Goal: Task Accomplishment & Management: Use online tool/utility

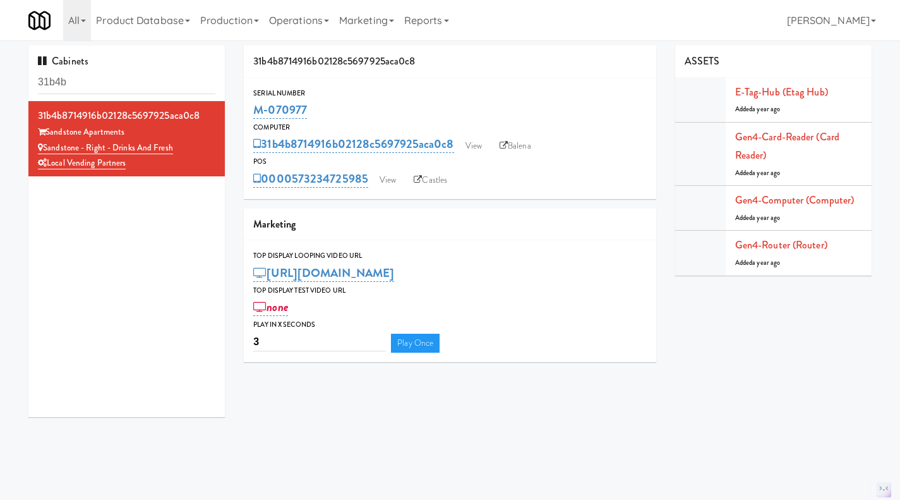
click at [104, 81] on input "31b4b" at bounding box center [126, 82] width 177 height 23
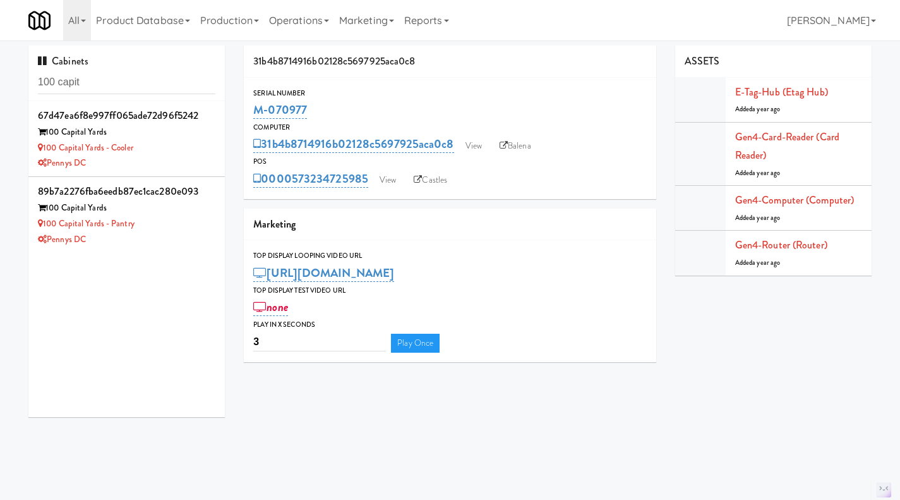
type input "100 capit"
click at [178, 158] on div "Pennys DC" at bounding box center [126, 163] width 177 height 16
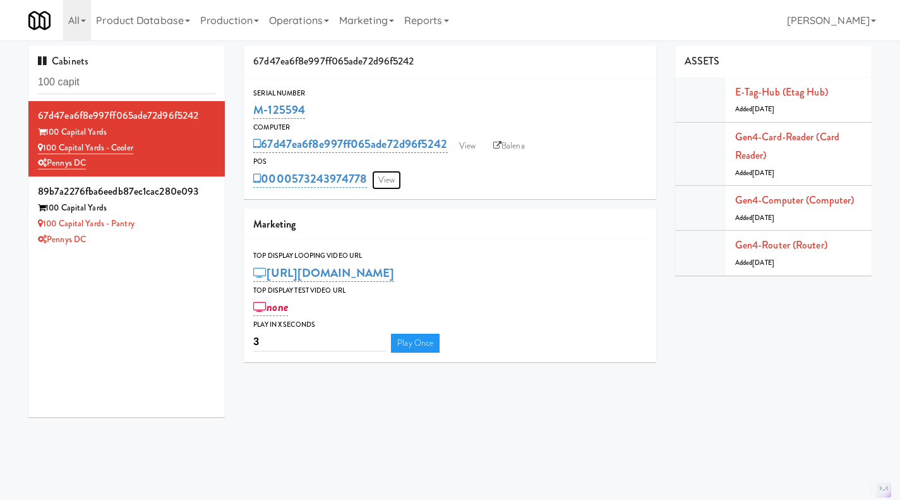
click at [392, 183] on link "View" at bounding box center [386, 180] width 29 height 19
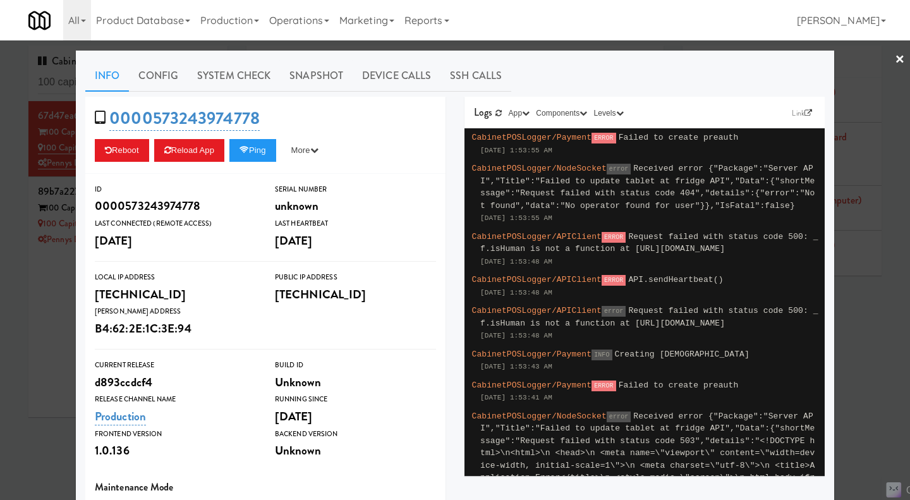
click at [562, 47] on div at bounding box center [455, 250] width 910 height 500
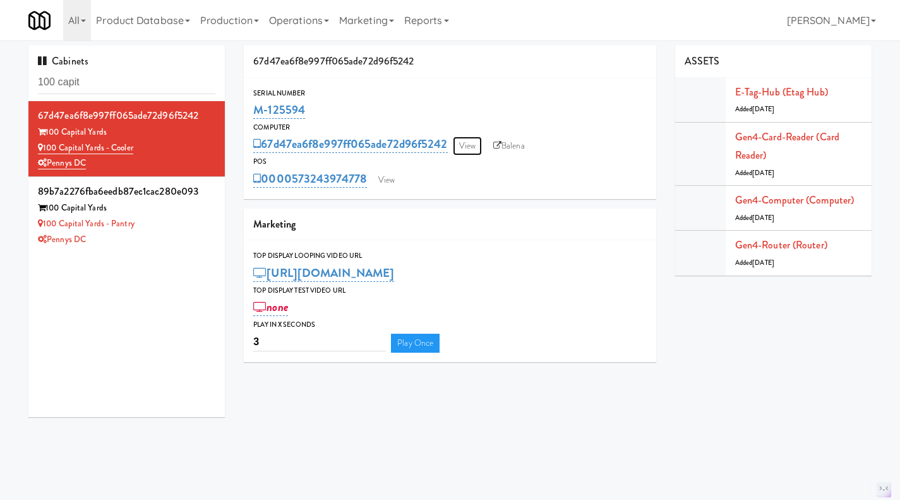
click at [473, 142] on link "View" at bounding box center [467, 145] width 29 height 19
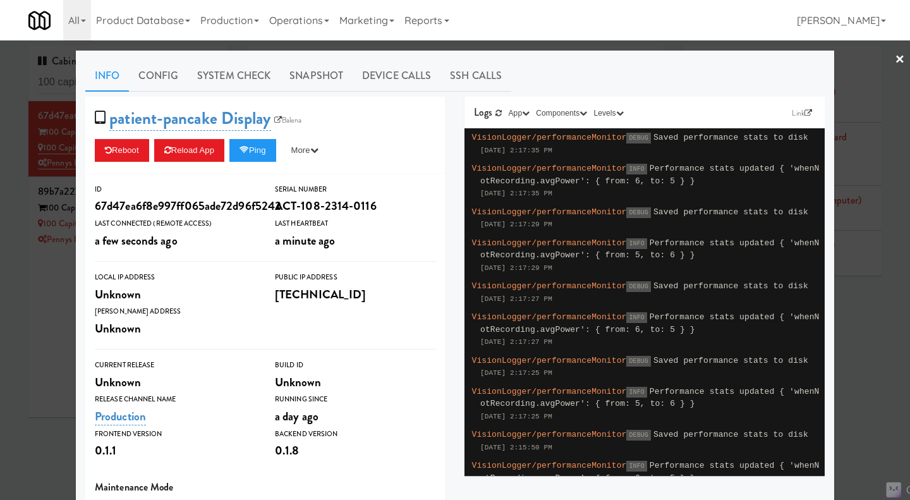
click at [675, 46] on div at bounding box center [455, 250] width 910 height 500
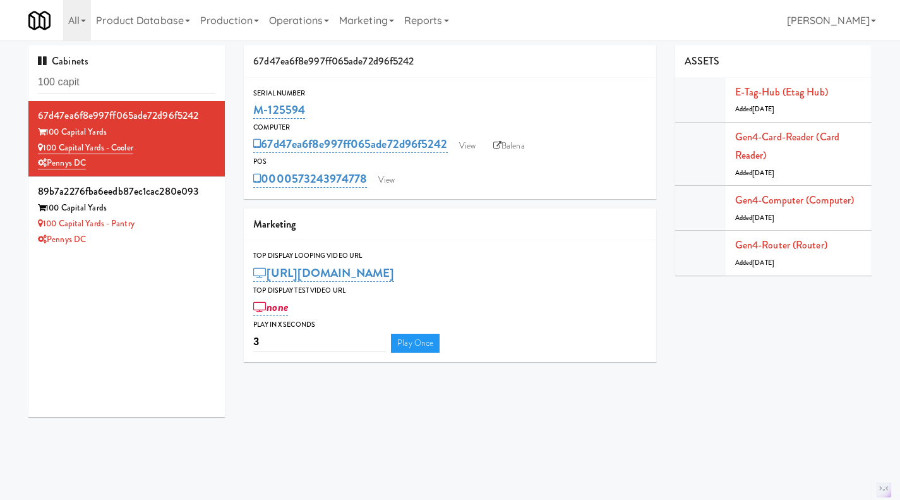
drag, startPoint x: 318, startPoint y: 112, endPoint x: 311, endPoint y: 109, distance: 7.6
click at [308, 111] on div "M-125594" at bounding box center [449, 109] width 393 height 21
drag, startPoint x: 348, startPoint y: 105, endPoint x: 256, endPoint y: 112, distance: 91.8
click at [256, 112] on div "M-125594" at bounding box center [449, 109] width 393 height 21
copy link "M-125594"
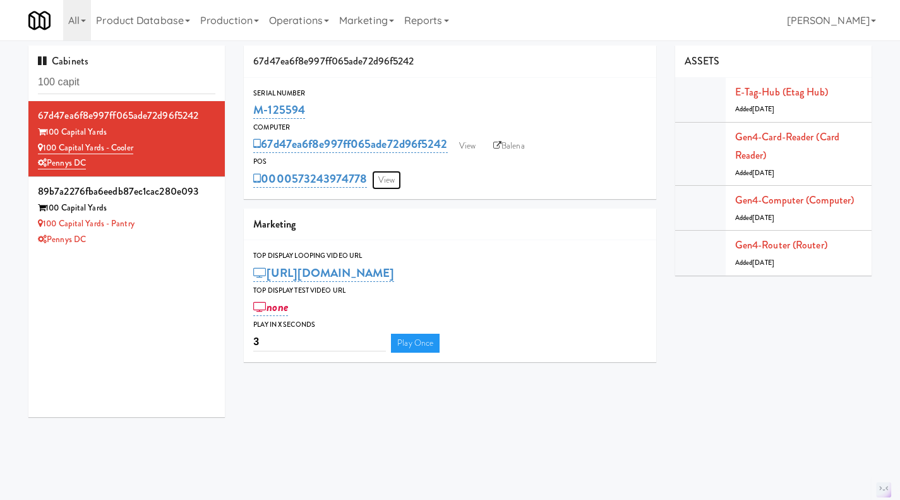
click at [392, 174] on link "View" at bounding box center [386, 180] width 29 height 19
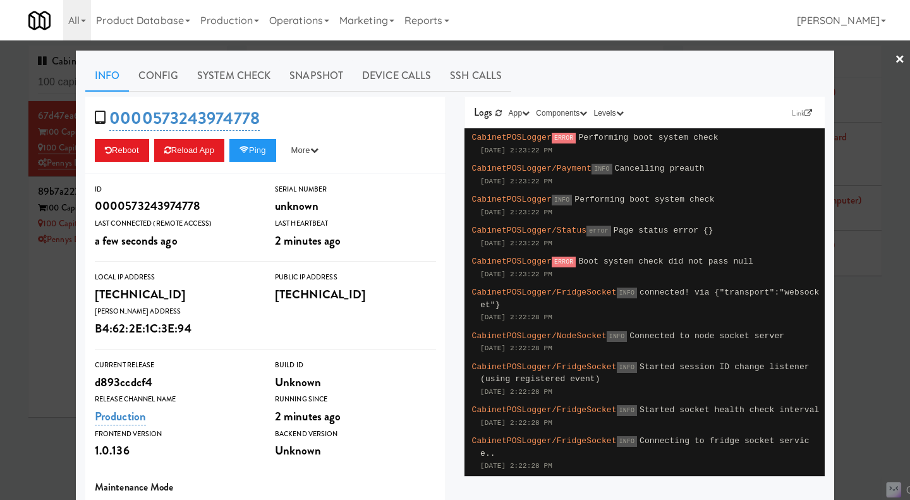
click at [635, 46] on div at bounding box center [455, 250] width 910 height 500
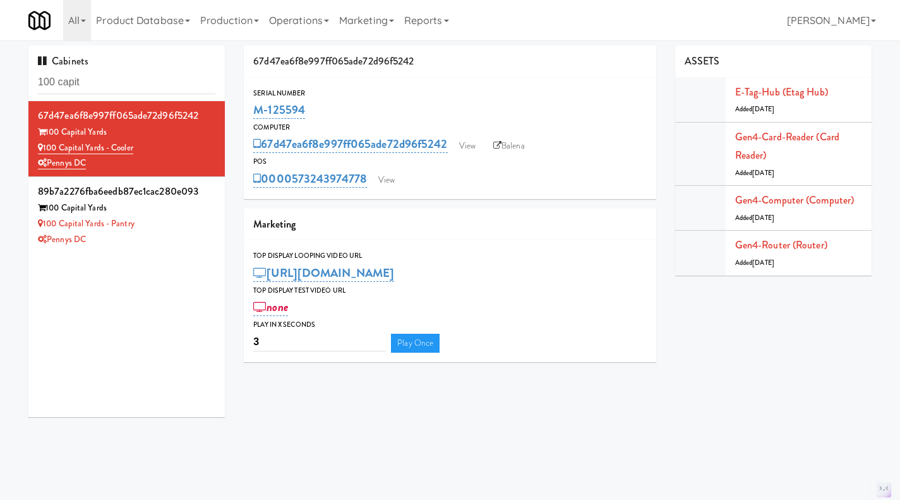
drag, startPoint x: 371, startPoint y: 192, endPoint x: 295, endPoint y: 198, distance: 76.0
click at [295, 198] on div "Serial Number M-125594 Computer 67d47ea6f8e997ff065ade72d96f5242 View Balena PO…" at bounding box center [450, 138] width 412 height 121
copy link "573243974778"
click at [477, 147] on link "View" at bounding box center [467, 145] width 29 height 19
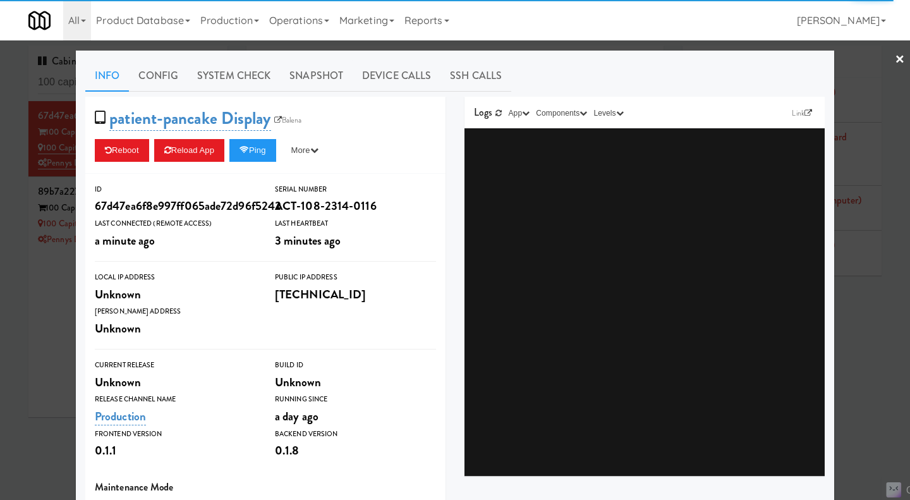
click at [294, 121] on link "Balena" at bounding box center [288, 120] width 34 height 13
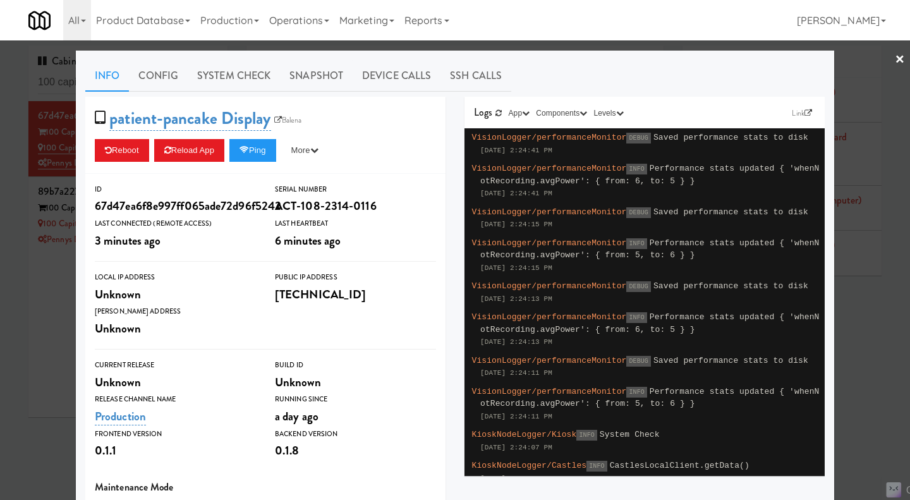
click at [860, 313] on div at bounding box center [455, 250] width 910 height 500
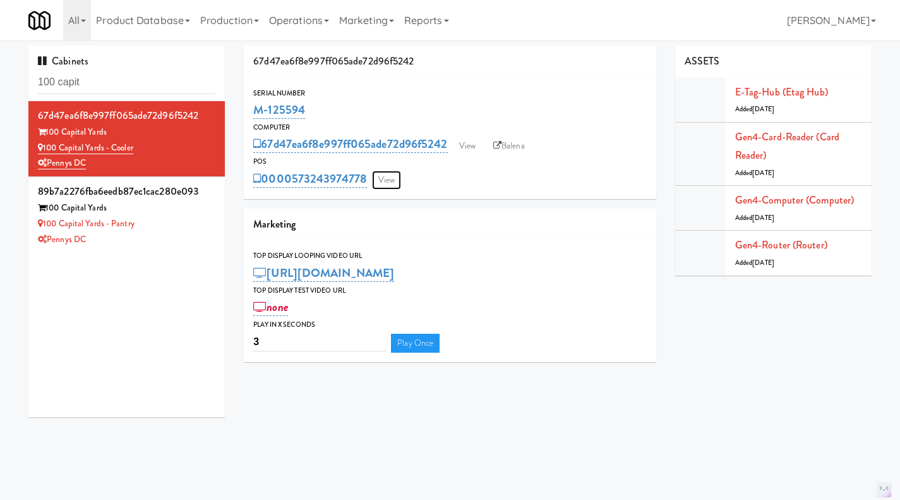
click at [389, 178] on link "View" at bounding box center [386, 180] width 29 height 19
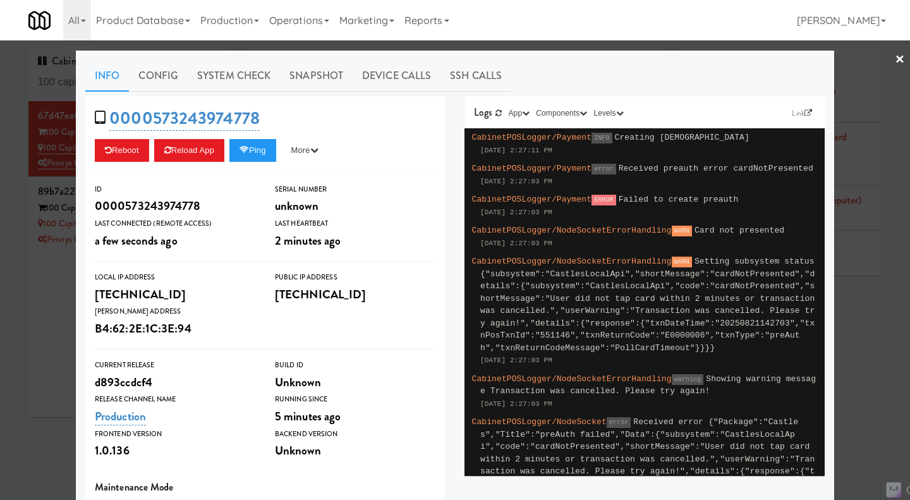
click at [867, 349] on div at bounding box center [455, 250] width 910 height 500
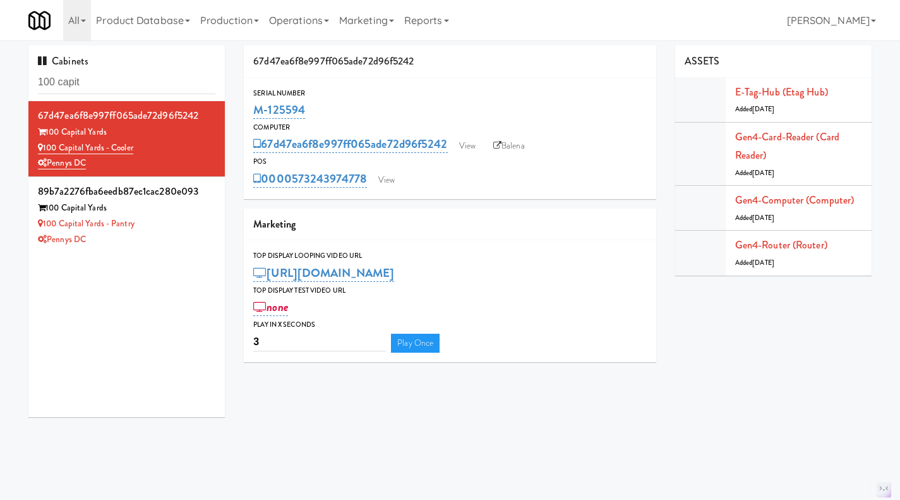
click at [294, 23] on link "Operations" at bounding box center [299, 20] width 70 height 40
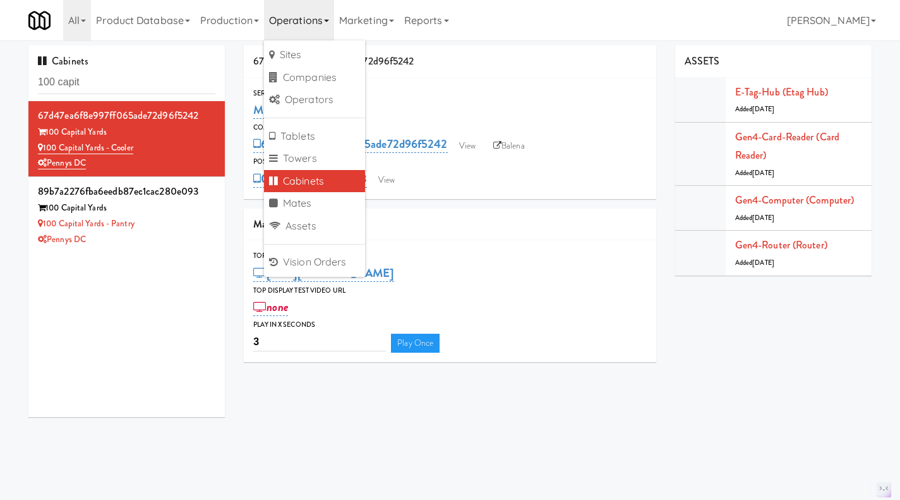
drag, startPoint x: 183, startPoint y: 286, endPoint x: 182, endPoint y: 277, distance: 8.9
click at [183, 286] on div "67d47ea6f8e997ff065ade72d96f5242 100 Capital Yards 100 Capital Yards - Cooler P…" at bounding box center [126, 259] width 196 height 316
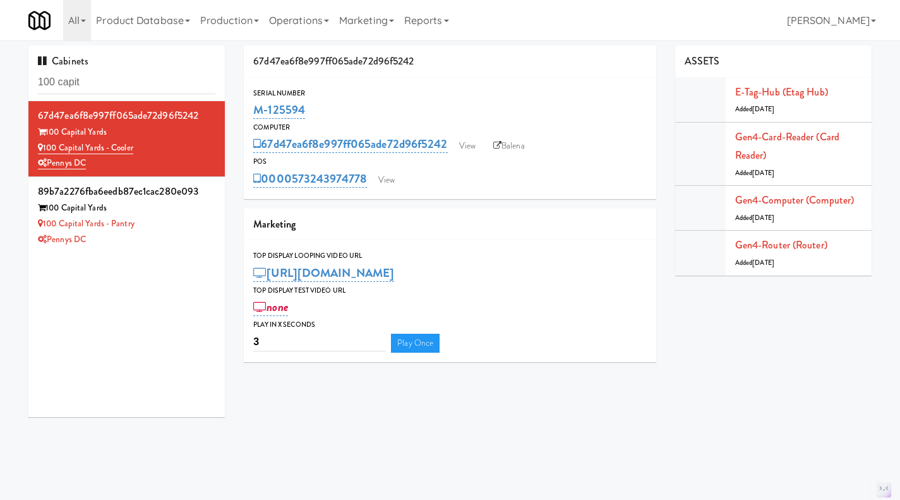
drag, startPoint x: 157, startPoint y: 149, endPoint x: 44, endPoint y: 152, distance: 112.5
click at [44, 152] on div "100 Capital Yards - Cooler" at bounding box center [126, 148] width 177 height 16
copy link "100 Capital Yards - Cooler"
click at [395, 184] on link "View" at bounding box center [386, 180] width 29 height 19
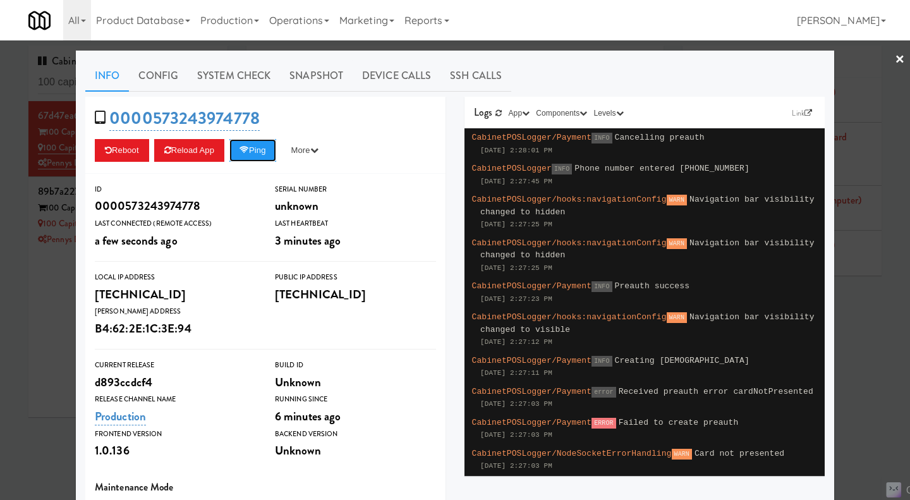
click at [258, 157] on button "Ping" at bounding box center [252, 150] width 47 height 23
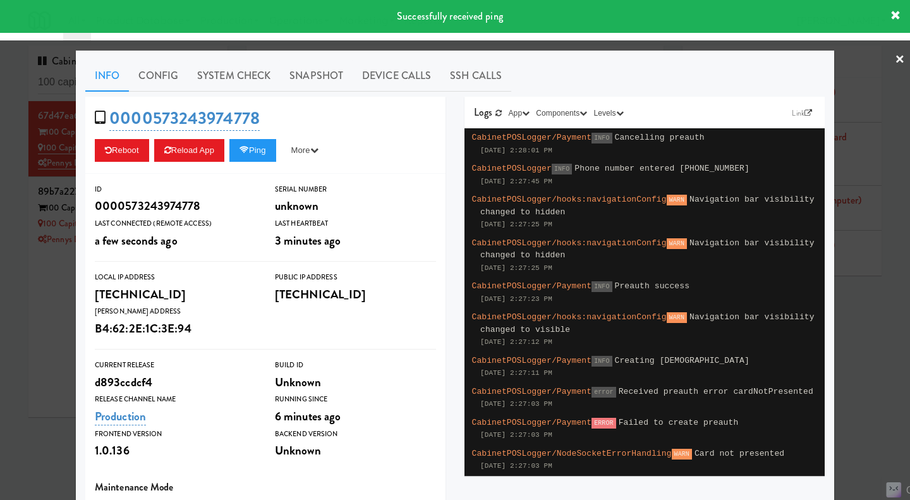
click at [241, 81] on link "System Check" at bounding box center [234, 76] width 92 height 32
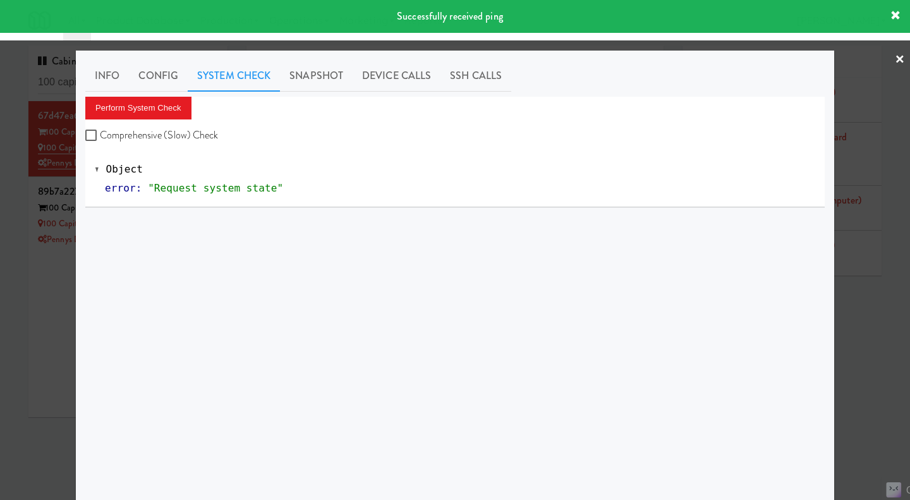
click at [154, 135] on label "Comprehensive (Slow) Check" at bounding box center [151, 135] width 133 height 19
click at [100, 135] on input "Comprehensive (Slow) Check" at bounding box center [92, 136] width 15 height 10
checkbox input "true"
click at [149, 107] on button "Perform System Check" at bounding box center [138, 108] width 106 height 23
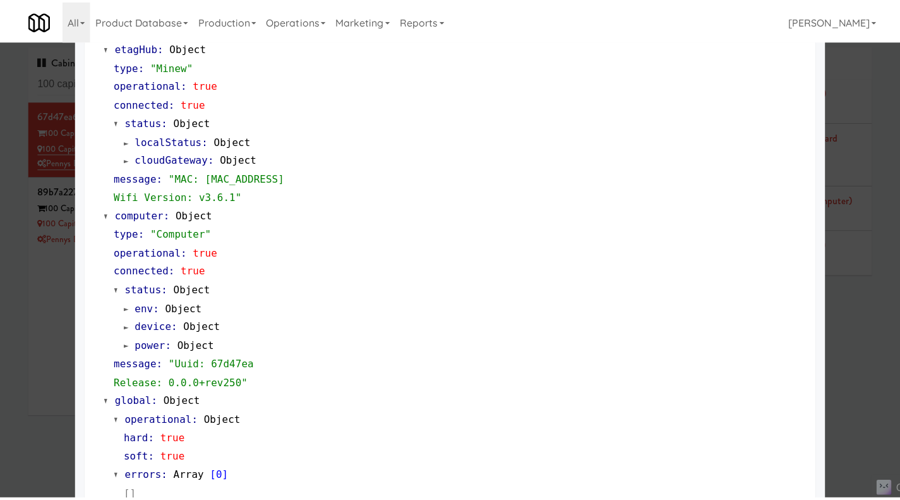
scroll to position [1059, 0]
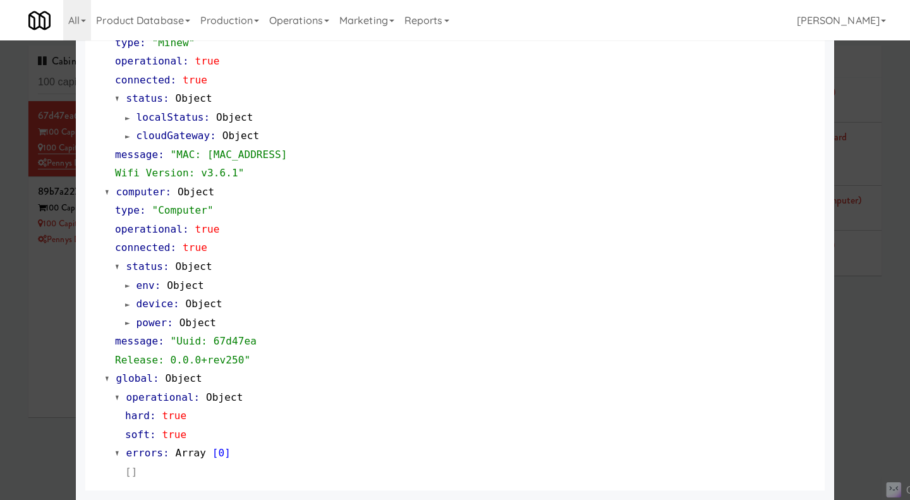
click at [863, 349] on div at bounding box center [455, 250] width 910 height 500
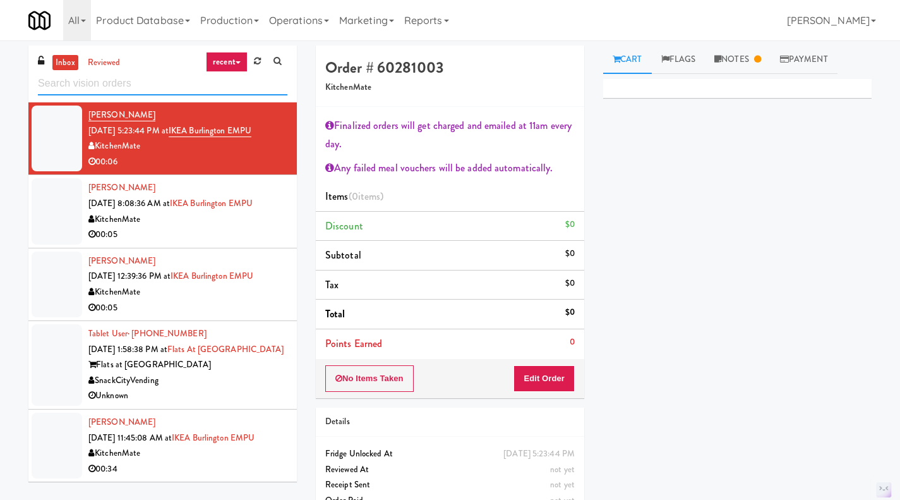
paste input "100 Capital Yards - Cooler"
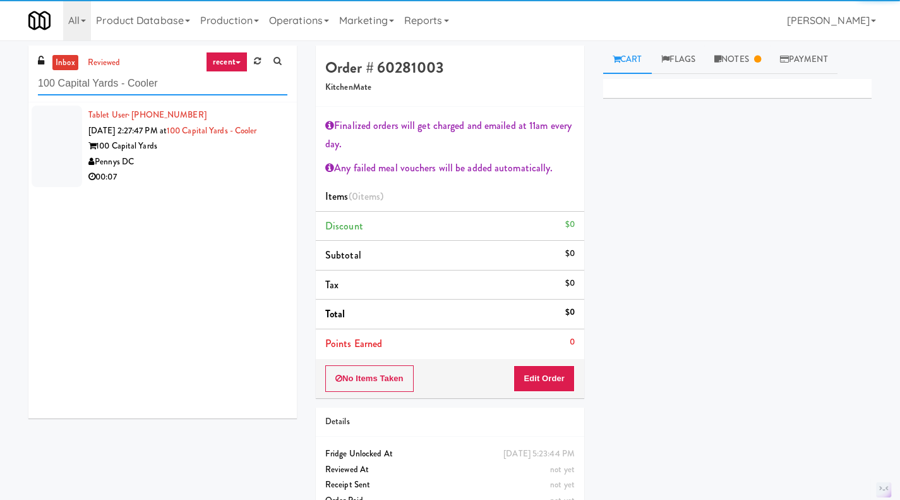
type input "100 Capital Yards - Cooler"
click at [220, 152] on div "100 Capital Yards" at bounding box center [187, 146] width 199 height 16
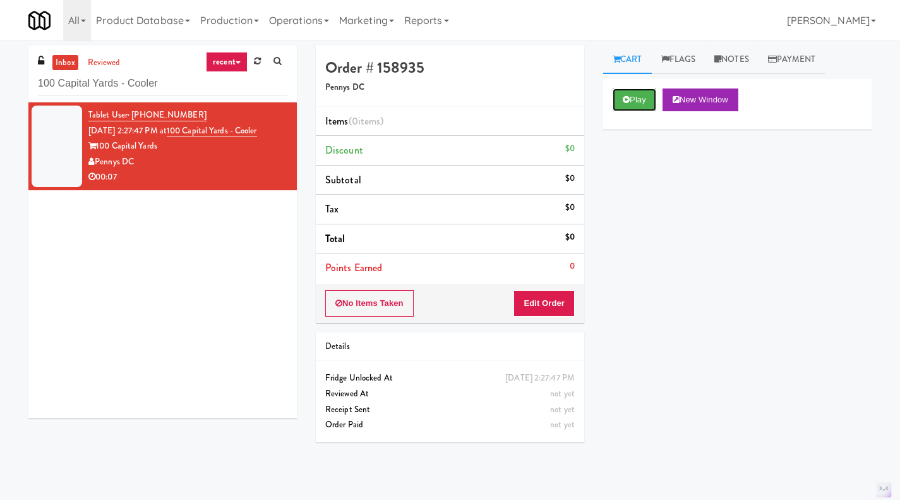
click at [629, 105] on button "Play" at bounding box center [635, 99] width 44 height 23
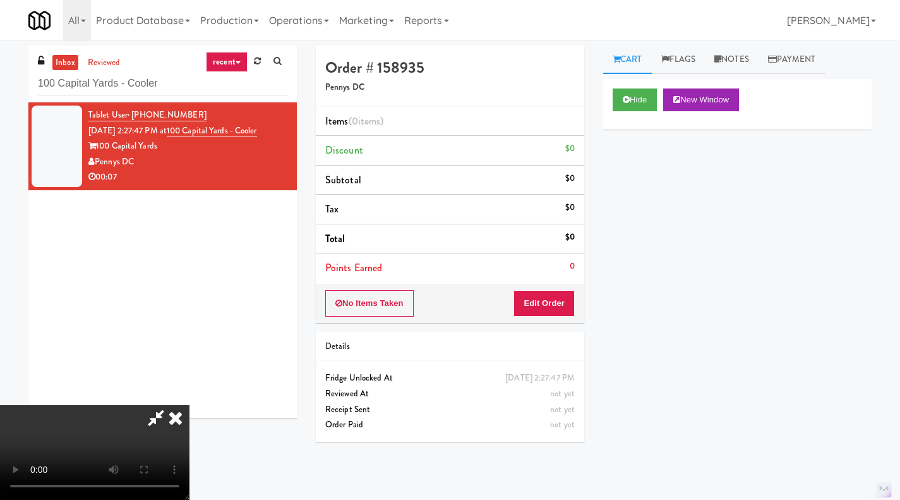
click at [189, 405] on icon at bounding box center [176, 417] width 28 height 25
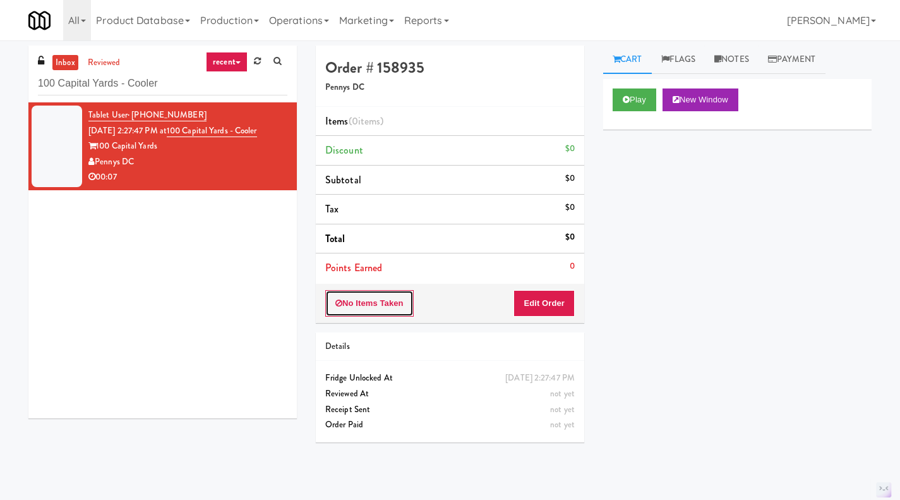
click at [379, 304] on button "No Items Taken" at bounding box center [369, 303] width 88 height 27
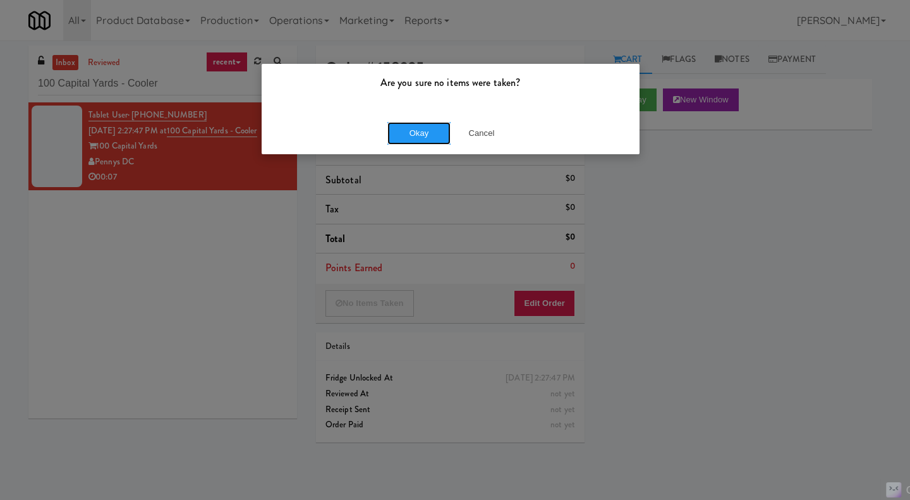
click at [430, 129] on button "Okay" at bounding box center [418, 133] width 63 height 23
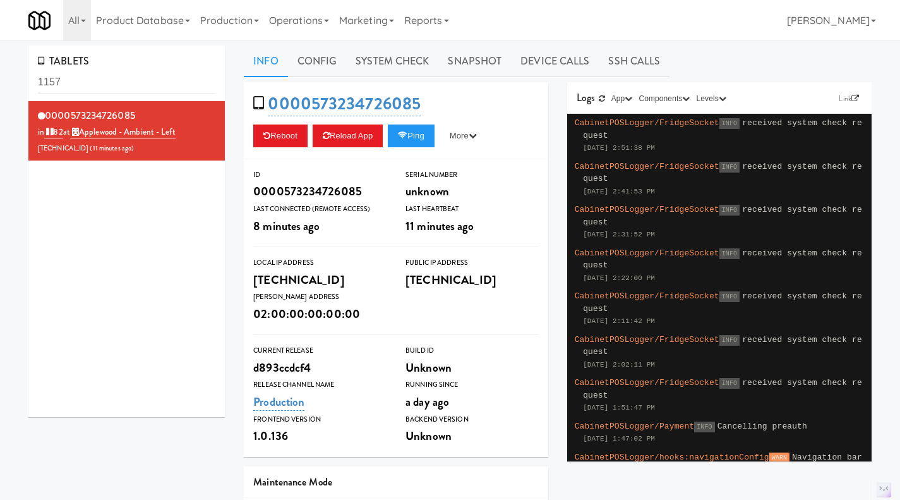
click at [299, 25] on link "Operations" at bounding box center [299, 20] width 70 height 40
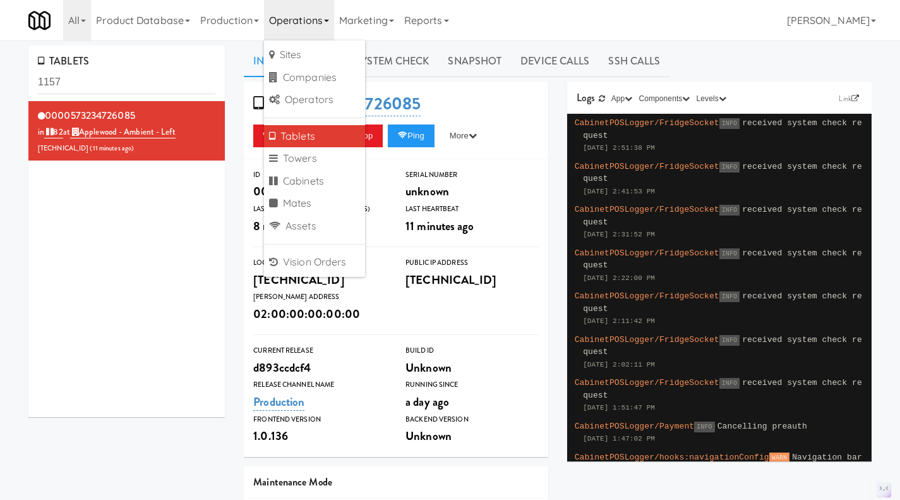
click at [525, 33] on div "All 901 Smrt Mrkt https://fridge.kitchenmate.com/tablets/1157?operator_id=142 9…" at bounding box center [449, 20] width 843 height 40
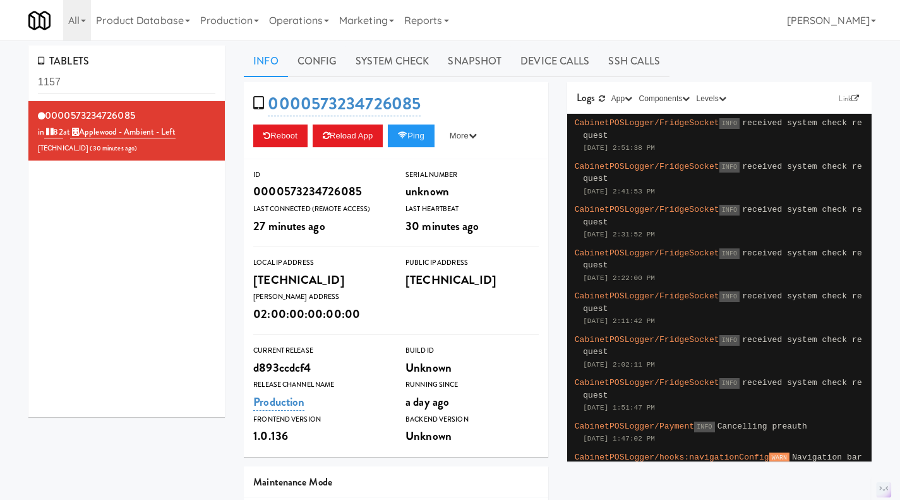
drag, startPoint x: 303, startPoint y: 23, endPoint x: 363, endPoint y: 10, distance: 60.7
click at [303, 22] on link "Operations" at bounding box center [299, 20] width 70 height 40
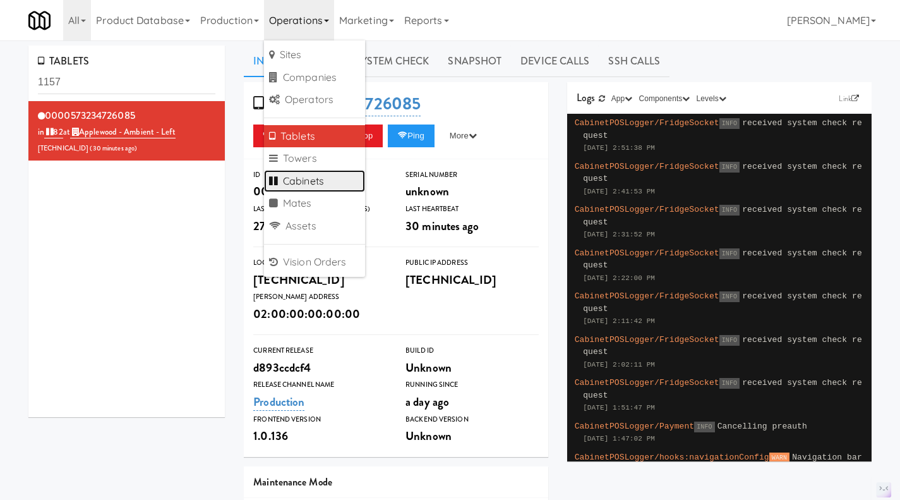
click at [323, 184] on link "Cabinets" at bounding box center [314, 181] width 101 height 23
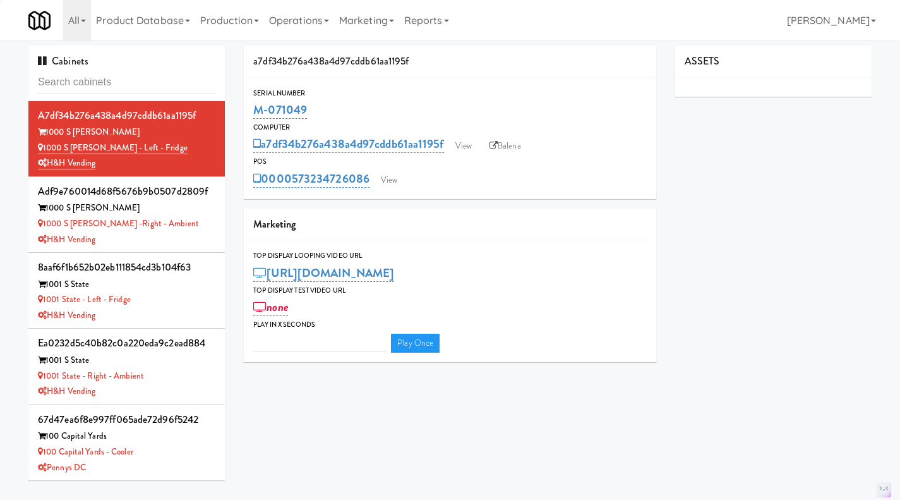
type input "3"
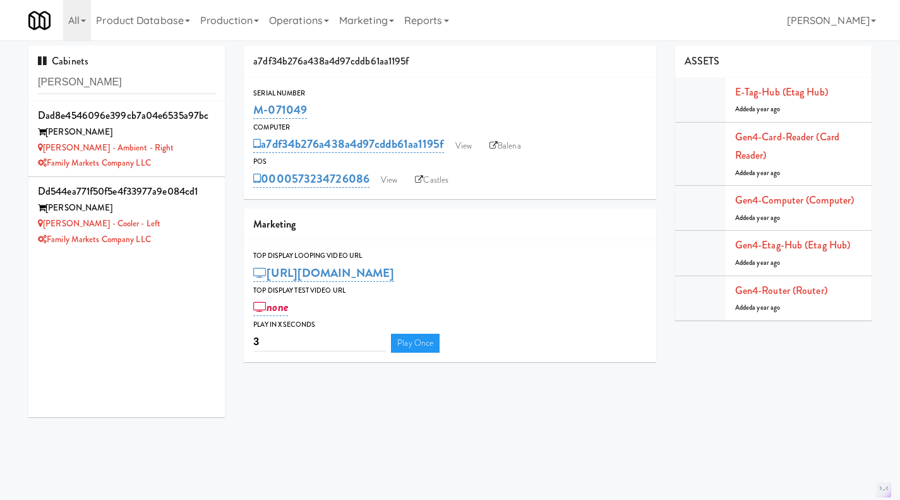
type input "rigby"
click at [186, 153] on div "Rigby - Ambient - Right" at bounding box center [126, 148] width 177 height 16
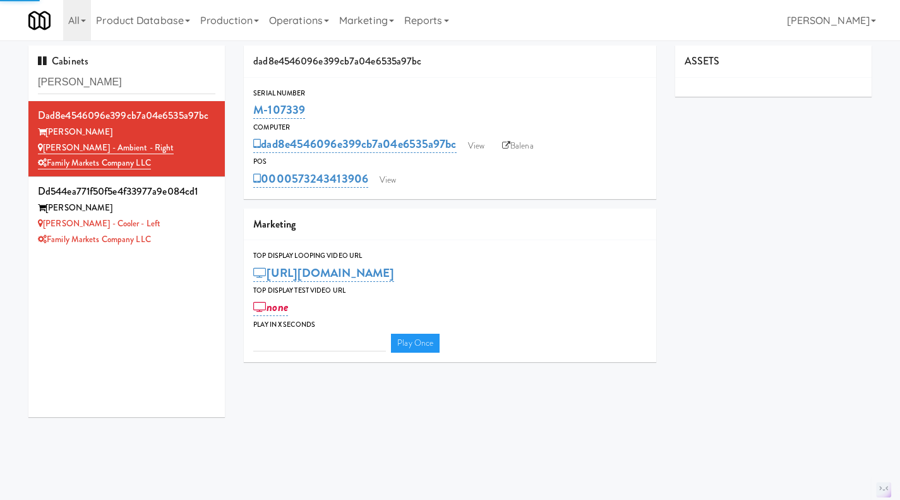
type input "3"
click at [388, 177] on link "View" at bounding box center [387, 180] width 29 height 19
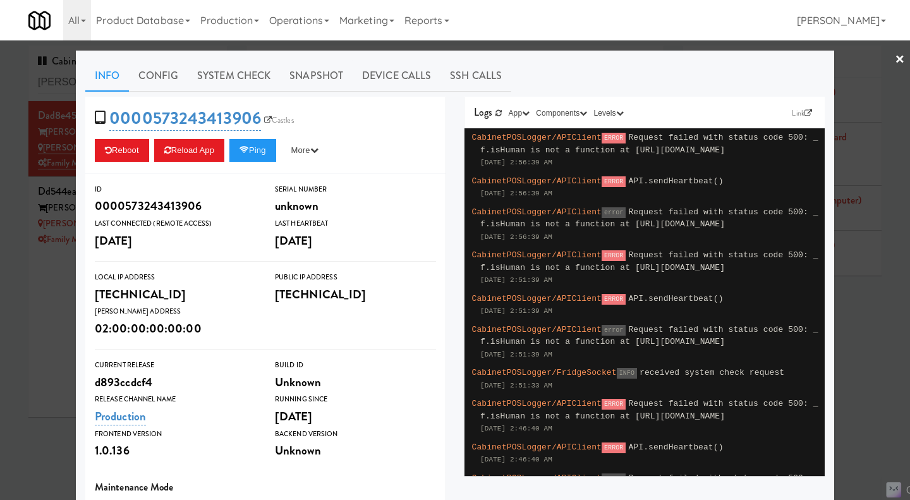
click at [58, 325] on div at bounding box center [455, 250] width 910 height 500
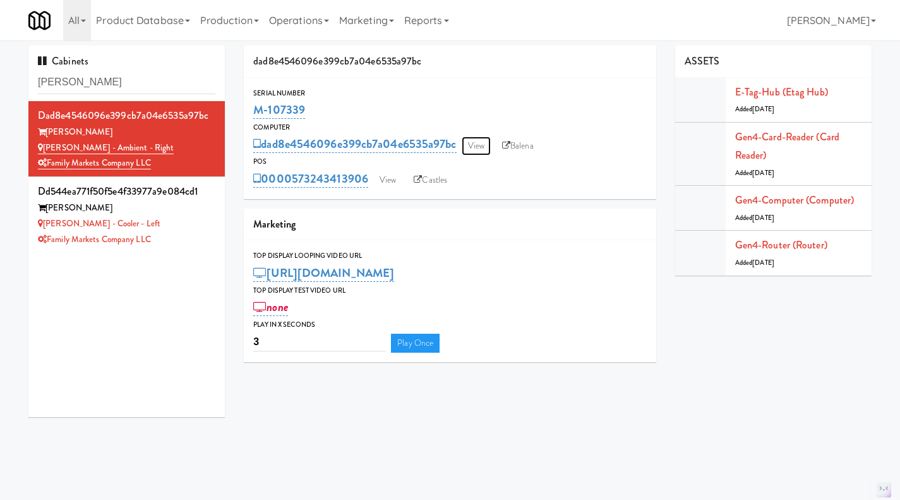
click at [491, 143] on link "View" at bounding box center [476, 145] width 29 height 19
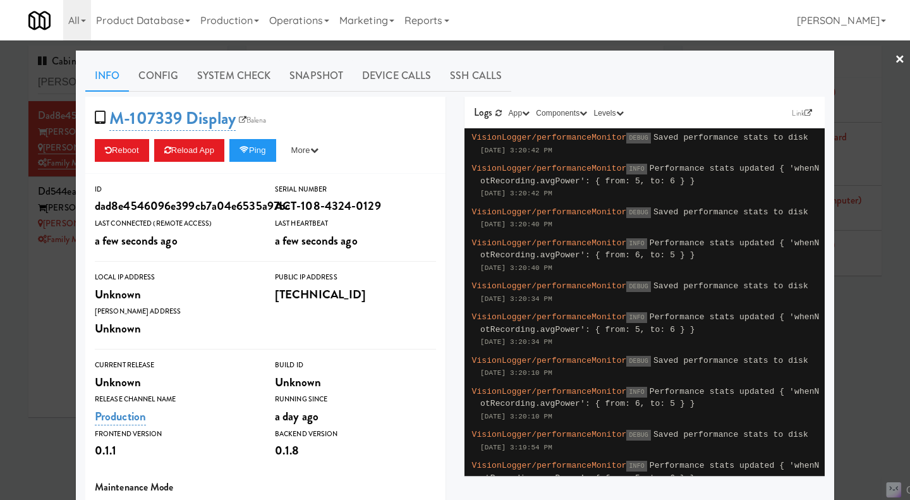
click at [239, 85] on link "System Check" at bounding box center [234, 76] width 92 height 32
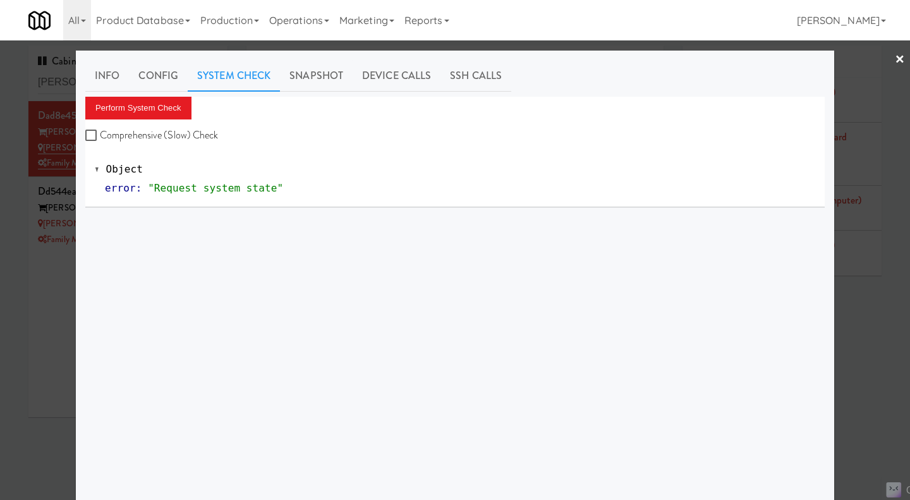
click at [157, 128] on label "Comprehensive (Slow) Check" at bounding box center [151, 135] width 133 height 19
click at [100, 131] on input "Comprehensive (Slow) Check" at bounding box center [92, 136] width 15 height 10
checkbox input "true"
click at [147, 113] on button "Perform System Check" at bounding box center [138, 108] width 106 height 23
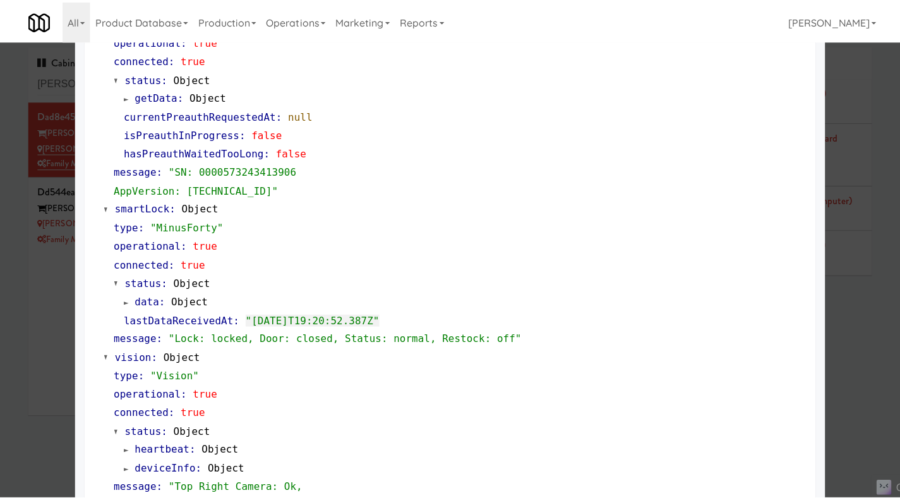
scroll to position [379, 0]
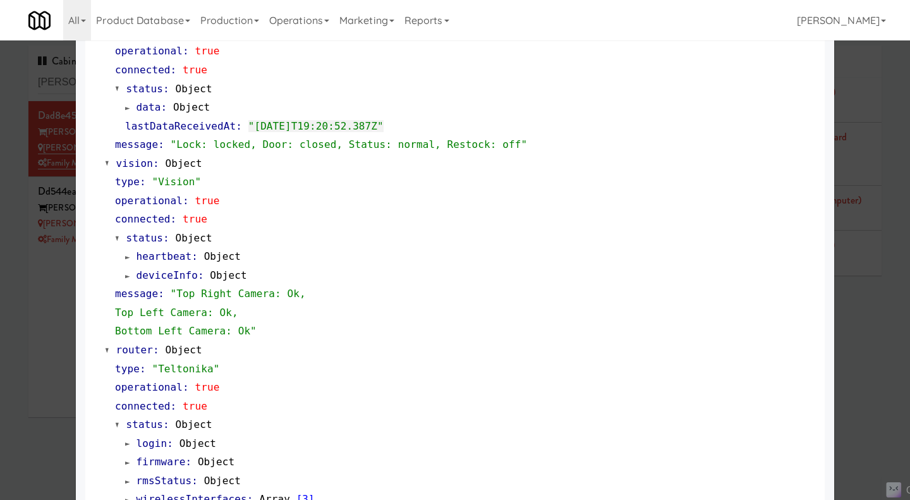
click at [16, 341] on div at bounding box center [455, 250] width 910 height 500
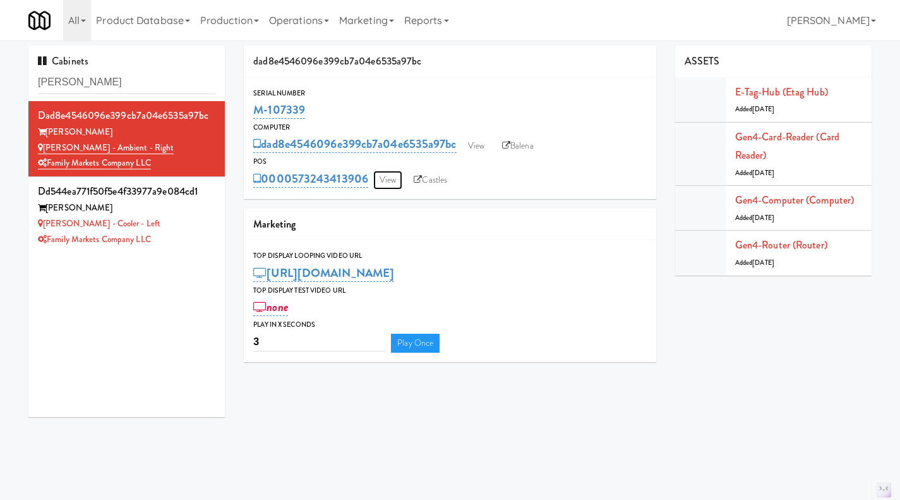
click at [400, 179] on link "View" at bounding box center [387, 180] width 29 height 19
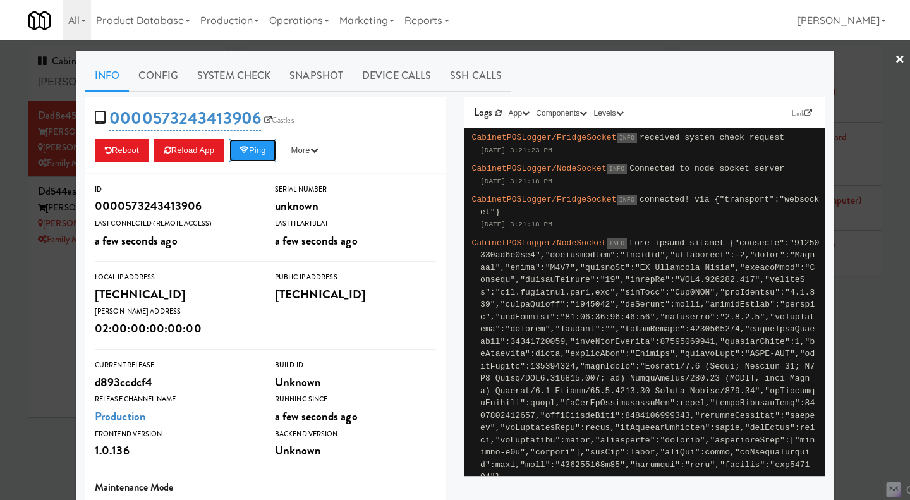
click at [250, 159] on button "Ping" at bounding box center [252, 150] width 47 height 23
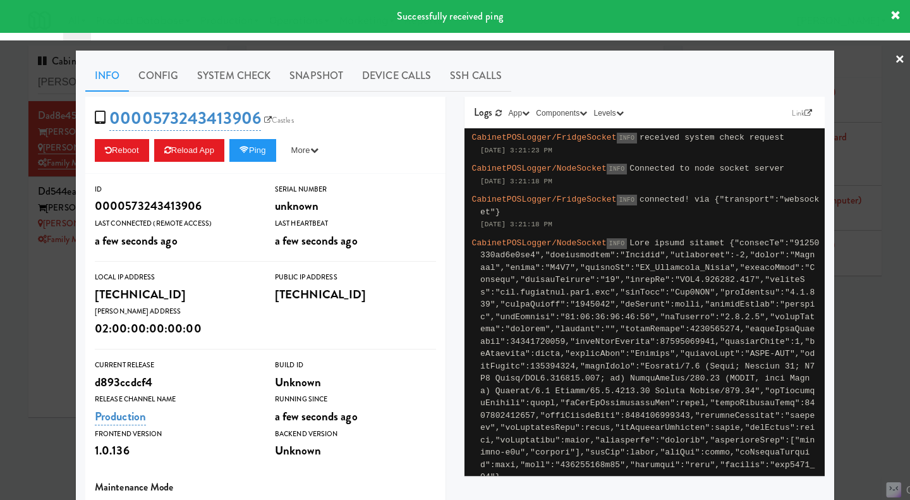
click at [224, 80] on link "System Check" at bounding box center [234, 76] width 92 height 32
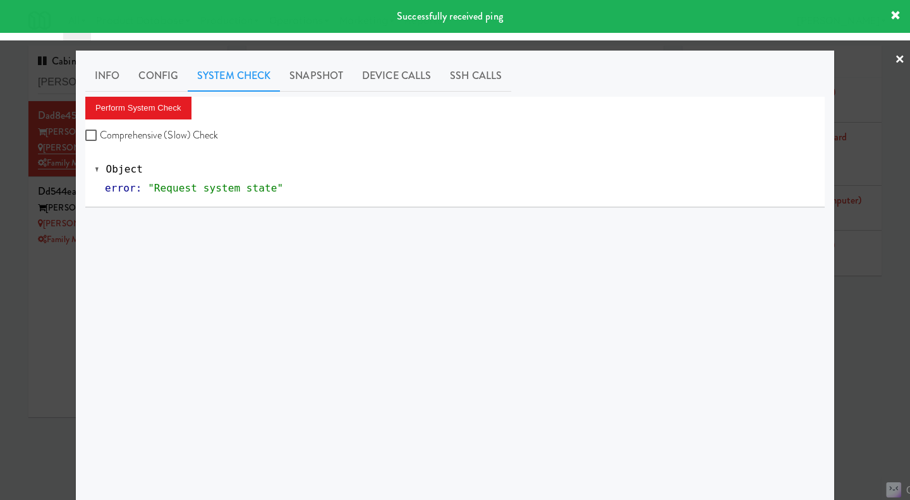
click at [189, 136] on label "Comprehensive (Slow) Check" at bounding box center [151, 135] width 133 height 19
click at [100, 136] on input "Comprehensive (Slow) Check" at bounding box center [92, 136] width 15 height 10
checkbox input "true"
click at [159, 115] on button "Perform System Check" at bounding box center [138, 108] width 106 height 23
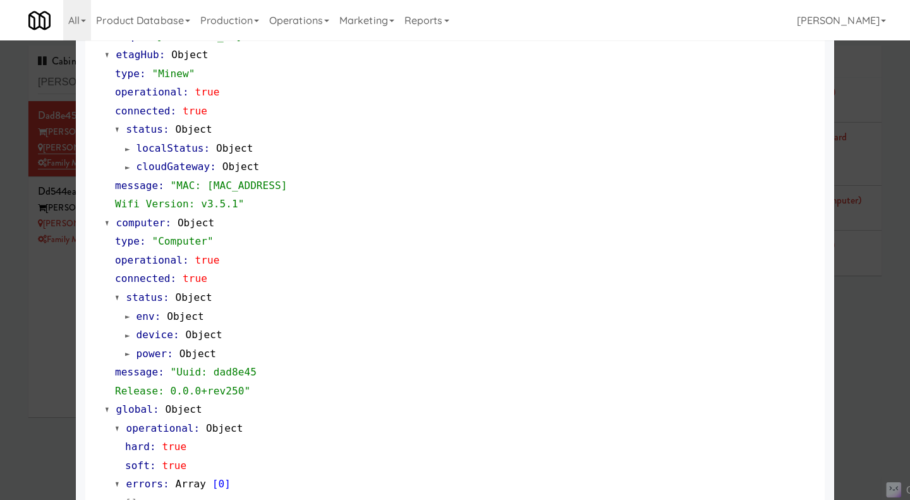
scroll to position [1059, 0]
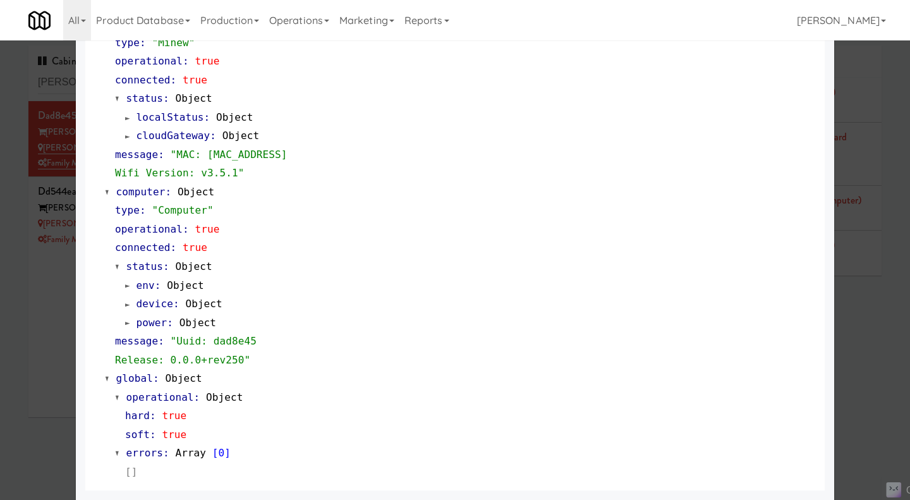
click at [845, 322] on div at bounding box center [455, 250] width 910 height 500
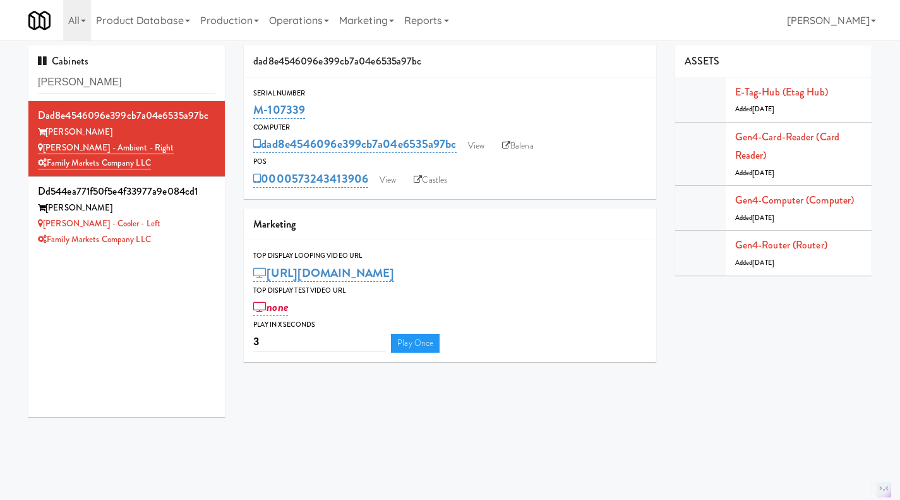
drag, startPoint x: 370, startPoint y: 189, endPoint x: 294, endPoint y: 196, distance: 76.1
click at [294, 196] on div "Serial Number M-107339 Computer dad8e4546096e399cb7a04e6535a97bc View Balena PO…" at bounding box center [450, 138] width 412 height 121
copy link "573243413906"
click at [386, 183] on link "View" at bounding box center [387, 180] width 29 height 19
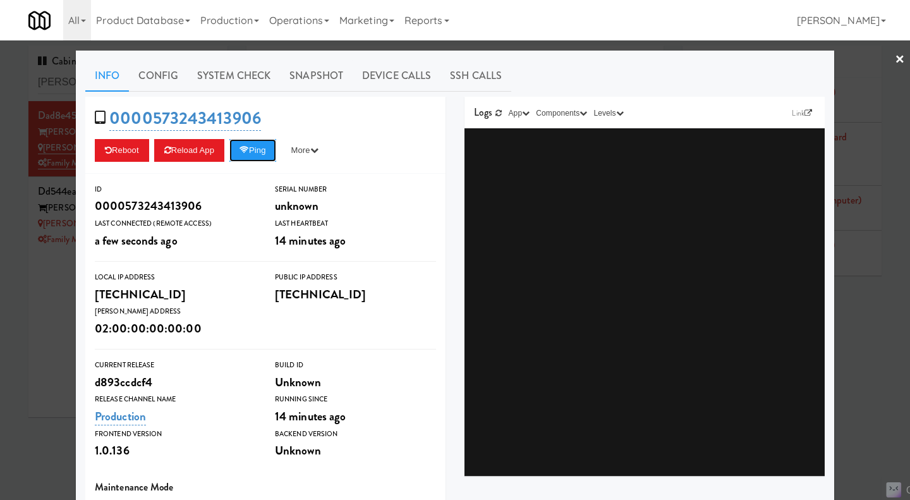
click at [240, 143] on button "Ping" at bounding box center [252, 150] width 47 height 23
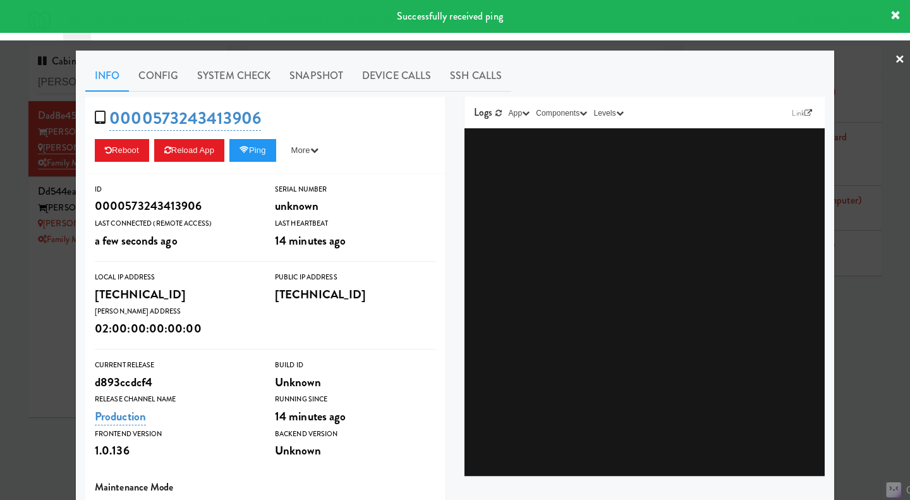
click at [864, 361] on div at bounding box center [455, 250] width 910 height 500
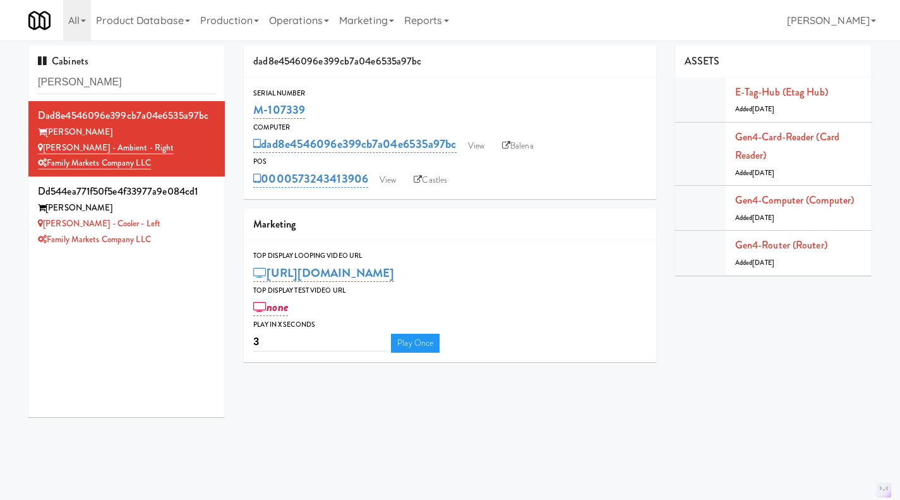
drag, startPoint x: 373, startPoint y: 113, endPoint x: 256, endPoint y: 112, distance: 117.5
click at [256, 112] on div "M-107339" at bounding box center [449, 109] width 393 height 21
copy link "M-107339"
click at [118, 80] on input "rigby" at bounding box center [126, 82] width 177 height 23
click at [117, 79] on input "rigby" at bounding box center [126, 82] width 177 height 23
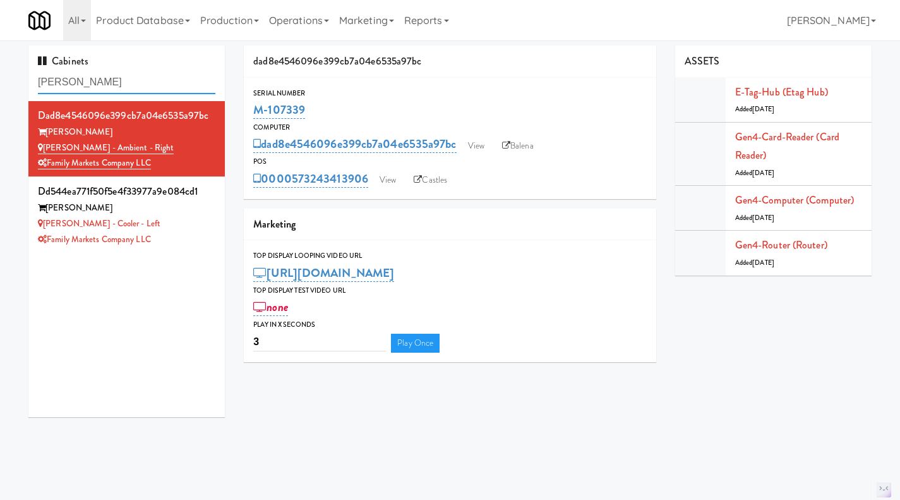
click at [117, 79] on input "rigby" at bounding box center [126, 82] width 177 height 23
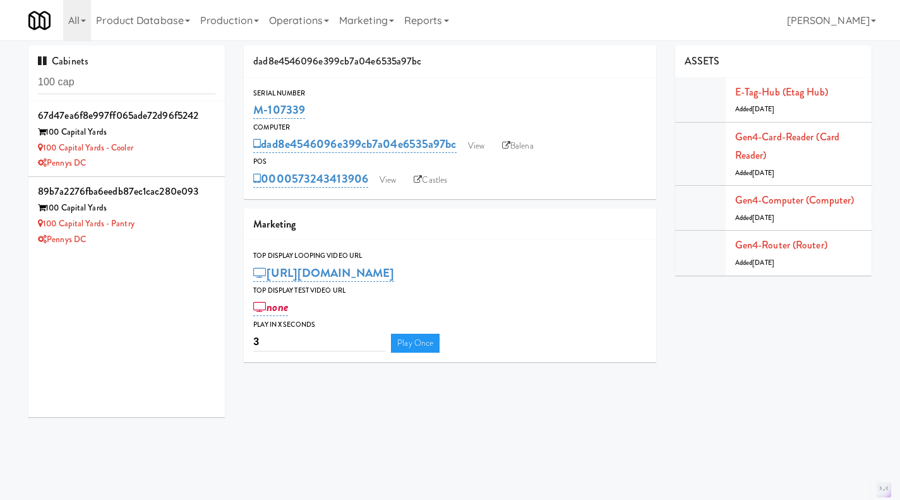
click at [176, 155] on div "Pennys DC" at bounding box center [126, 163] width 177 height 16
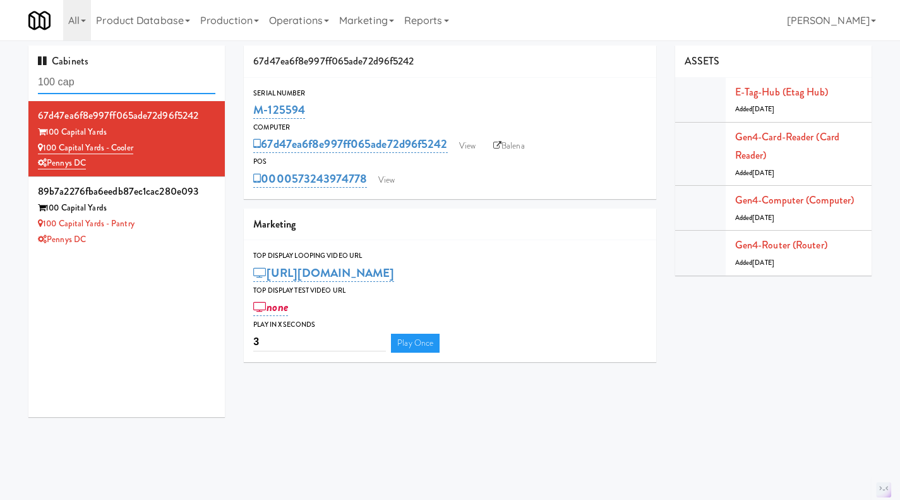
click at [115, 91] on input "100 cap" at bounding box center [126, 82] width 177 height 23
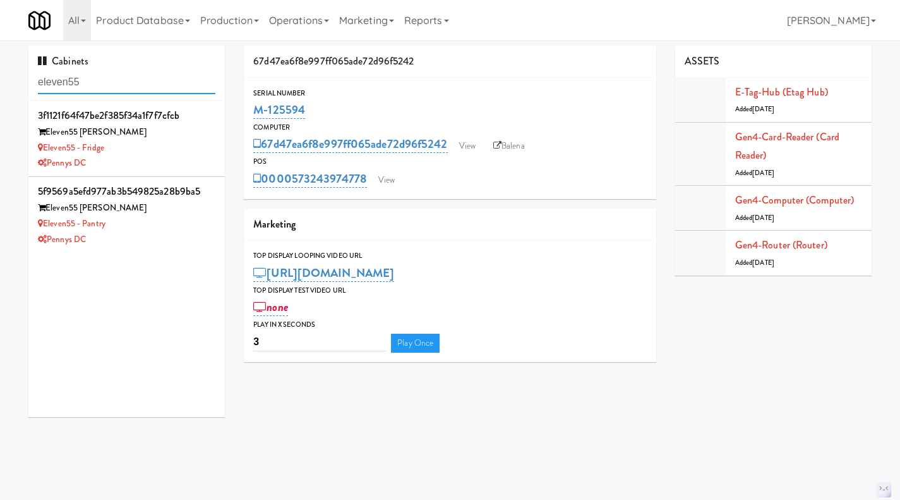
type input "eleven55"
click at [165, 147] on div "Eleven55 - Fridge" at bounding box center [126, 148] width 177 height 16
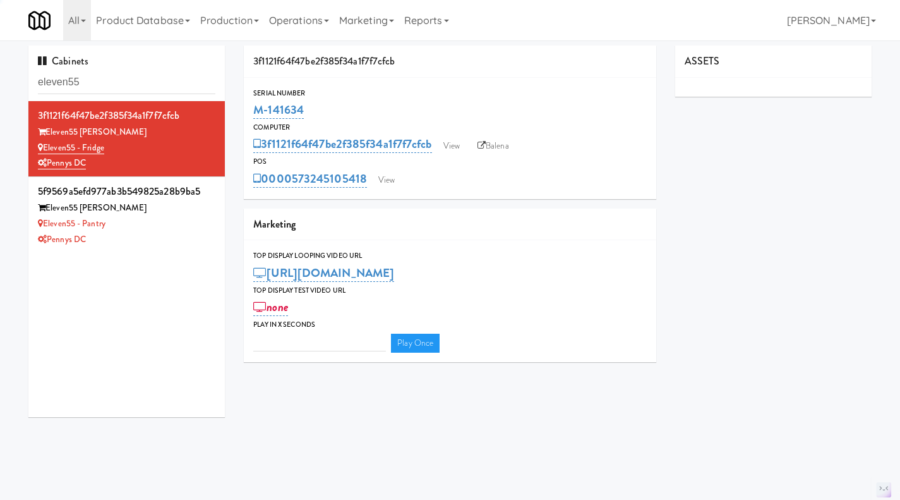
type input "3"
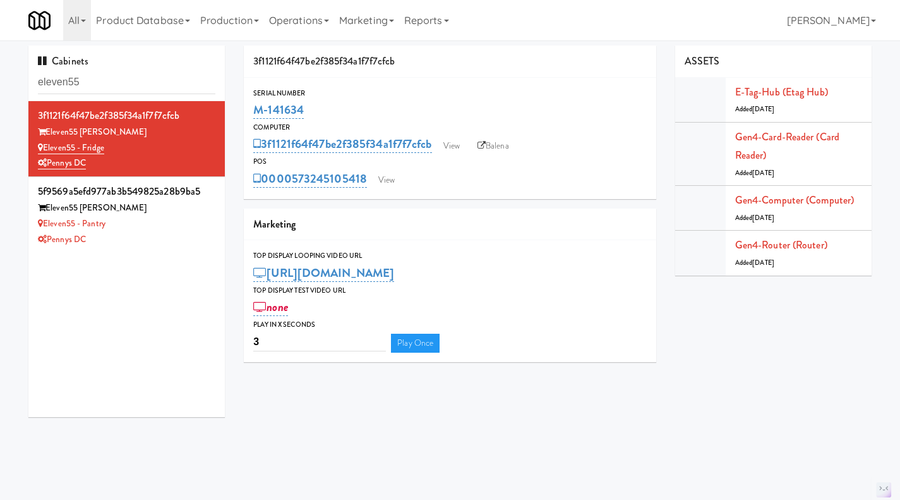
click at [176, 235] on div "Pennys DC" at bounding box center [126, 240] width 177 height 16
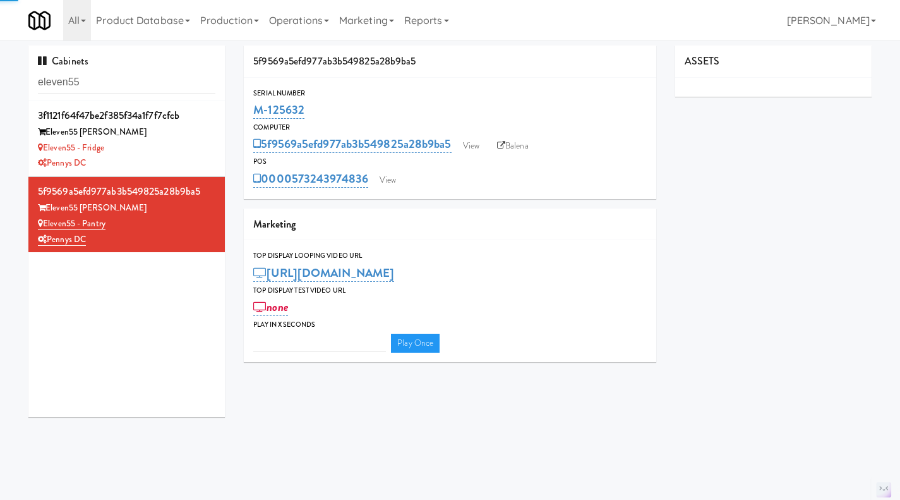
type input "3"
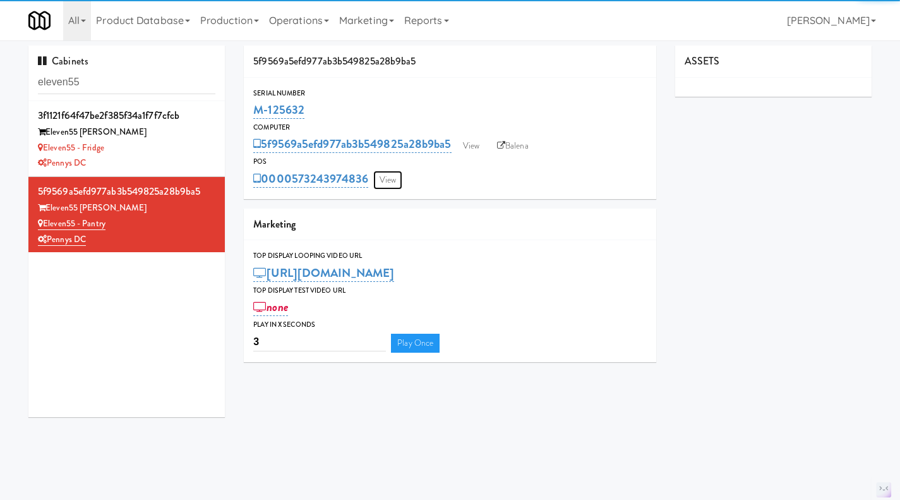
click at [390, 184] on link "View" at bounding box center [387, 180] width 29 height 19
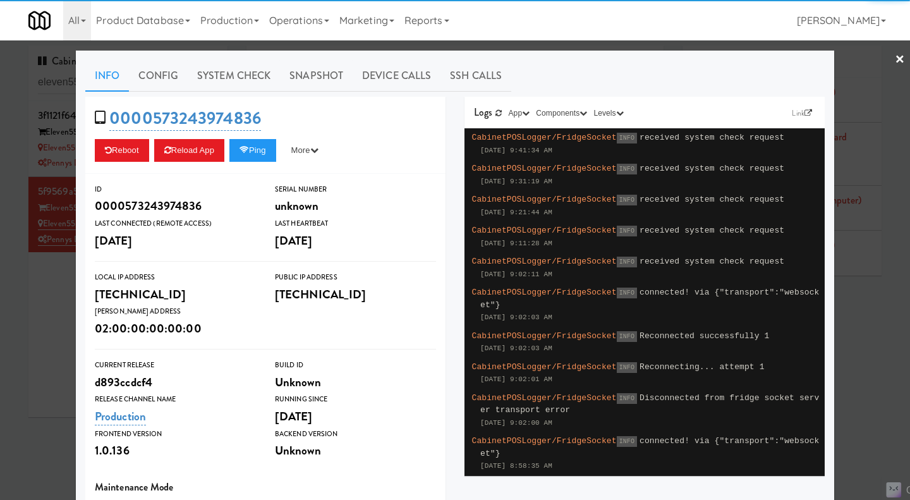
click at [33, 304] on div at bounding box center [455, 250] width 910 height 500
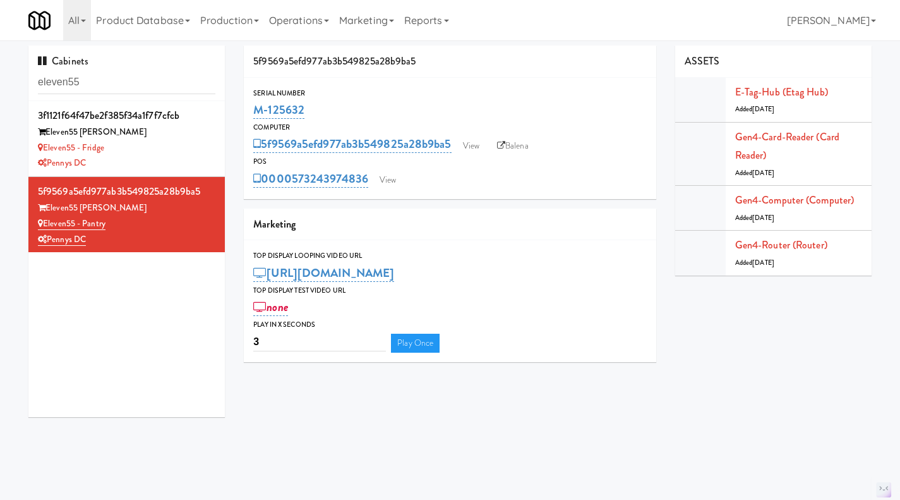
click at [208, 155] on li "3f1121f64f47be2f385f34a1f7f7cfcb Eleven55 Ripley Eleven55 - Fridge Pennys DC" at bounding box center [126, 139] width 196 height 76
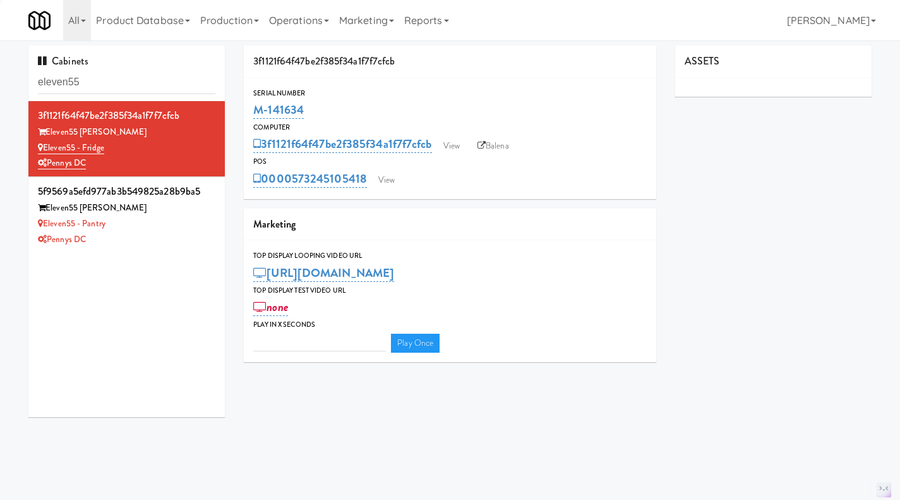
type input "3"
click at [378, 179] on link "View" at bounding box center [386, 180] width 29 height 19
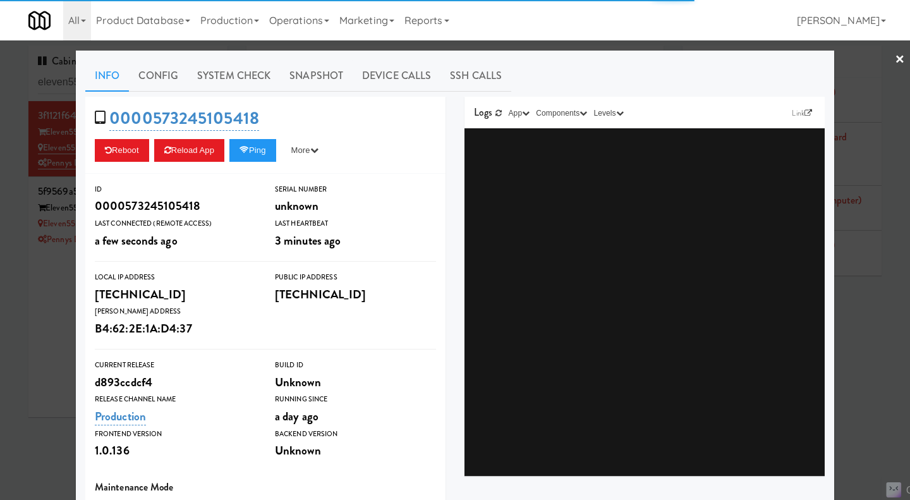
click at [49, 325] on div at bounding box center [455, 250] width 910 height 500
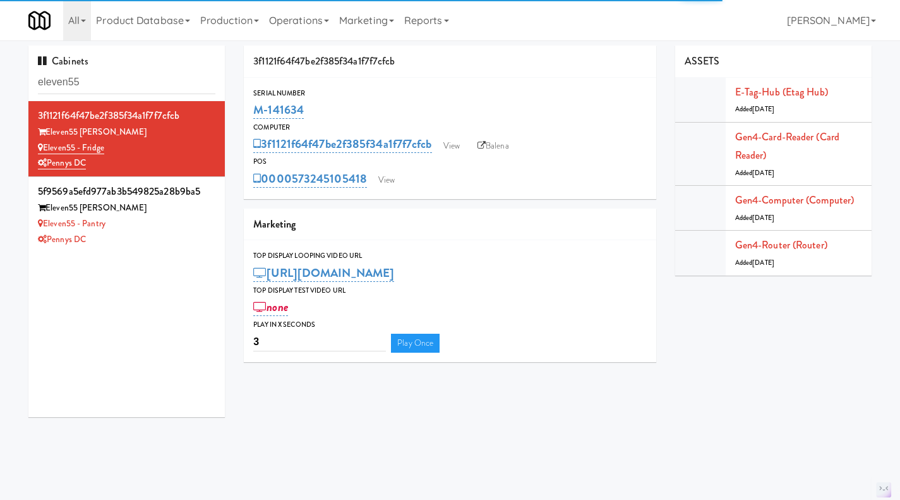
click at [198, 226] on div "Eleven55 - Pantry" at bounding box center [126, 224] width 177 height 16
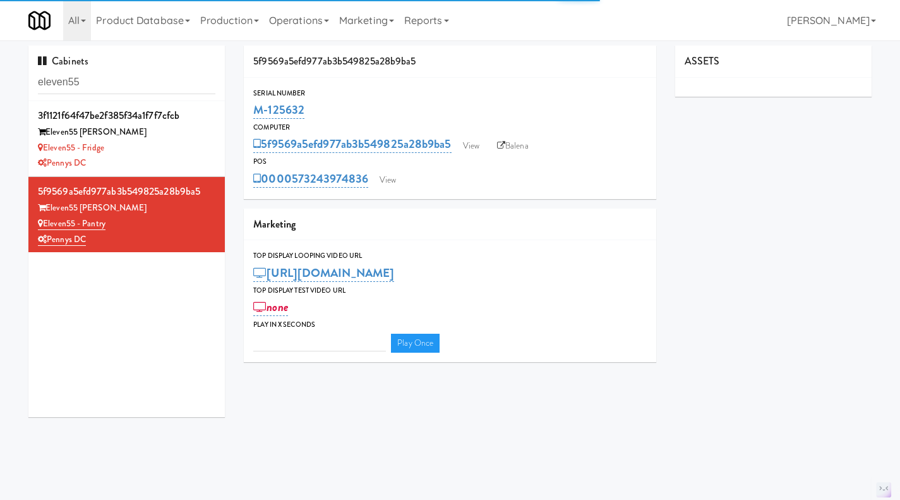
type input "3"
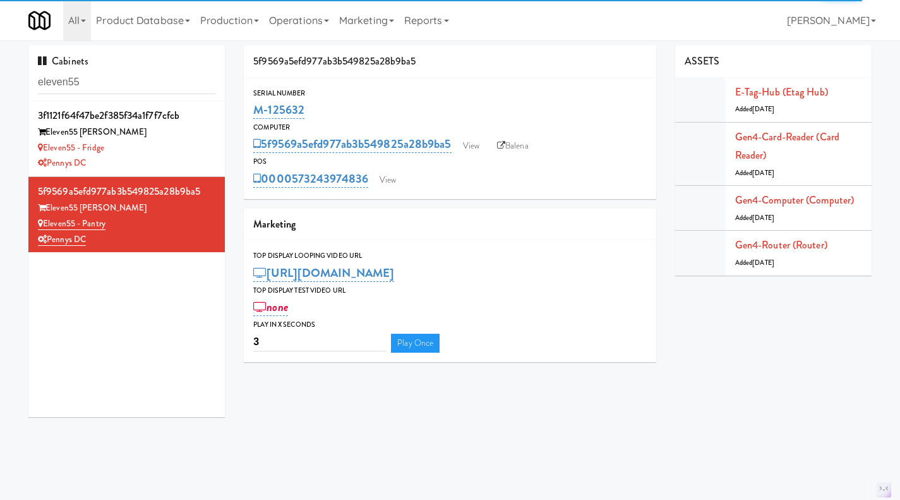
drag, startPoint x: 156, startPoint y: 224, endPoint x: 45, endPoint y: 225, distance: 110.5
click at [45, 225] on div "Eleven55 - Pantry" at bounding box center [126, 224] width 177 height 16
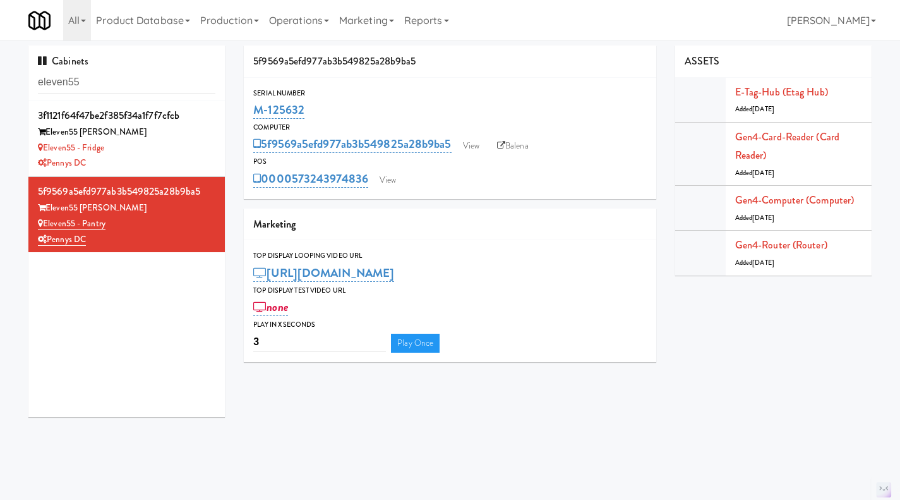
drag, startPoint x: 368, startPoint y: 193, endPoint x: 296, endPoint y: 191, distance: 72.0
click at [296, 191] on div "Serial Number M-125632 Computer 5f9569a5efd977ab3b549825a28b9ba5 View Balena PO…" at bounding box center [450, 138] width 412 height 121
copy link "573243974836"
click at [95, 78] on input "eleven55" at bounding box center [126, 82] width 177 height 23
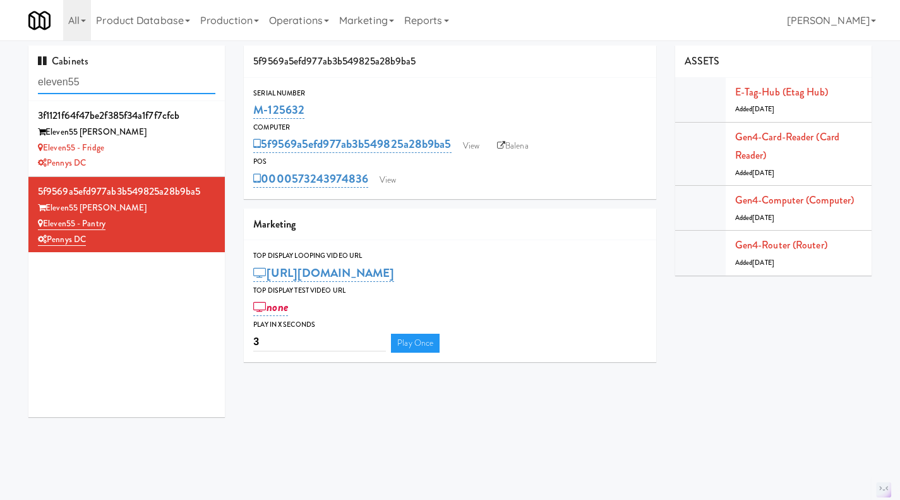
click at [95, 78] on input "eleven55" at bounding box center [126, 82] width 177 height 23
click at [107, 88] on input "eleven55" at bounding box center [126, 82] width 177 height 23
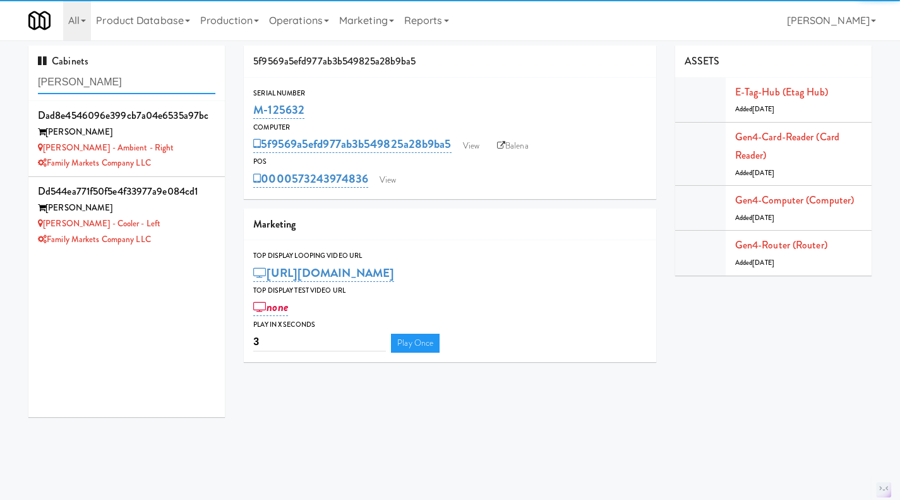
type input "rigby"
click at [193, 155] on div "Family Markets Company LLC" at bounding box center [126, 163] width 177 height 16
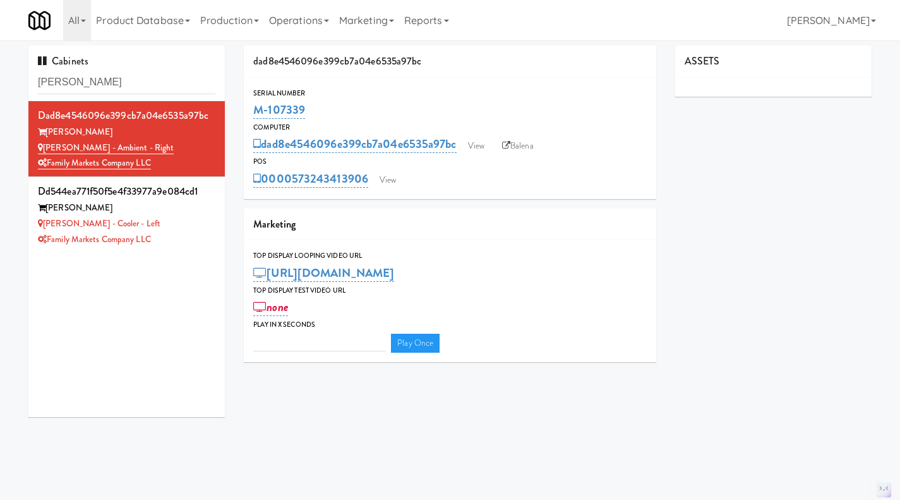
type input "3"
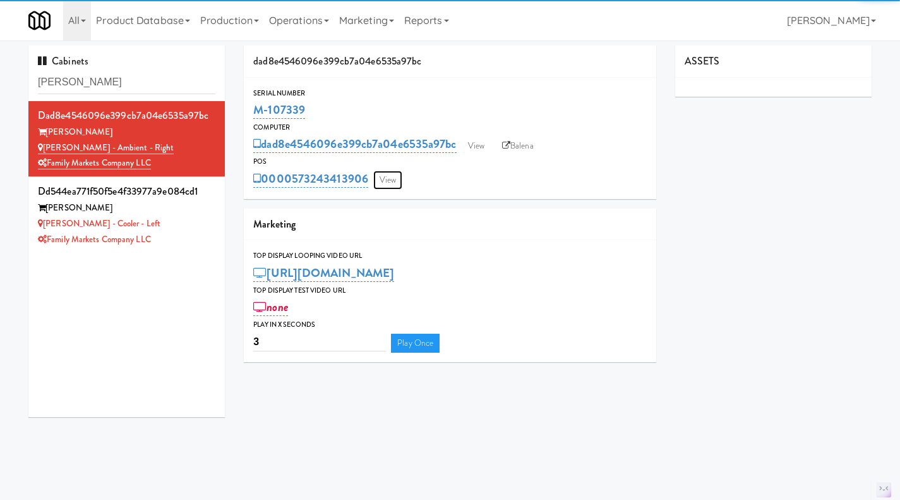
click at [385, 179] on link "View" at bounding box center [387, 180] width 29 height 19
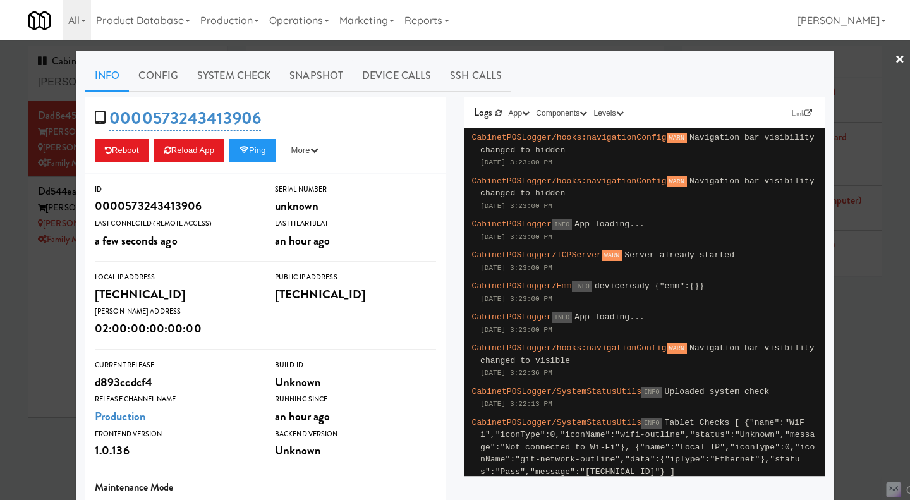
click at [15, 325] on div at bounding box center [455, 250] width 910 height 500
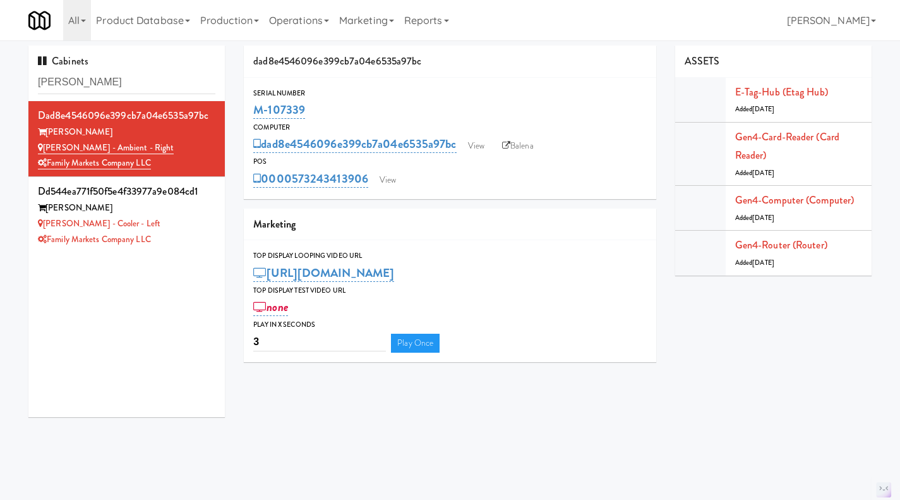
drag, startPoint x: 369, startPoint y: 194, endPoint x: 295, endPoint y: 191, distance: 74.0
click at [295, 191] on div "Serial Number M-107339 Computer dad8e4546096e399cb7a04e6535a97bc View Balena PO…" at bounding box center [450, 138] width 412 height 121
copy link "573243413906"
click at [198, 232] on div "Family Markets Company LLC" at bounding box center [126, 240] width 177 height 16
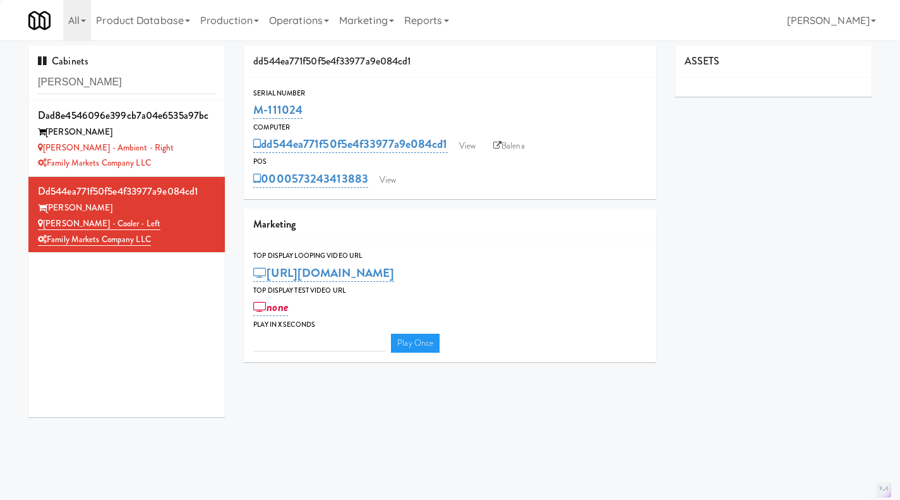
type input "3"
click at [385, 181] on link "View" at bounding box center [387, 180] width 29 height 19
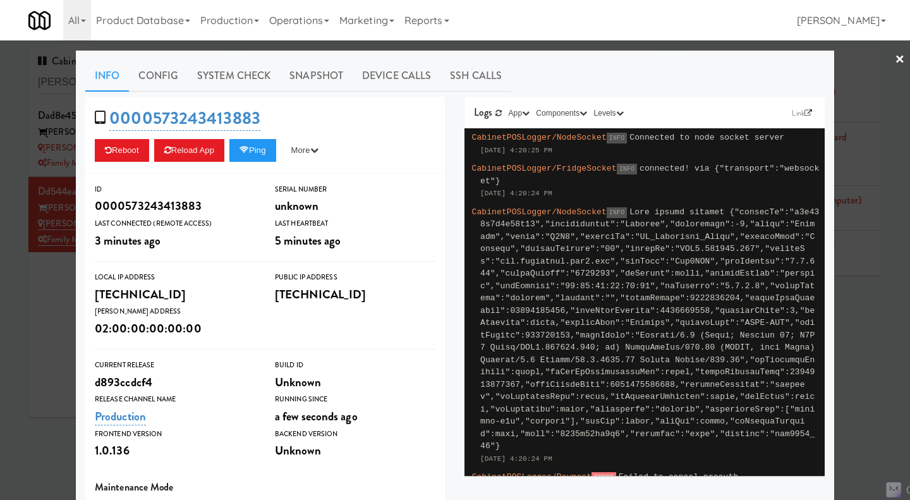
click at [56, 334] on div at bounding box center [455, 250] width 910 height 500
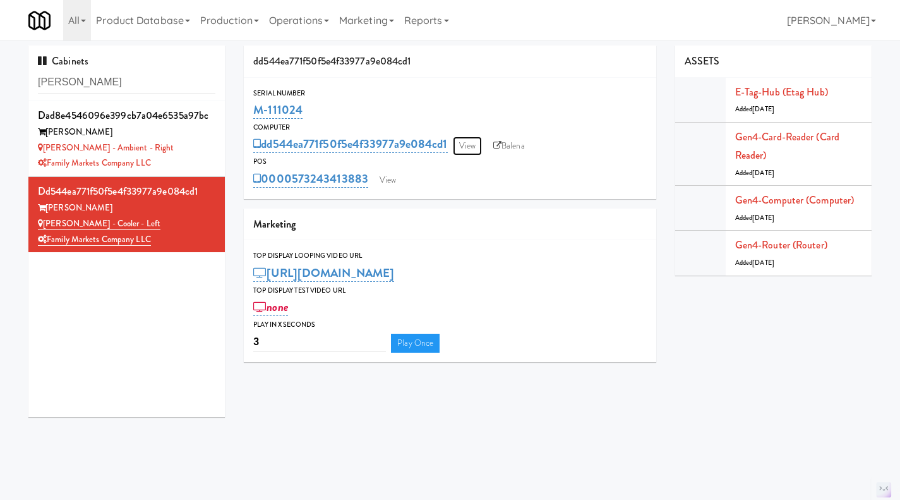
click at [466, 148] on link "View" at bounding box center [467, 145] width 29 height 19
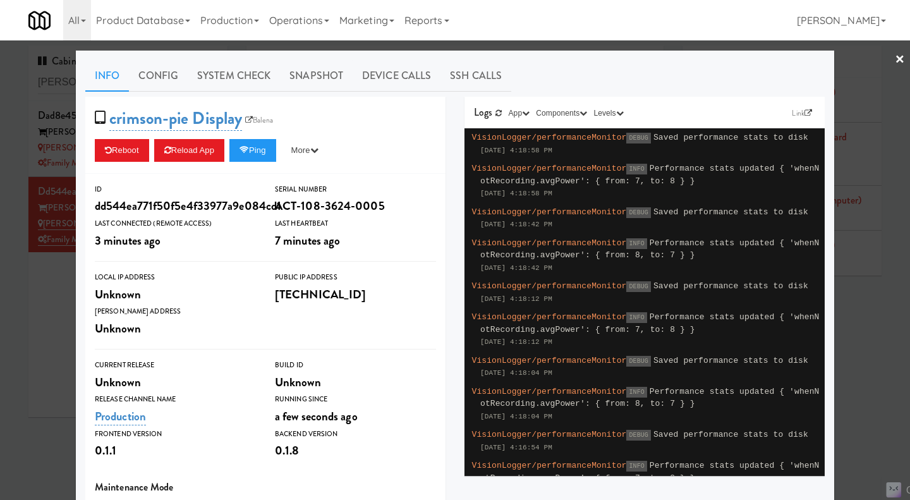
click at [20, 321] on div at bounding box center [455, 250] width 910 height 500
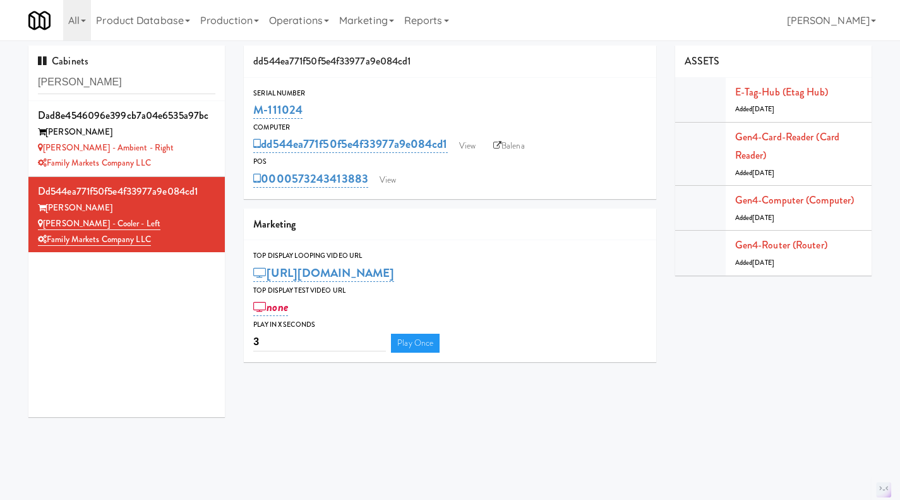
click at [191, 143] on div "Rigby - Ambient - Right" at bounding box center [126, 148] width 177 height 16
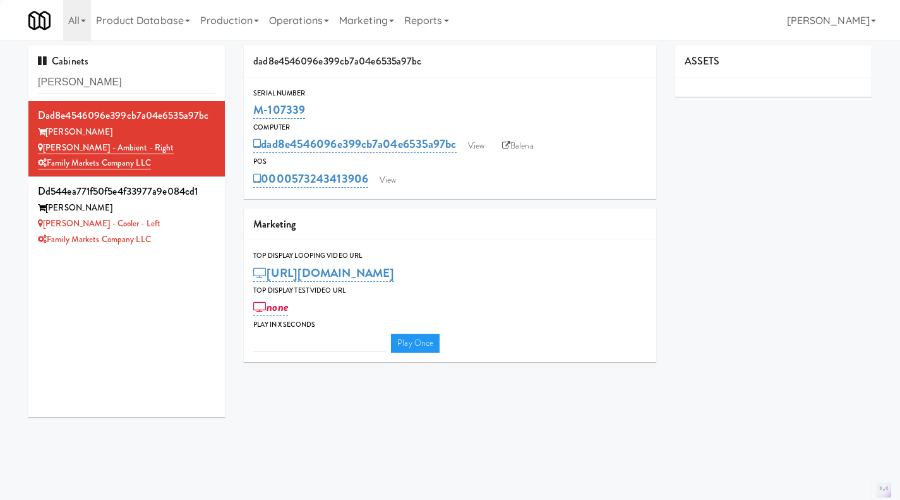
type input "3"
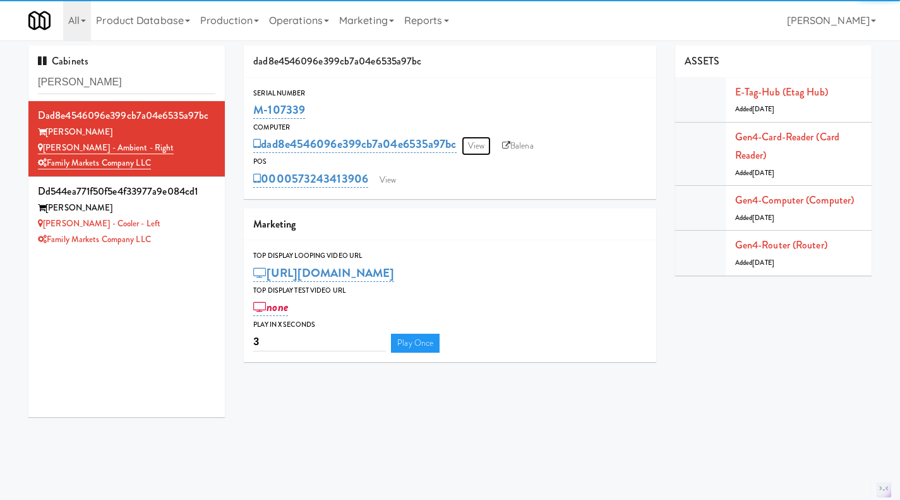
click at [479, 150] on link "View" at bounding box center [476, 145] width 29 height 19
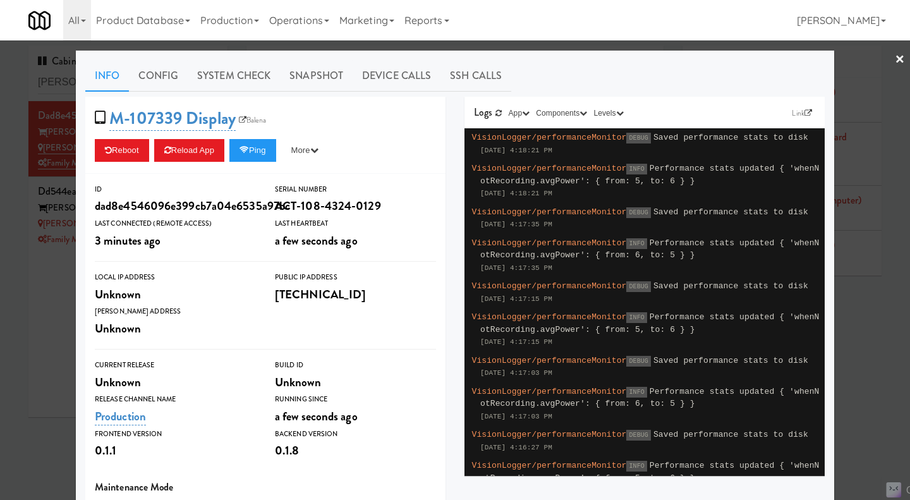
click at [33, 369] on div at bounding box center [455, 250] width 910 height 500
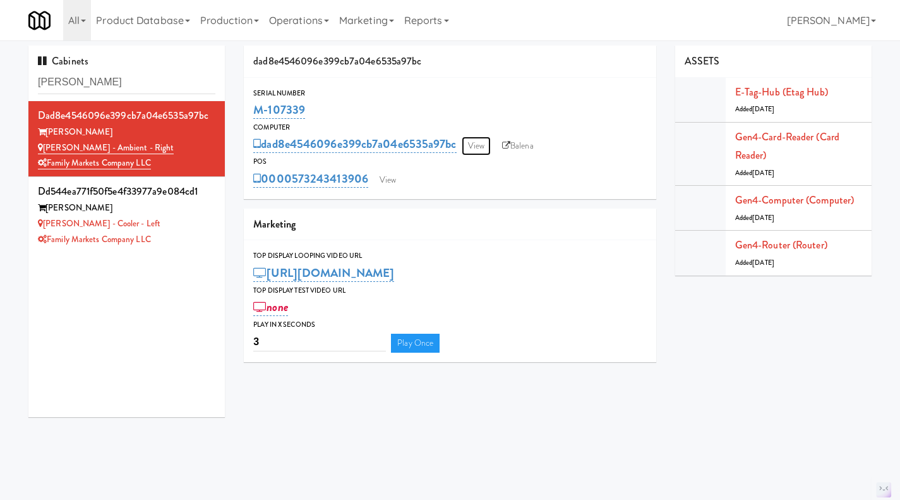
click at [478, 145] on link "View" at bounding box center [476, 145] width 29 height 19
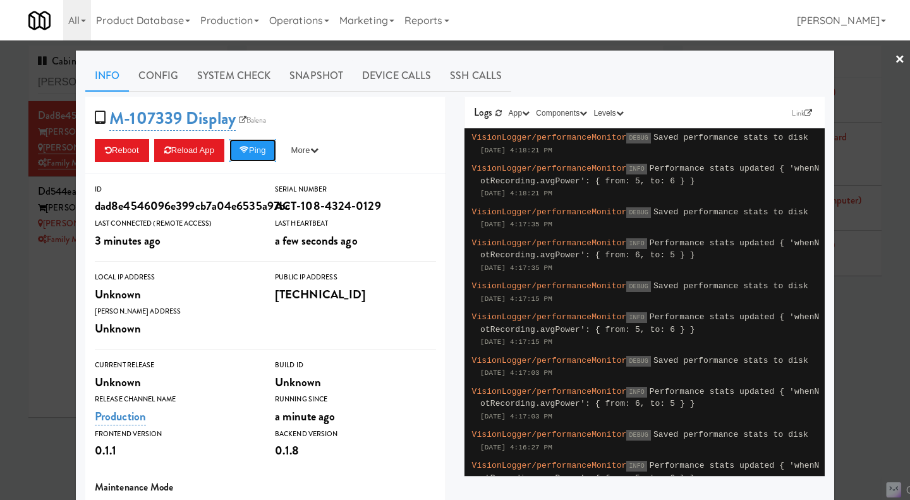
click at [255, 148] on button "Ping" at bounding box center [252, 150] width 47 height 23
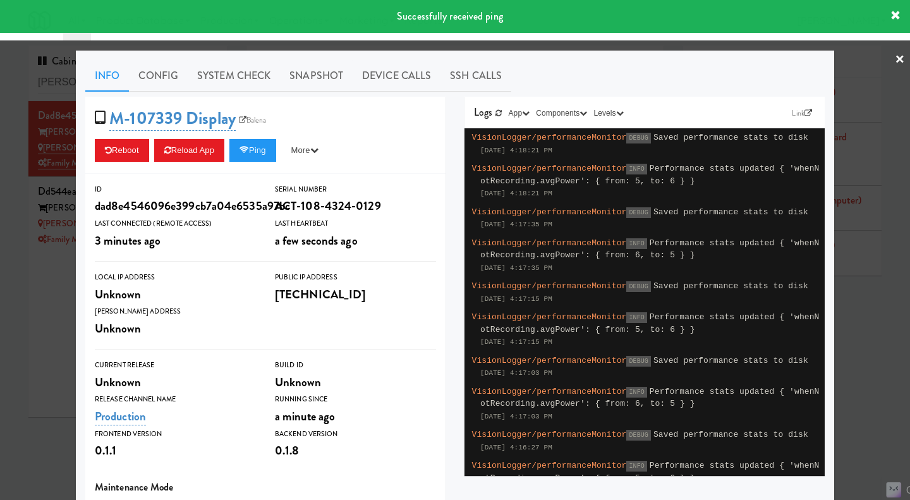
click at [37, 348] on div at bounding box center [455, 250] width 910 height 500
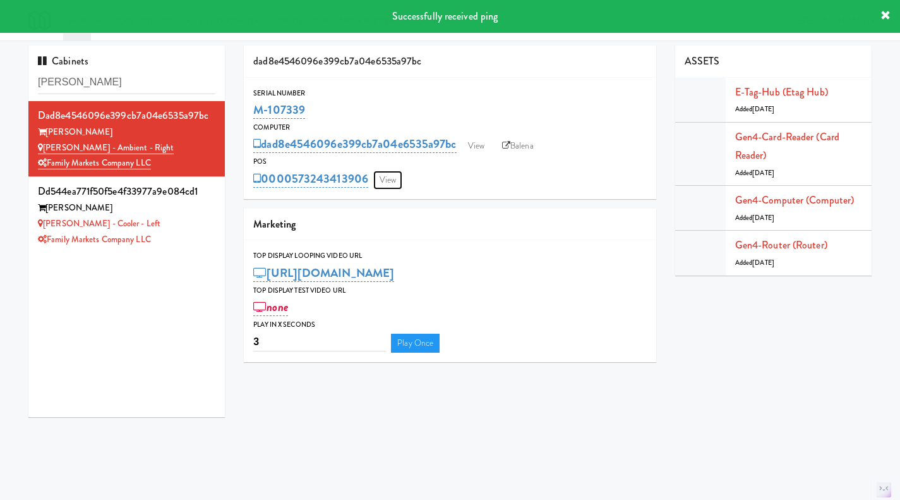
click at [394, 179] on link "View" at bounding box center [387, 180] width 29 height 19
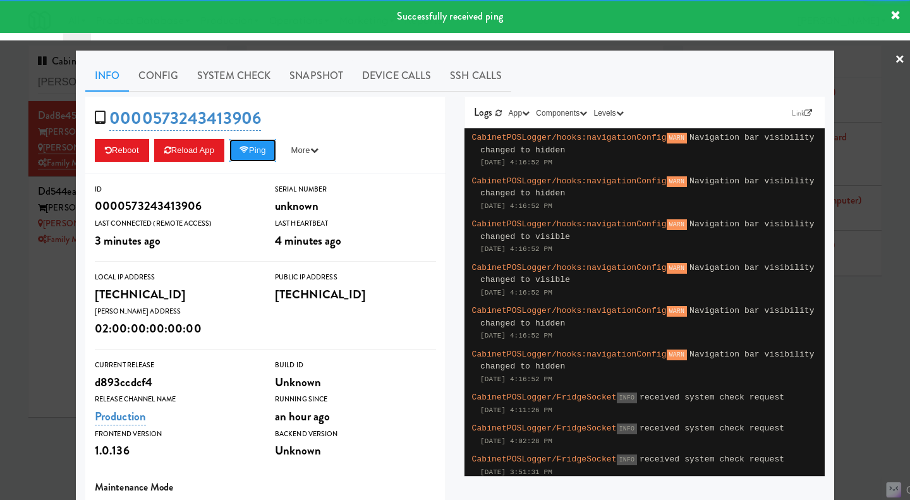
click at [251, 153] on button "Ping" at bounding box center [252, 150] width 47 height 23
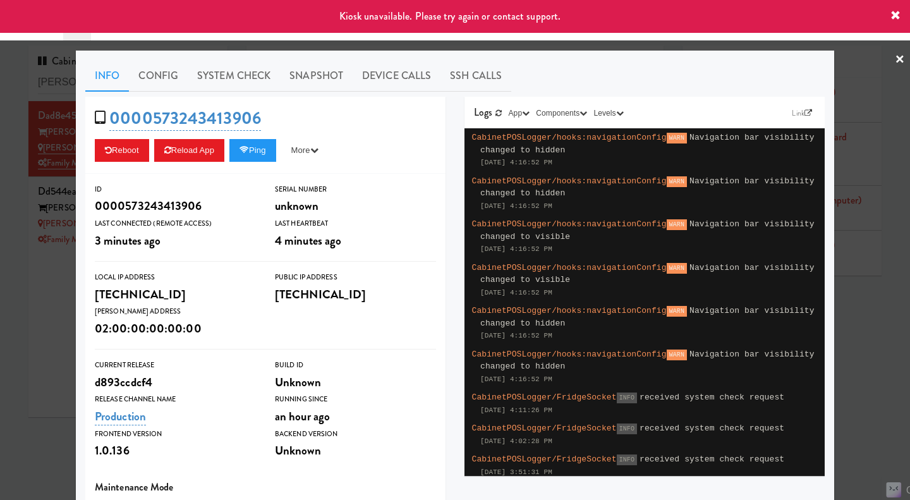
click at [42, 322] on div at bounding box center [455, 250] width 910 height 500
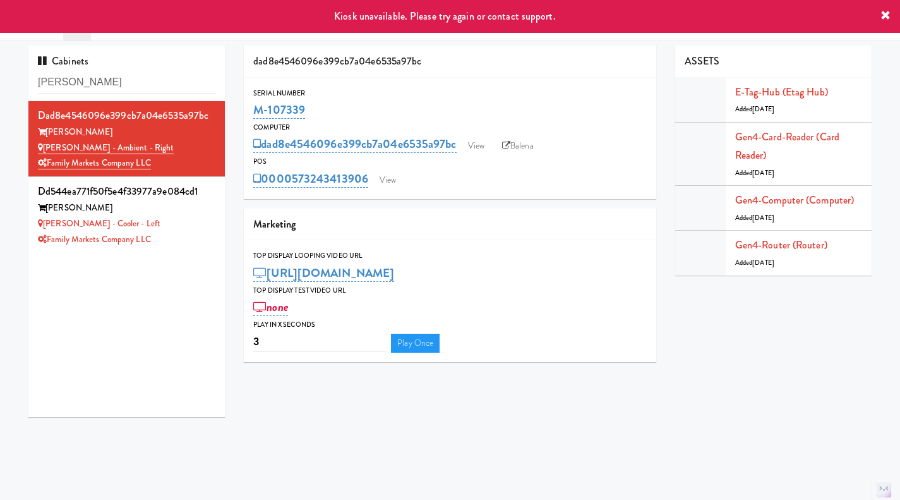
click at [196, 238] on div "Family Markets Company LLC" at bounding box center [126, 240] width 177 height 16
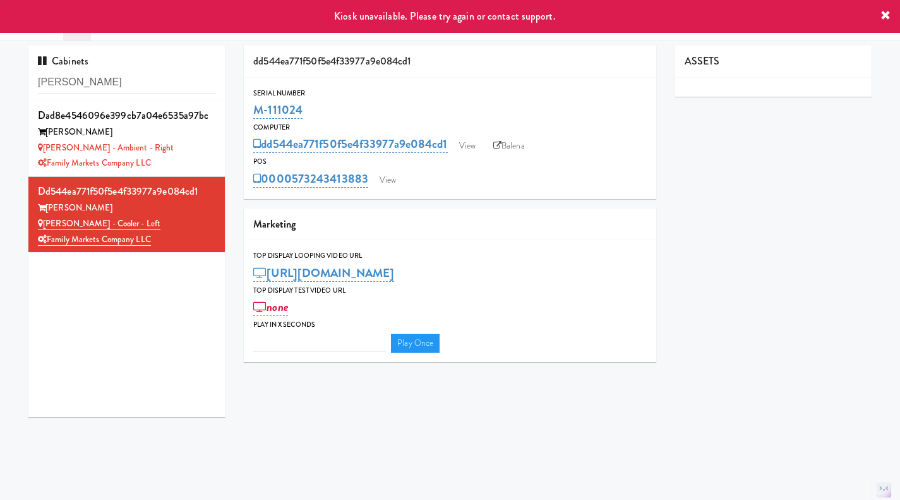
type input "3"
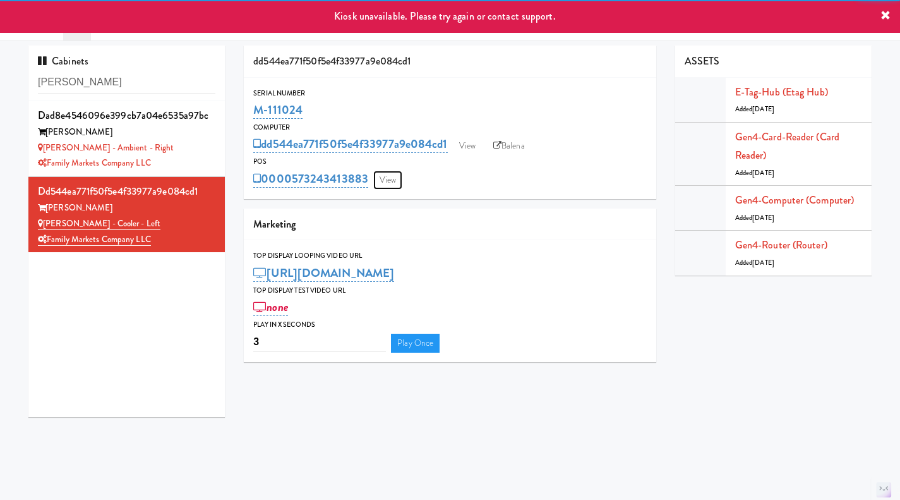
click at [389, 183] on link "View" at bounding box center [387, 180] width 29 height 19
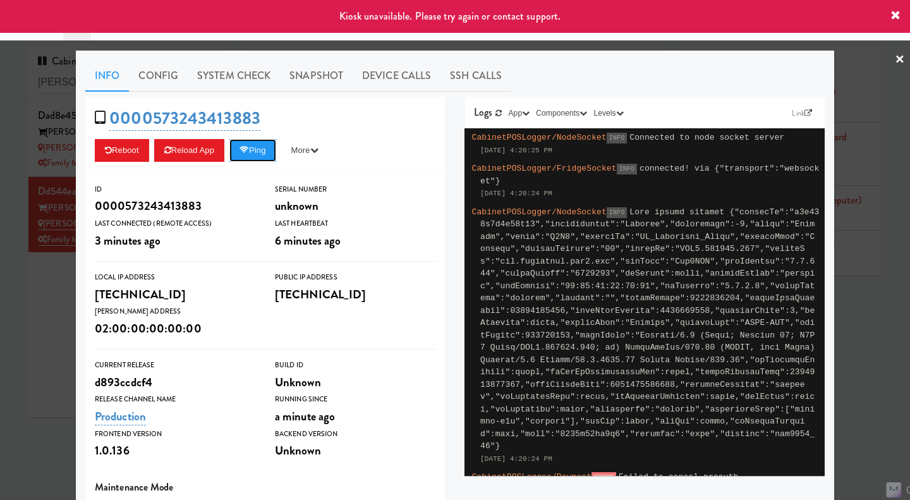
click at [255, 156] on button "Ping" at bounding box center [252, 150] width 47 height 23
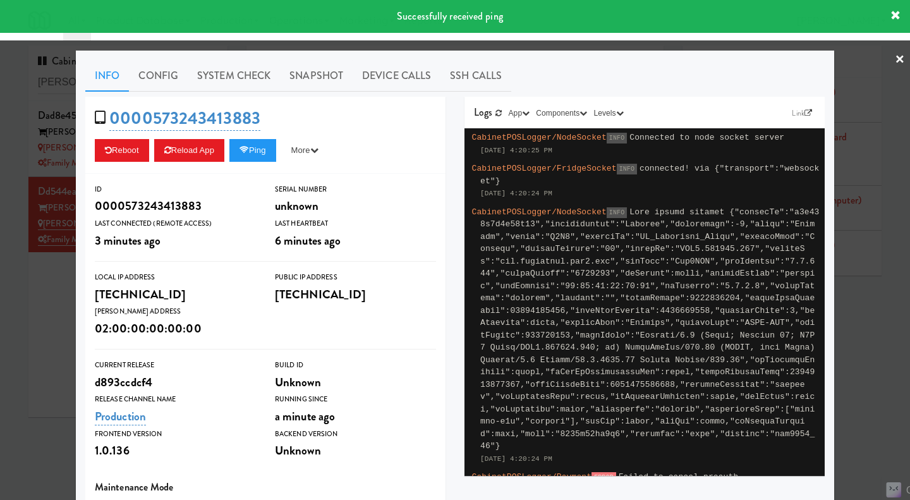
click at [51, 309] on div at bounding box center [455, 250] width 910 height 500
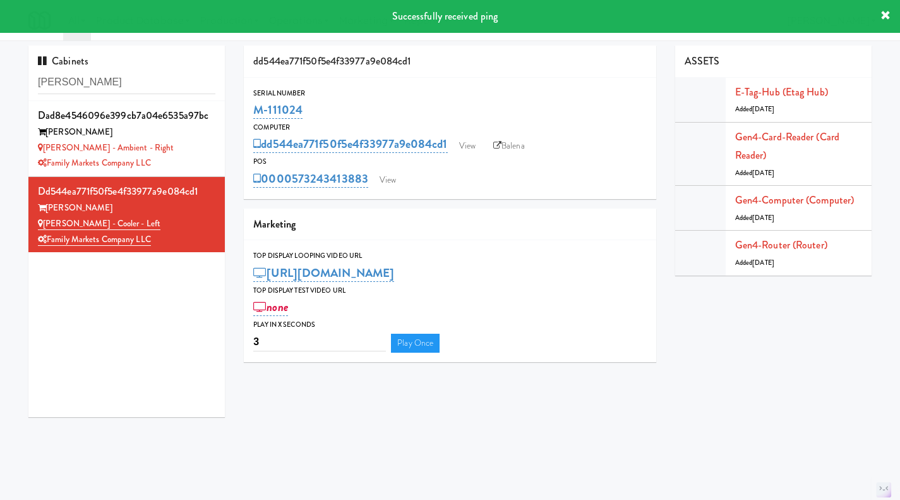
click at [191, 145] on div "Rigby - Ambient - Right" at bounding box center [126, 148] width 177 height 16
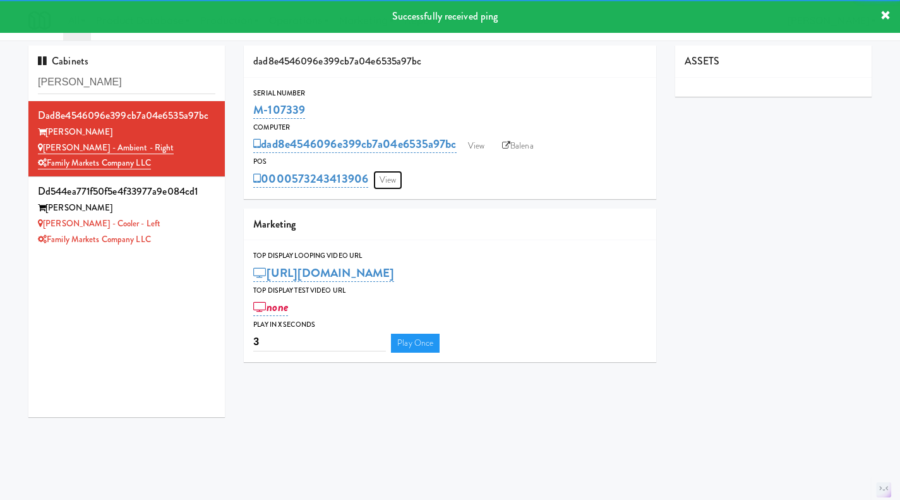
click at [385, 180] on link "View" at bounding box center [387, 180] width 29 height 19
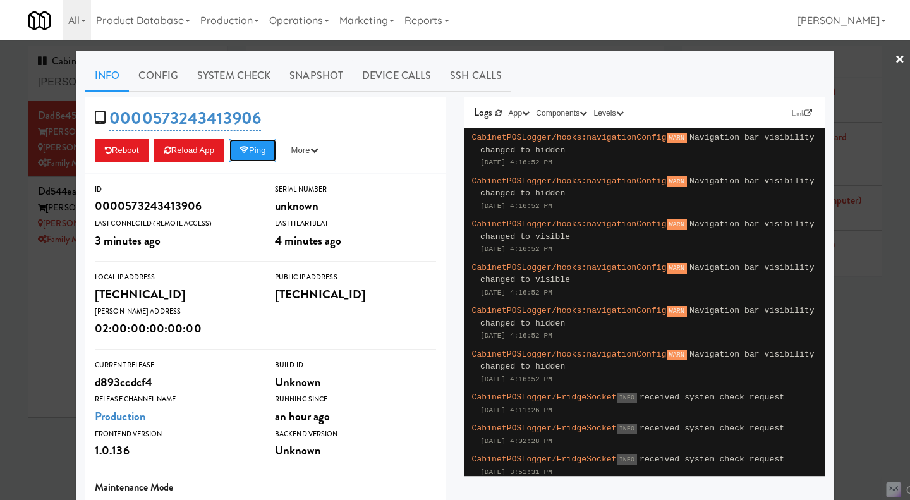
click at [251, 158] on button "Ping" at bounding box center [252, 150] width 47 height 23
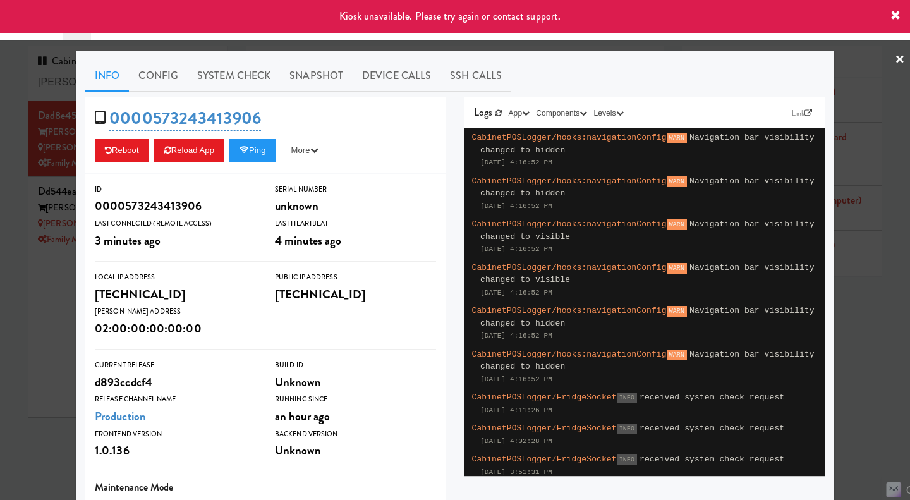
click at [32, 323] on div at bounding box center [455, 250] width 910 height 500
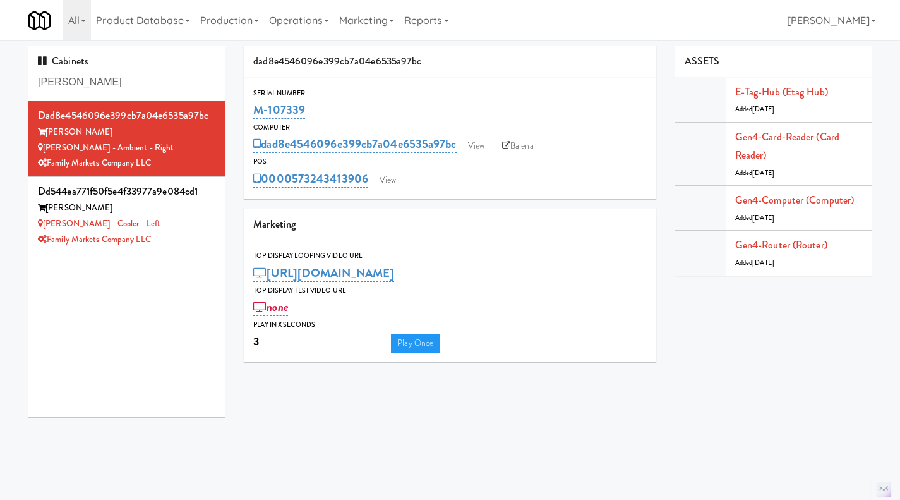
click at [187, 236] on div "Family Markets Company LLC" at bounding box center [126, 240] width 177 height 16
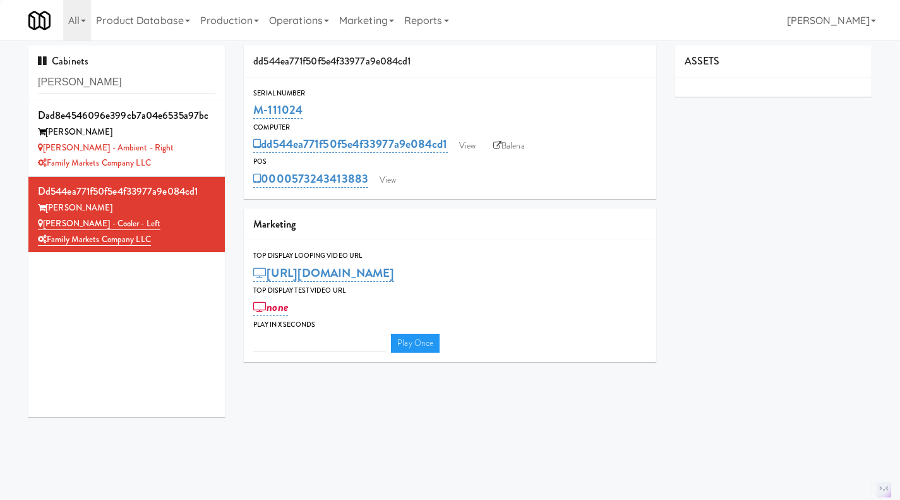
type input "3"
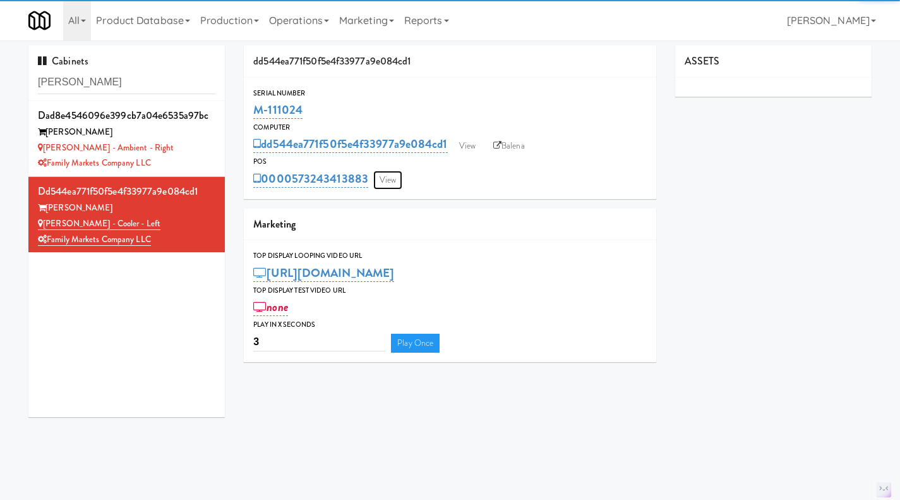
click at [392, 181] on link "View" at bounding box center [387, 180] width 29 height 19
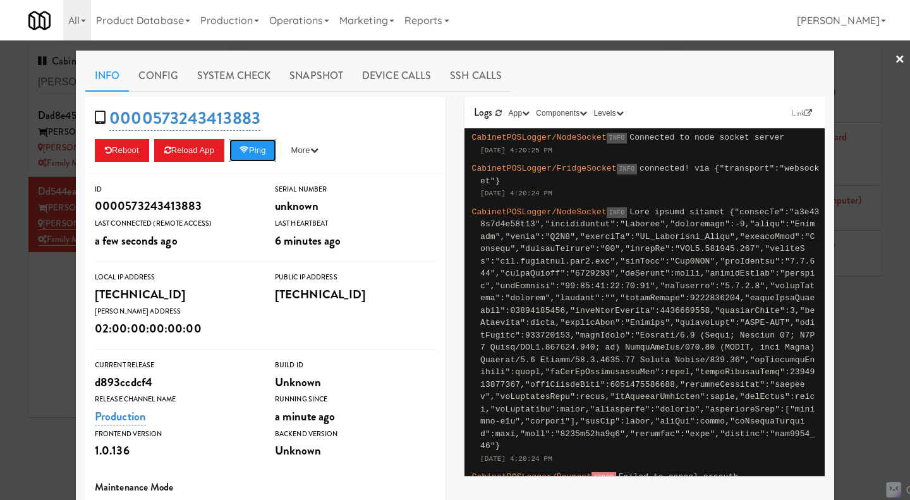
click at [258, 153] on button "Ping" at bounding box center [252, 150] width 47 height 23
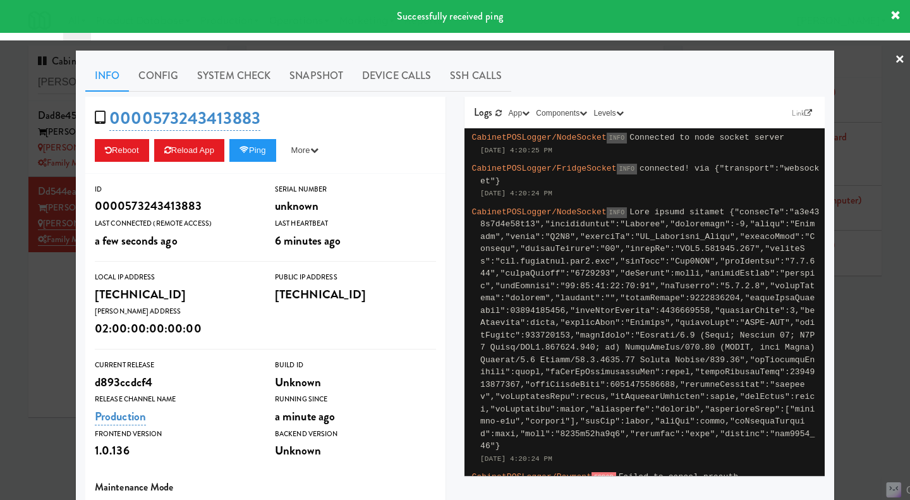
click at [227, 80] on link "System Check" at bounding box center [234, 76] width 92 height 32
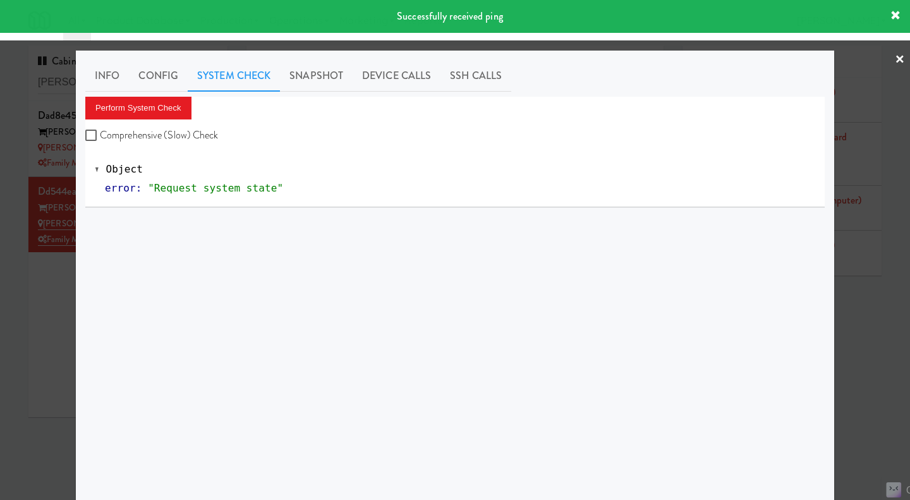
click at [185, 136] on label "Comprehensive (Slow) Check" at bounding box center [151, 135] width 133 height 19
click at [100, 136] on input "Comprehensive (Slow) Check" at bounding box center [92, 136] width 15 height 10
checkbox input "true"
click at [150, 108] on button "Perform System Check" at bounding box center [138, 108] width 106 height 23
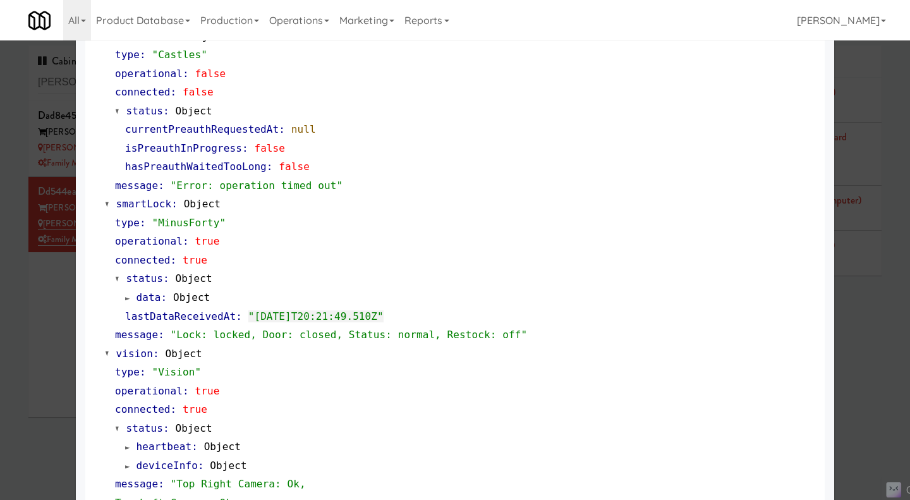
scroll to position [75, 0]
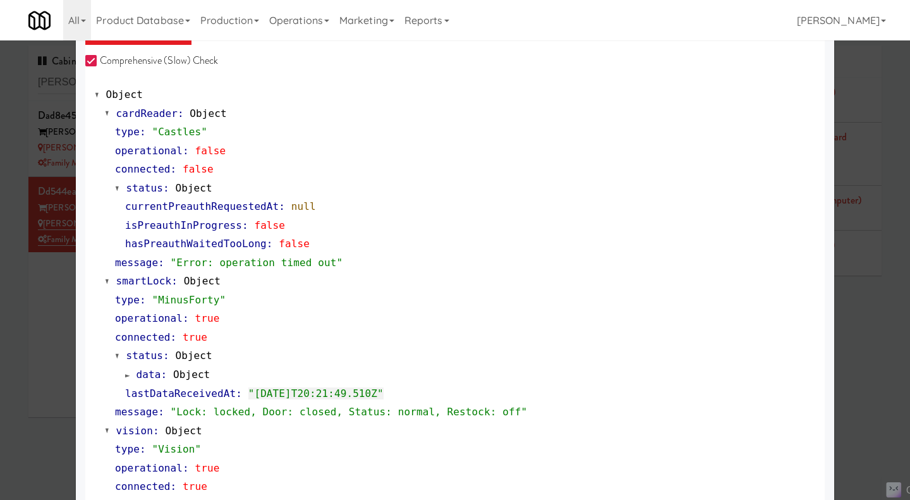
click at [48, 343] on div at bounding box center [455, 250] width 910 height 500
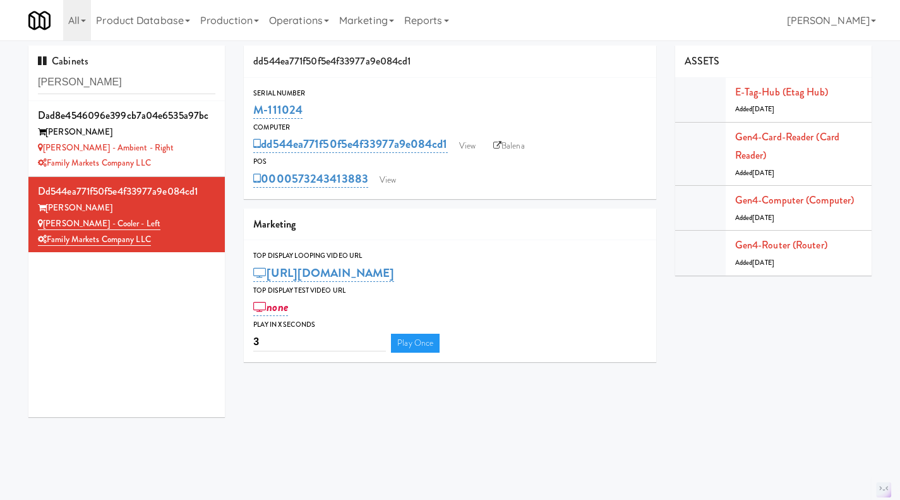
drag, startPoint x: 372, startPoint y: 191, endPoint x: 292, endPoint y: 194, distance: 79.6
click at [292, 194] on div "Serial Number M-111024 Computer dd544ea771f50f5e4f33977a9e084cd1 View Balena PO…" at bounding box center [450, 138] width 412 height 121
copy link "573243413883"
click at [391, 174] on link "View" at bounding box center [387, 180] width 29 height 19
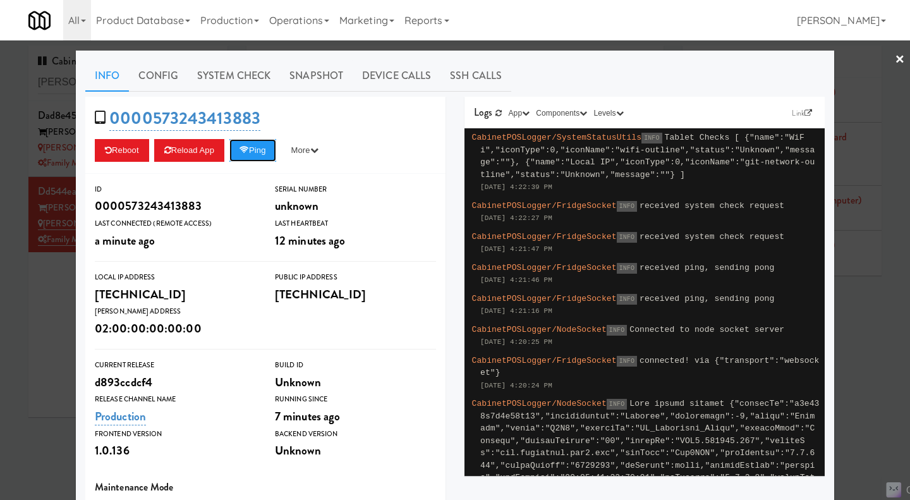
click at [253, 155] on button "Ping" at bounding box center [252, 150] width 47 height 23
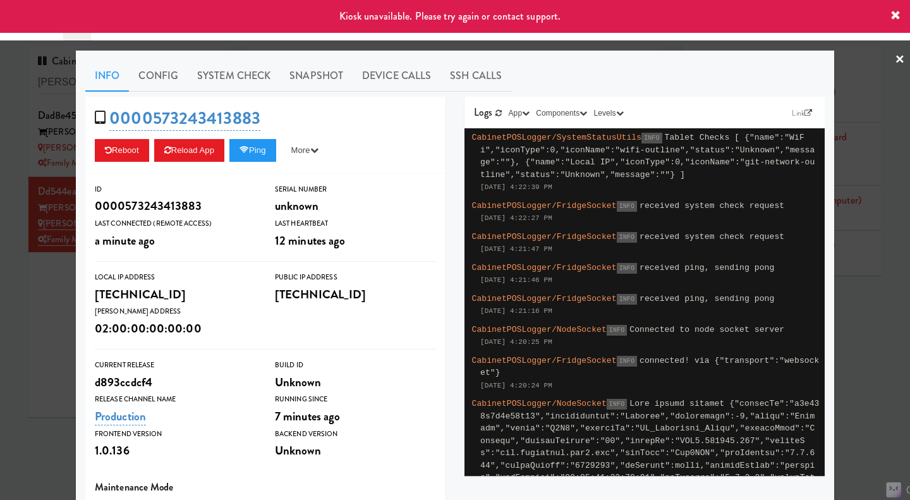
drag, startPoint x: 63, startPoint y: 330, endPoint x: 63, endPoint y: 310, distance: 20.2
click at [63, 330] on div at bounding box center [455, 250] width 910 height 500
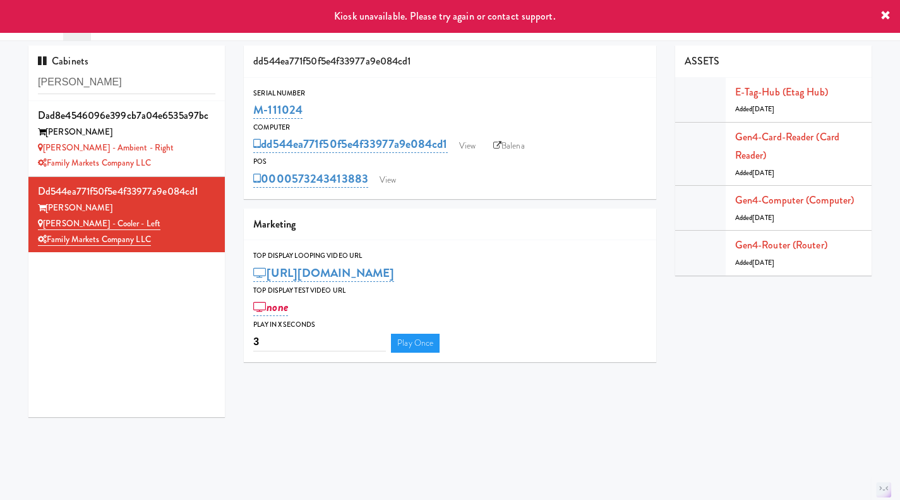
click at [179, 156] on div "Family Markets Company LLC" at bounding box center [126, 163] width 177 height 16
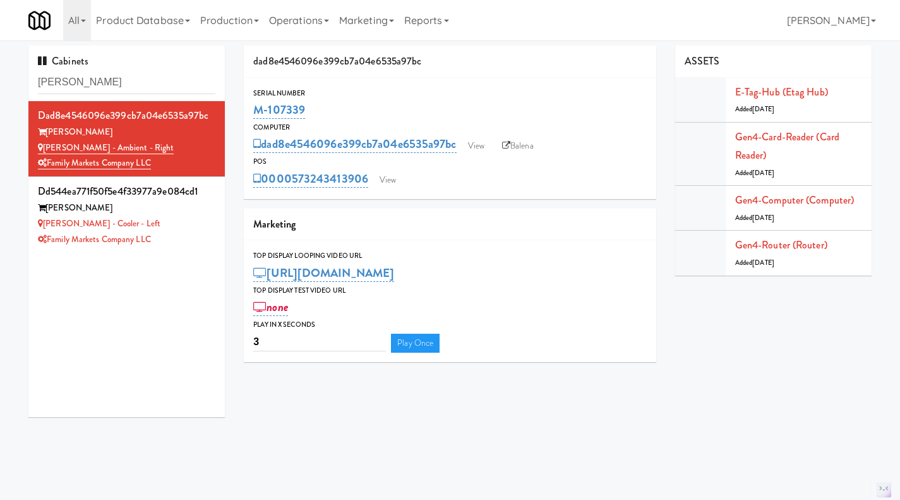
click at [197, 229] on div "Rigby - Cooler - Left" at bounding box center [126, 224] width 177 height 16
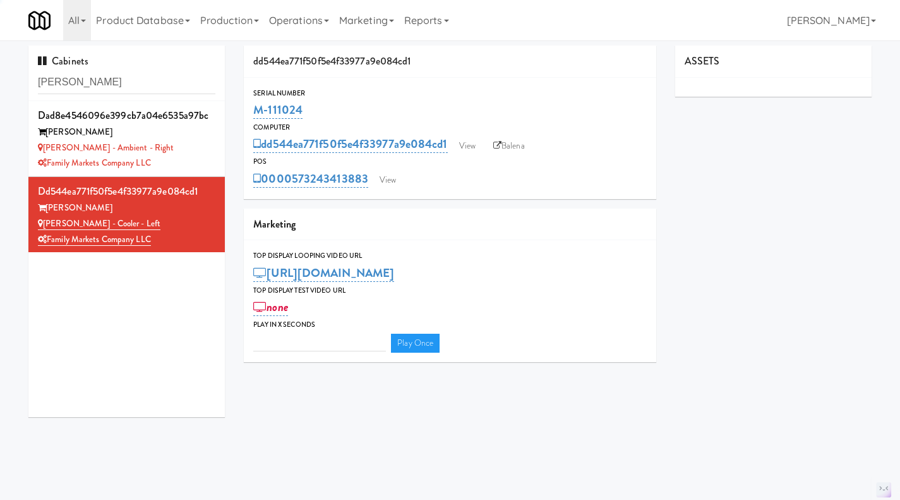
type input "3"
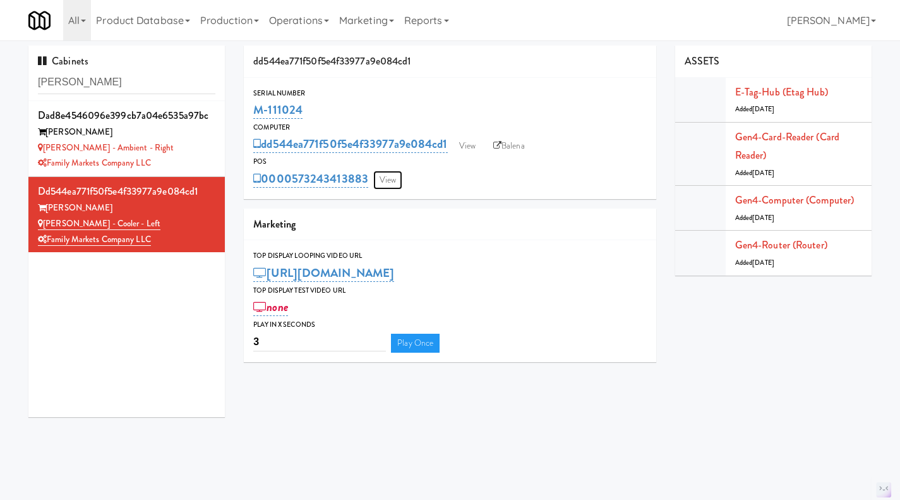
click at [397, 180] on link "View" at bounding box center [387, 180] width 29 height 19
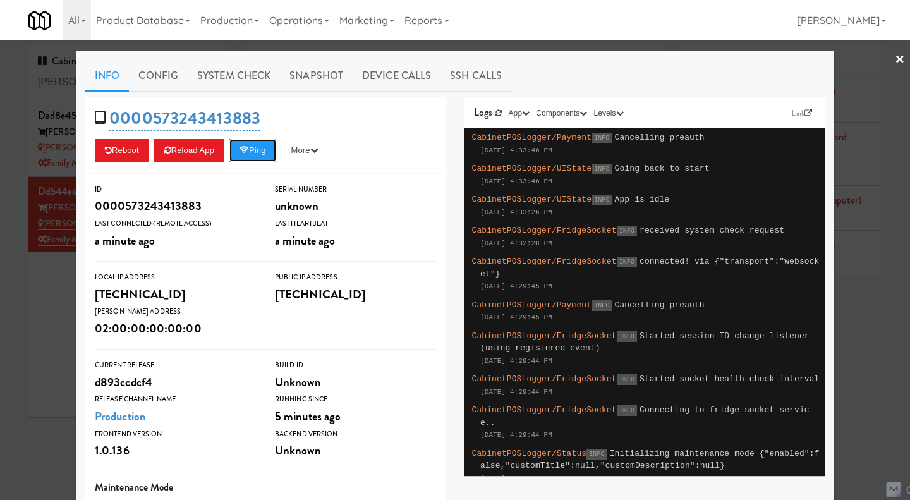
click at [250, 155] on button "Ping" at bounding box center [252, 150] width 47 height 23
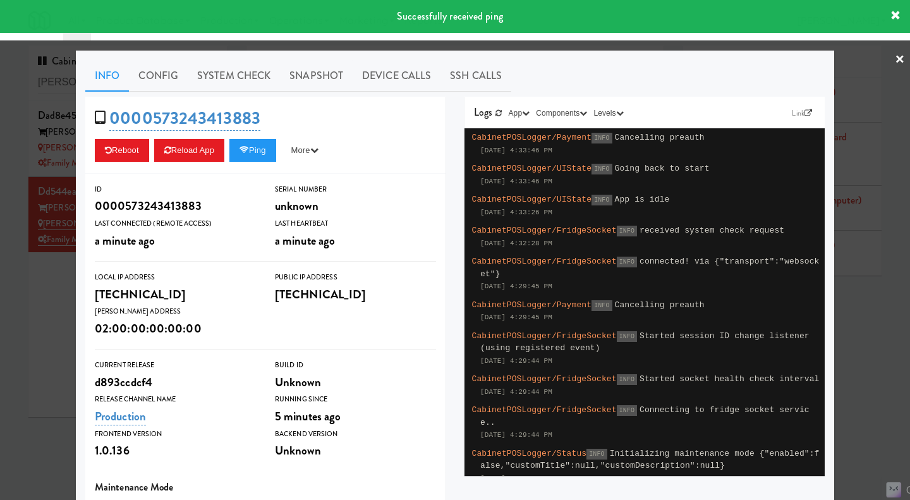
click at [58, 335] on div at bounding box center [455, 250] width 910 height 500
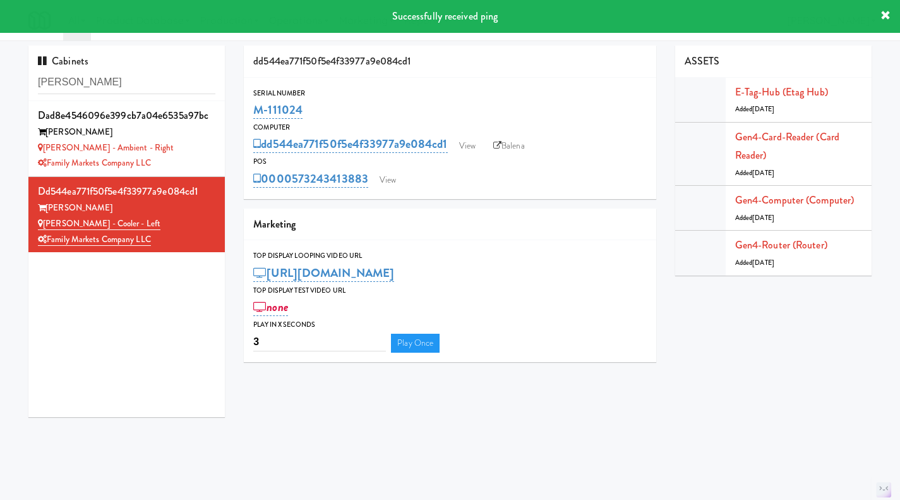
click at [200, 153] on div "Rigby - Ambient - Right" at bounding box center [126, 148] width 177 height 16
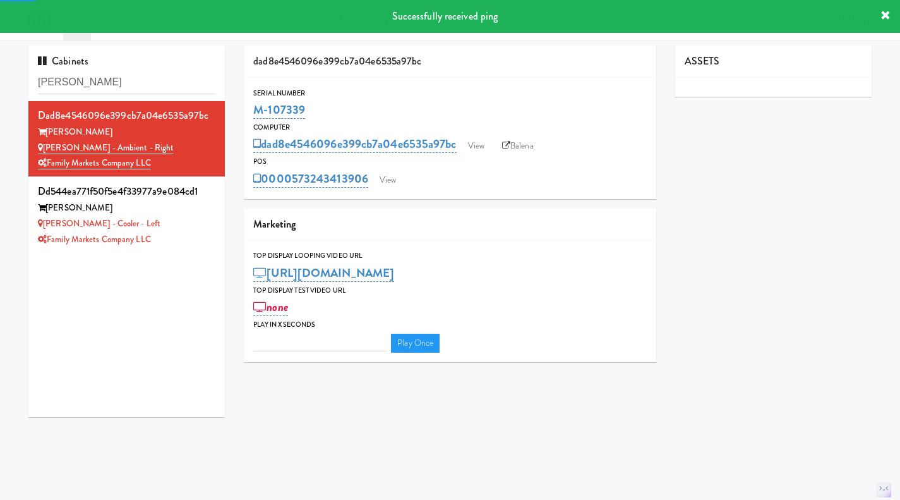
type input "3"
click at [400, 178] on link "View" at bounding box center [387, 180] width 29 height 19
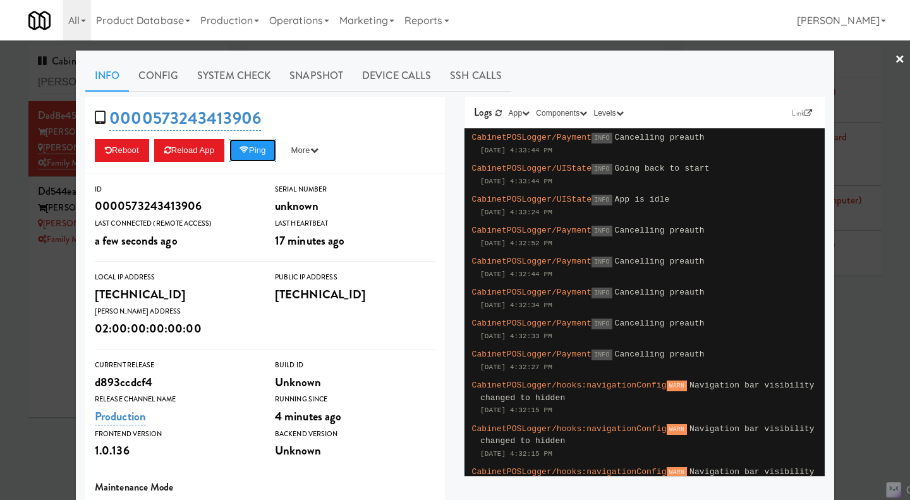
click at [253, 152] on button "Ping" at bounding box center [252, 150] width 47 height 23
click at [53, 333] on div at bounding box center [455, 250] width 910 height 500
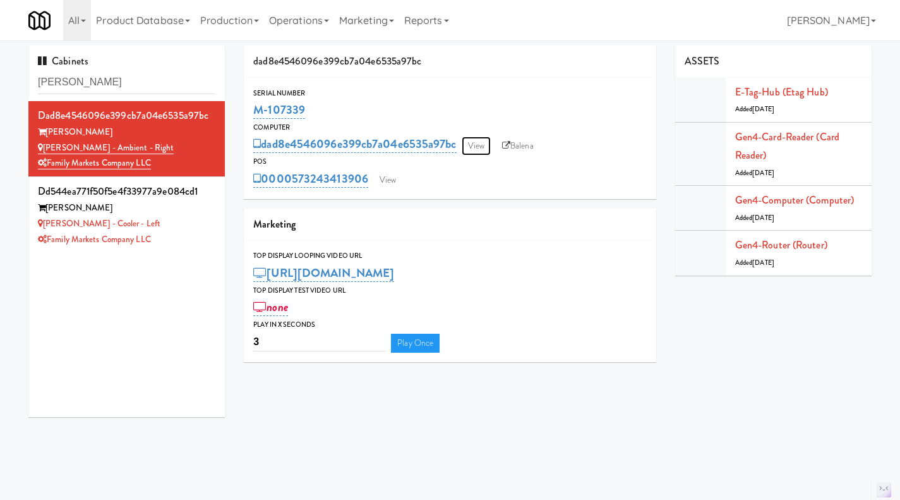
click at [477, 147] on link "View" at bounding box center [476, 145] width 29 height 19
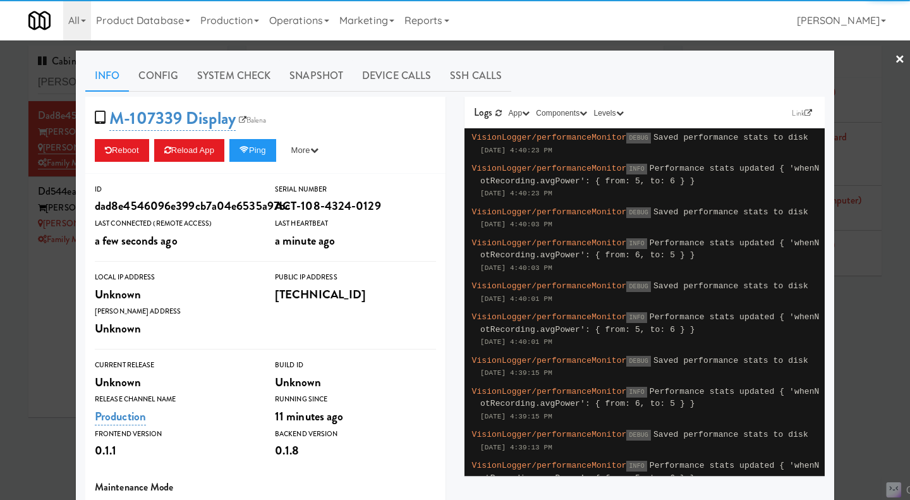
click at [220, 73] on link "System Check" at bounding box center [234, 76] width 92 height 32
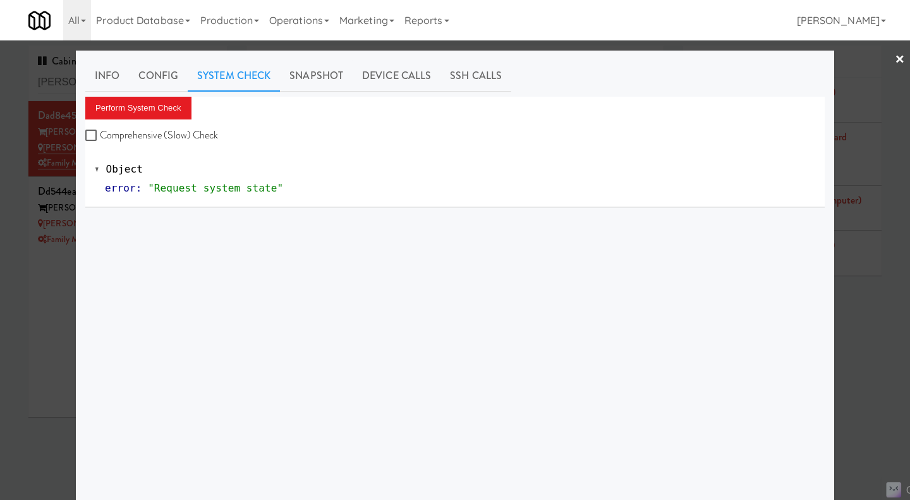
click at [167, 136] on label "Comprehensive (Slow) Check" at bounding box center [151, 135] width 133 height 19
click at [100, 136] on input "Comprehensive (Slow) Check" at bounding box center [92, 136] width 15 height 10
checkbox input "true"
click at [153, 108] on button "Perform System Check" at bounding box center [138, 108] width 106 height 23
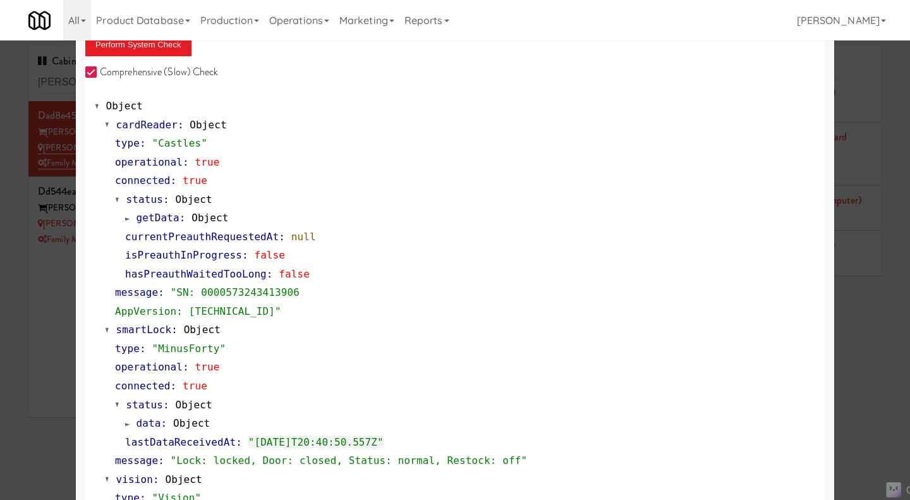
scroll to position [379, 0]
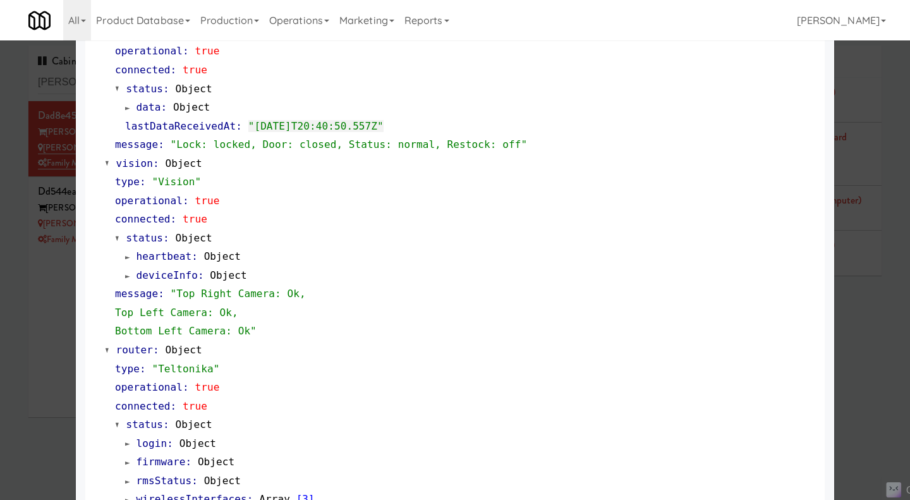
click at [15, 363] on div at bounding box center [455, 250] width 910 height 500
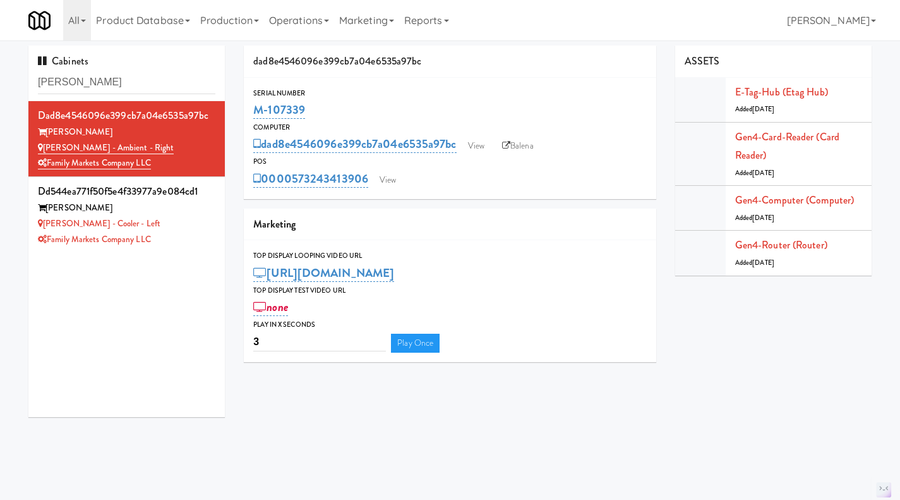
click at [193, 227] on div "Rigby - Cooler - Left" at bounding box center [126, 224] width 177 height 16
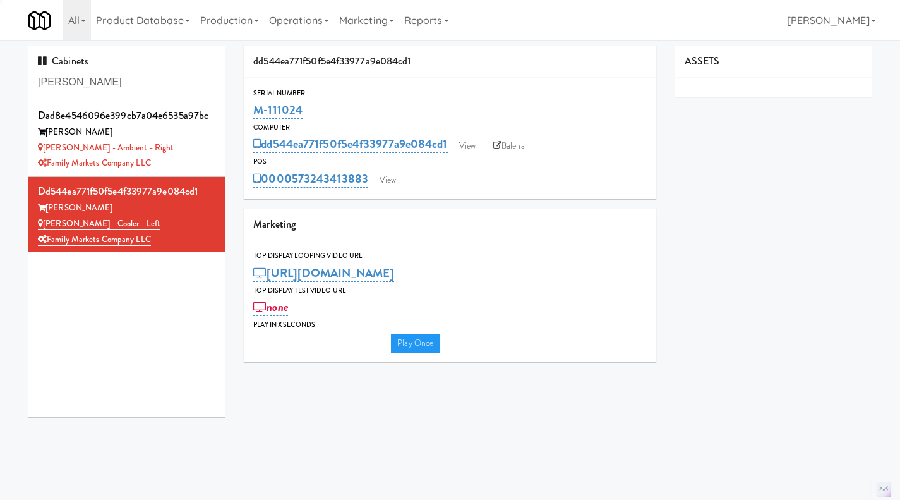
type input "3"
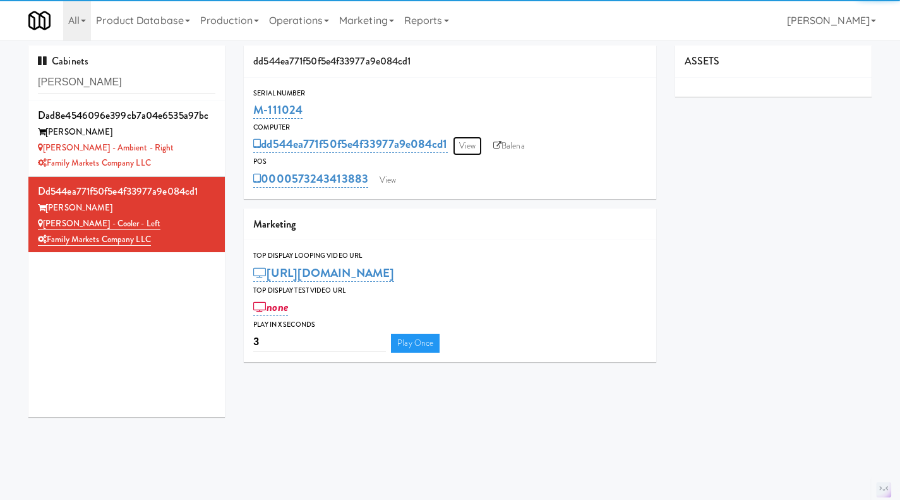
click at [464, 143] on link "View" at bounding box center [467, 145] width 29 height 19
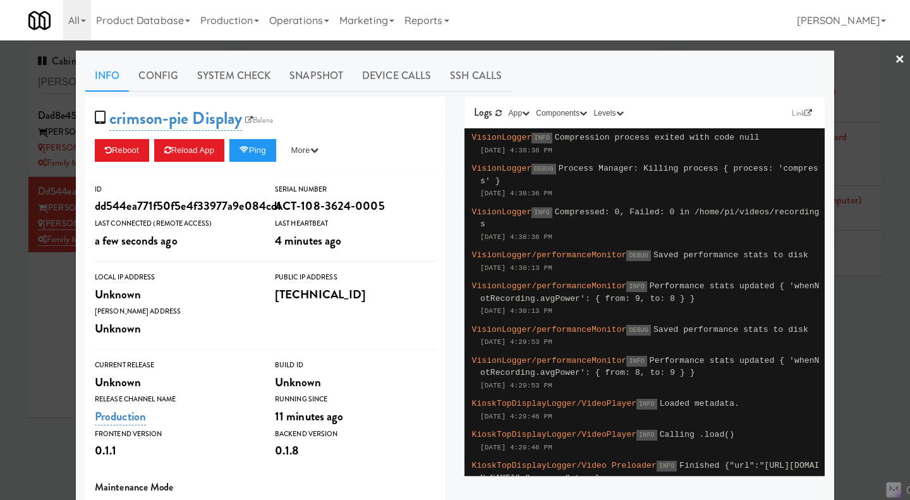
click at [223, 83] on link "System Check" at bounding box center [234, 76] width 92 height 32
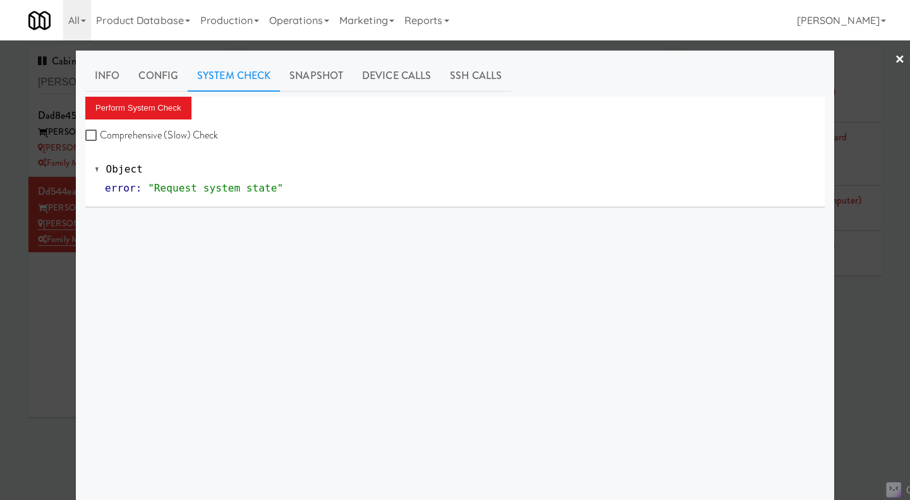
click at [184, 132] on label "Comprehensive (Slow) Check" at bounding box center [151, 135] width 133 height 19
click at [100, 132] on input "Comprehensive (Slow) Check" at bounding box center [92, 136] width 15 height 10
checkbox input "true"
click at [168, 107] on button "Perform System Check" at bounding box center [138, 108] width 106 height 23
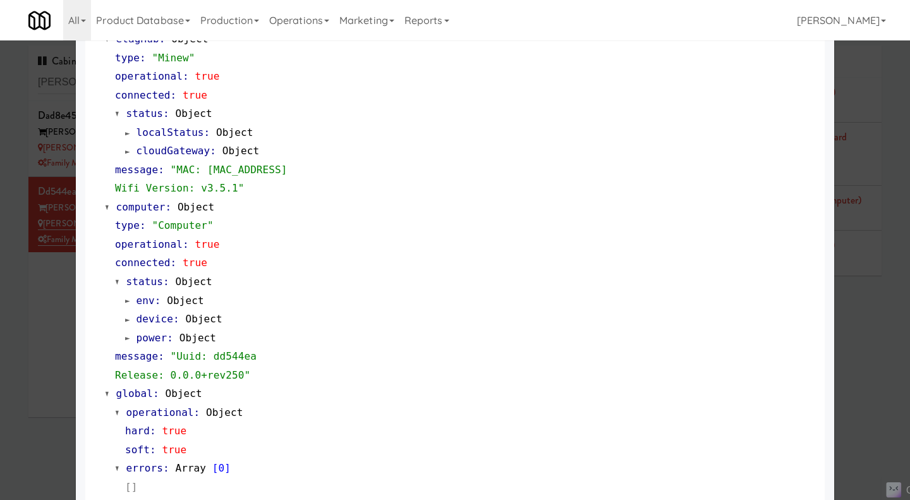
scroll to position [1059, 0]
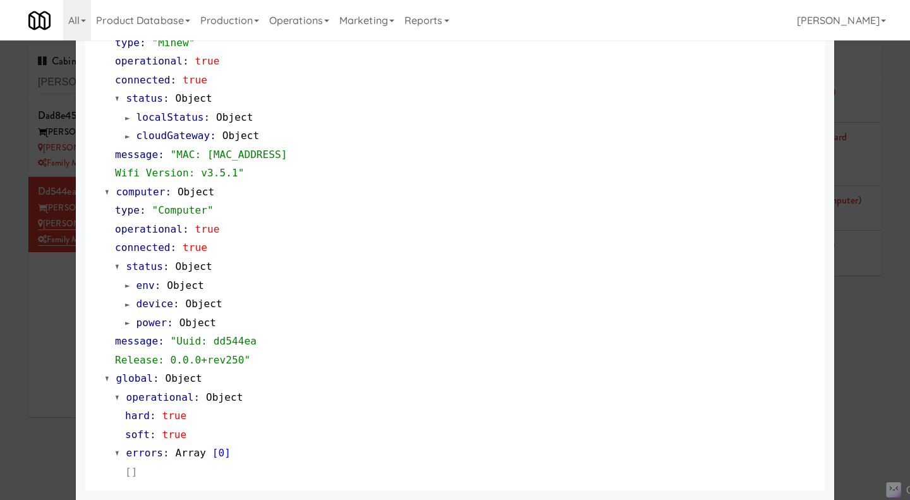
click at [866, 332] on div at bounding box center [455, 250] width 910 height 500
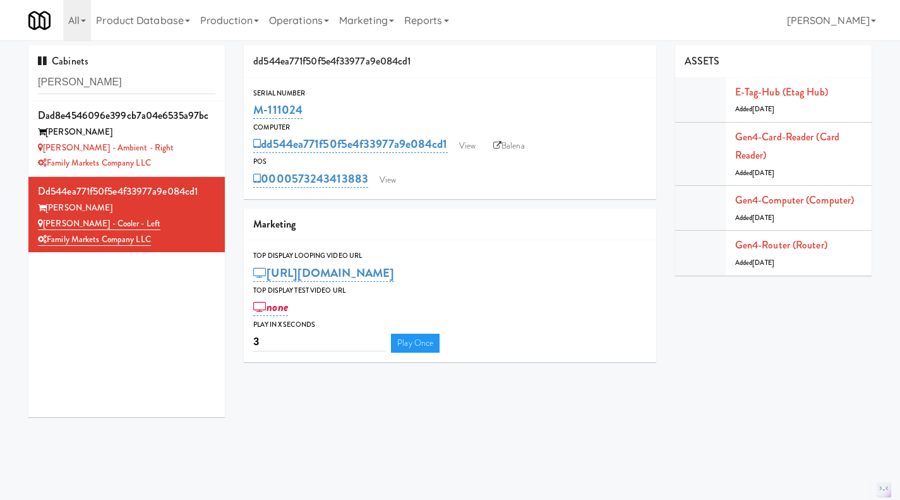
drag, startPoint x: 186, startPoint y: 145, endPoint x: 212, endPoint y: 140, distance: 25.8
click at [186, 145] on div "Rigby - Ambient - Right" at bounding box center [126, 148] width 177 height 16
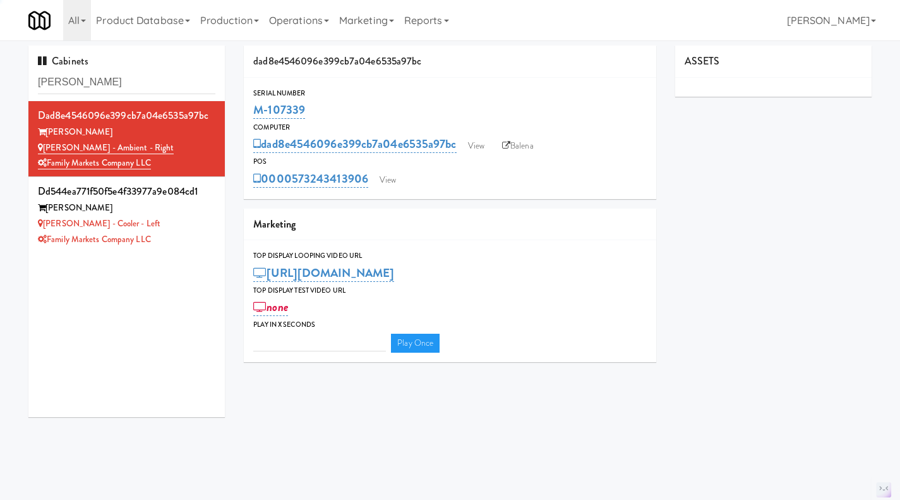
type input "3"
click at [387, 174] on link "View" at bounding box center [387, 180] width 29 height 19
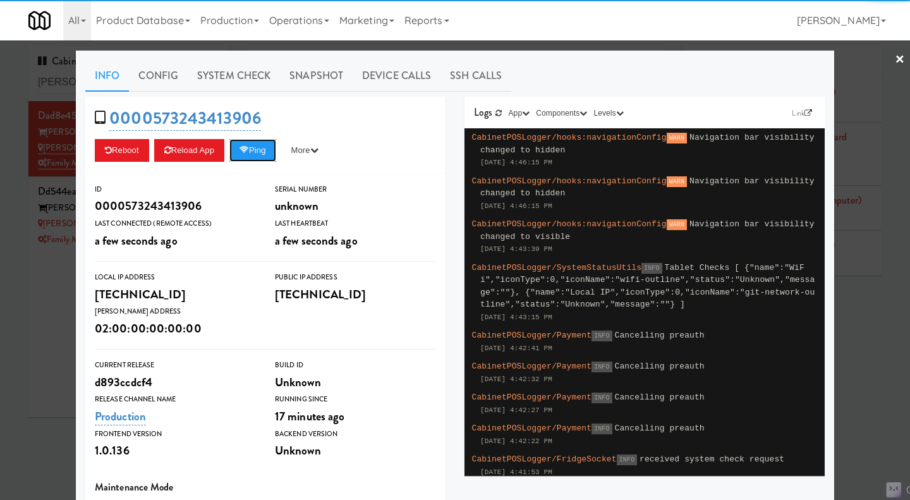
click at [256, 153] on button "Ping" at bounding box center [252, 150] width 47 height 23
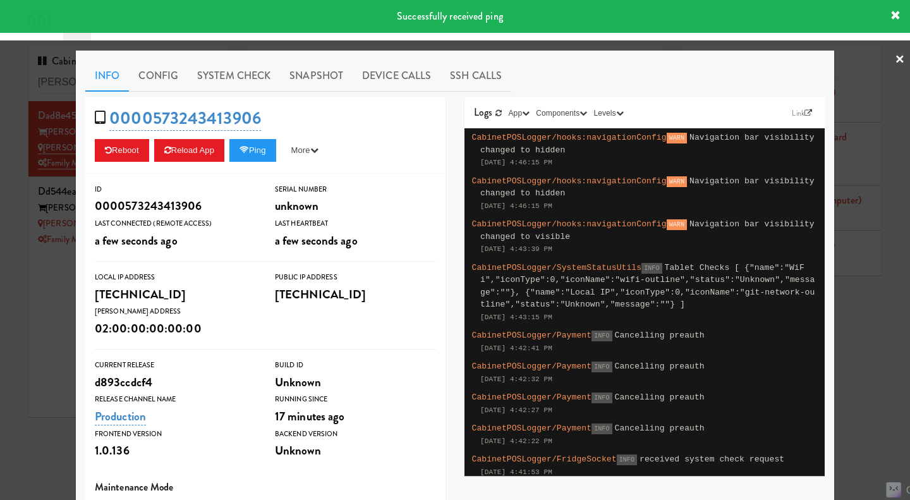
click at [207, 81] on link "System Check" at bounding box center [234, 76] width 92 height 32
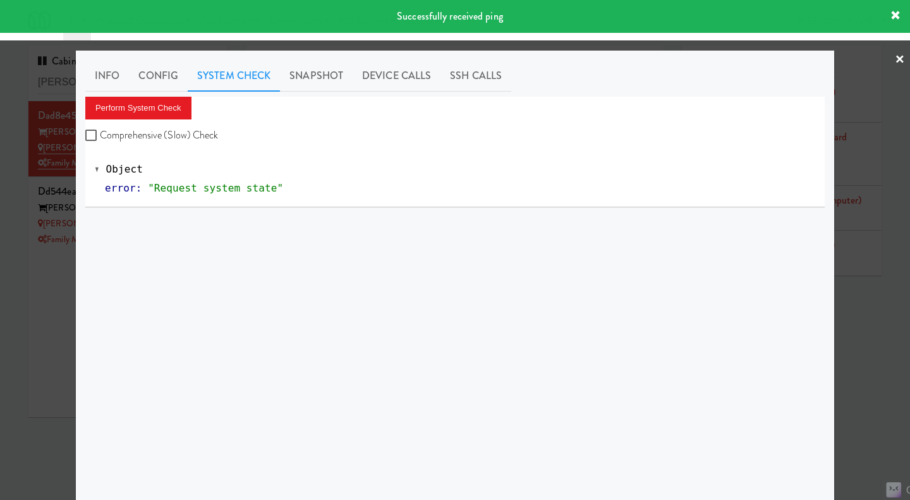
click at [162, 133] on label "Comprehensive (Slow) Check" at bounding box center [151, 135] width 133 height 19
click at [100, 133] on input "Comprehensive (Slow) Check" at bounding box center [92, 136] width 15 height 10
checkbox input "true"
click at [153, 104] on button "Perform System Check" at bounding box center [138, 108] width 106 height 23
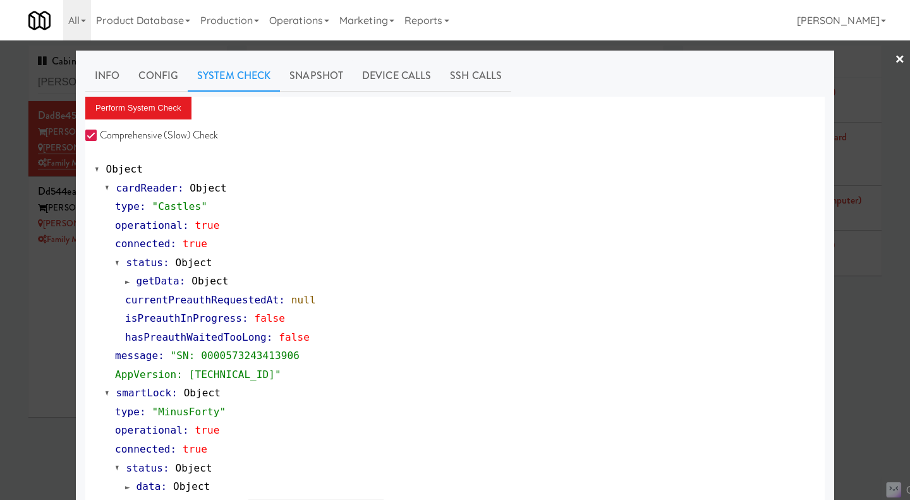
click at [853, 342] on div at bounding box center [455, 250] width 910 height 500
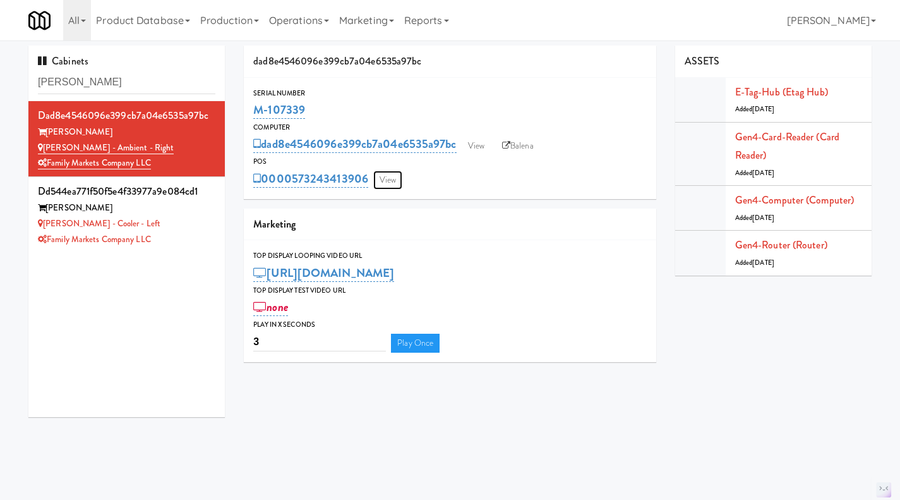
click at [394, 182] on link "View" at bounding box center [387, 180] width 29 height 19
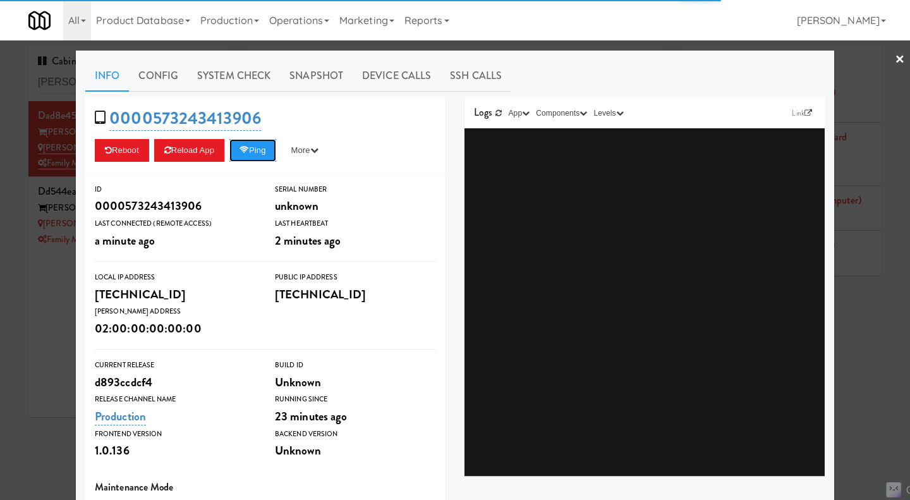
click at [258, 155] on button "Ping" at bounding box center [252, 150] width 47 height 23
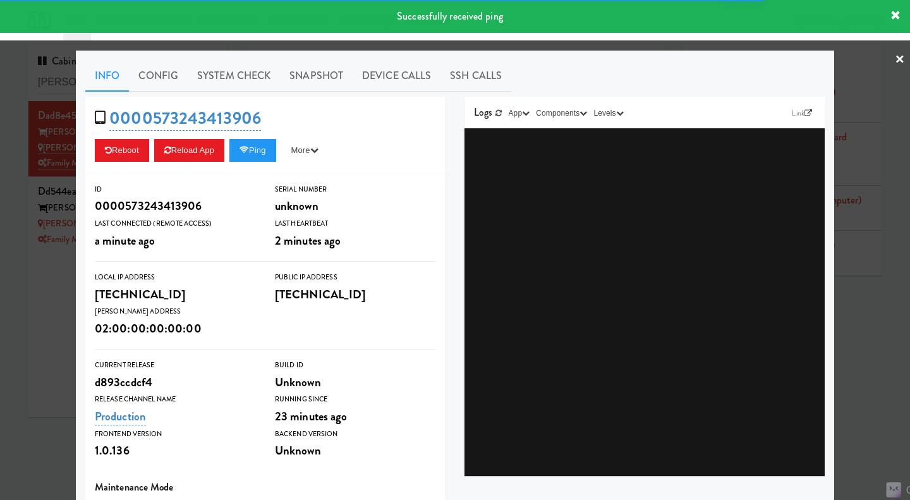
click at [18, 341] on div at bounding box center [455, 250] width 910 height 500
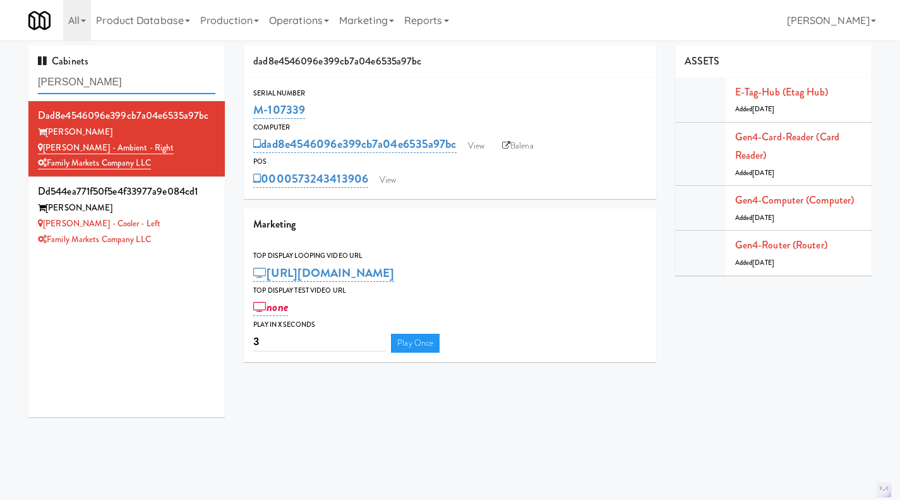
click at [114, 87] on input "rigby" at bounding box center [126, 82] width 177 height 23
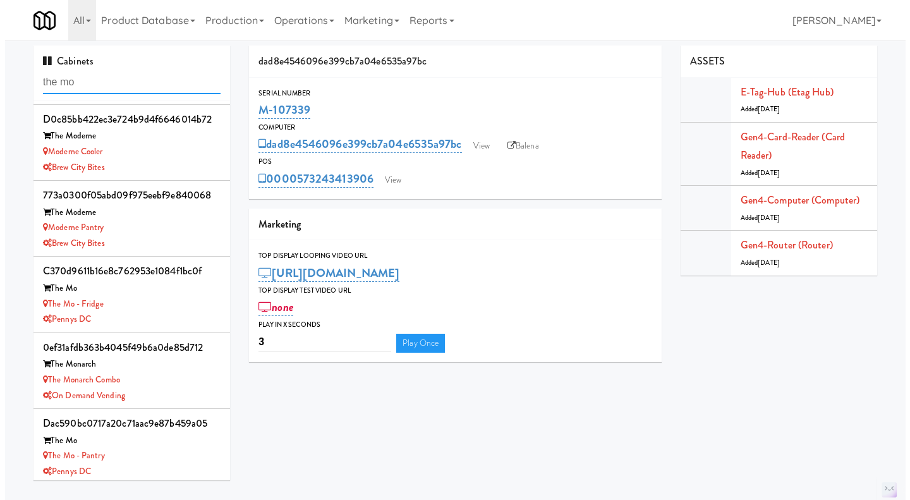
scroll to position [76, 0]
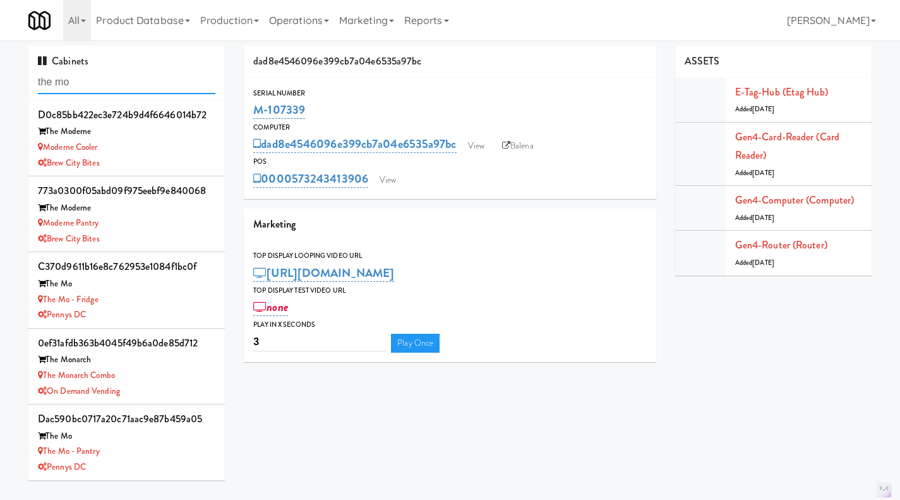
type input "the mo"
click at [182, 450] on div "The Mo - Pantry" at bounding box center [126, 451] width 177 height 16
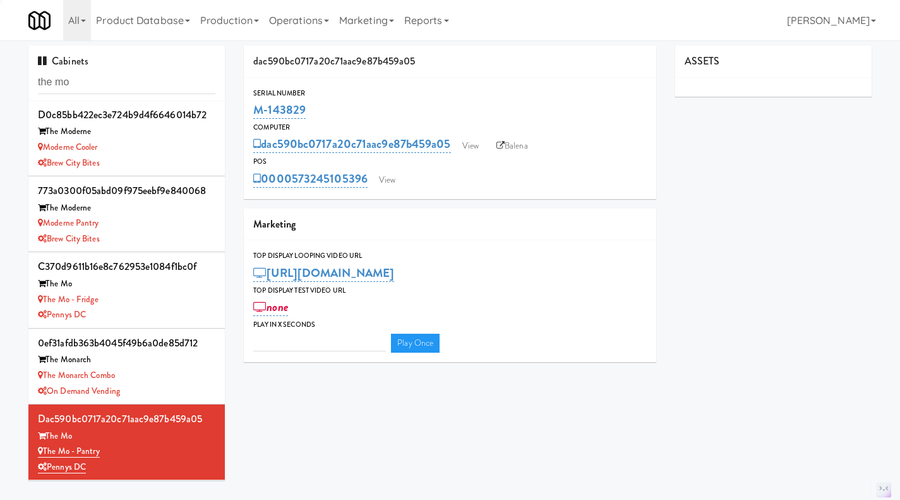
type input "3"
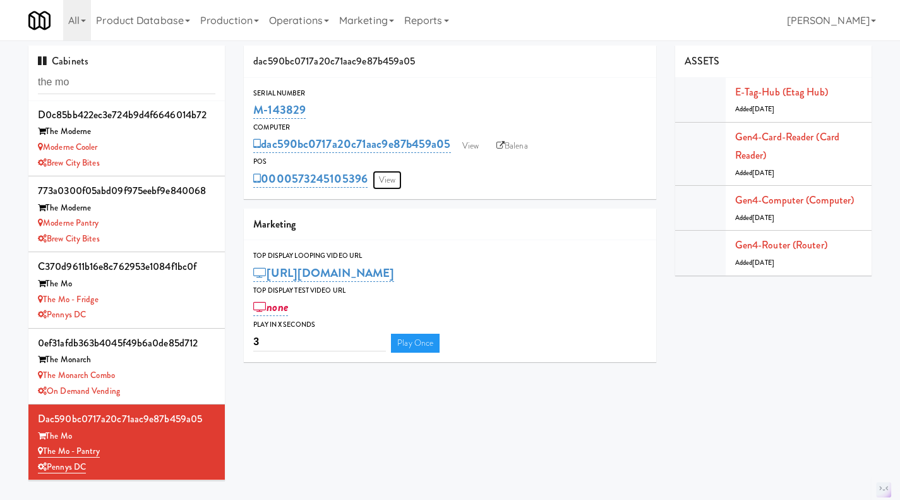
click at [393, 181] on link "View" at bounding box center [387, 180] width 29 height 19
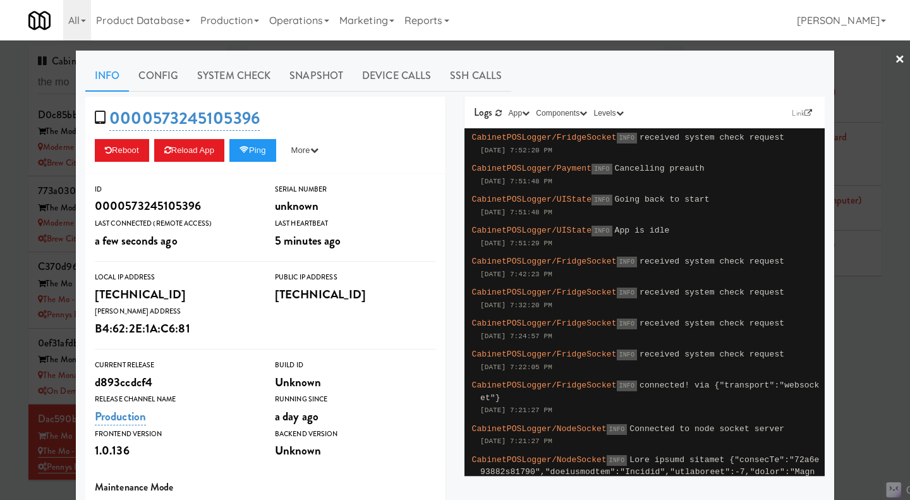
click at [17, 303] on div at bounding box center [455, 250] width 910 height 500
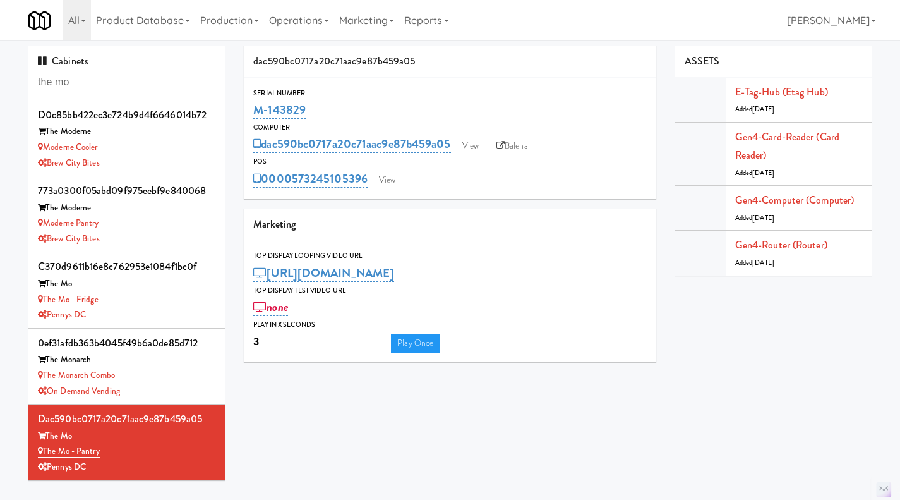
click at [150, 301] on div "The Mo - Fridge" at bounding box center [126, 300] width 177 height 16
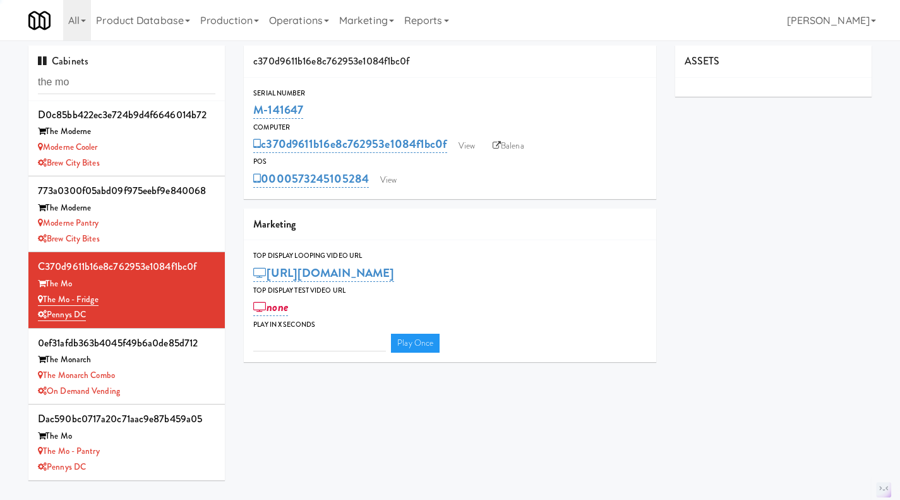
type input "3"
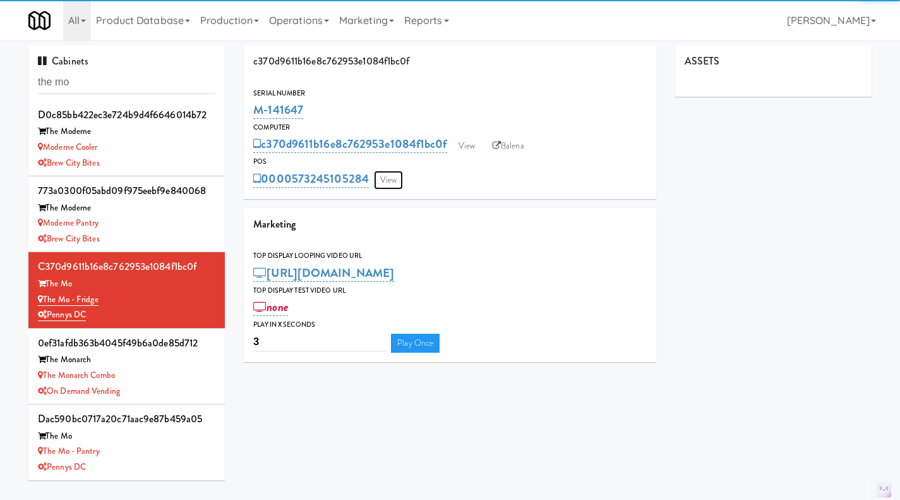
click at [389, 182] on link "View" at bounding box center [388, 180] width 29 height 19
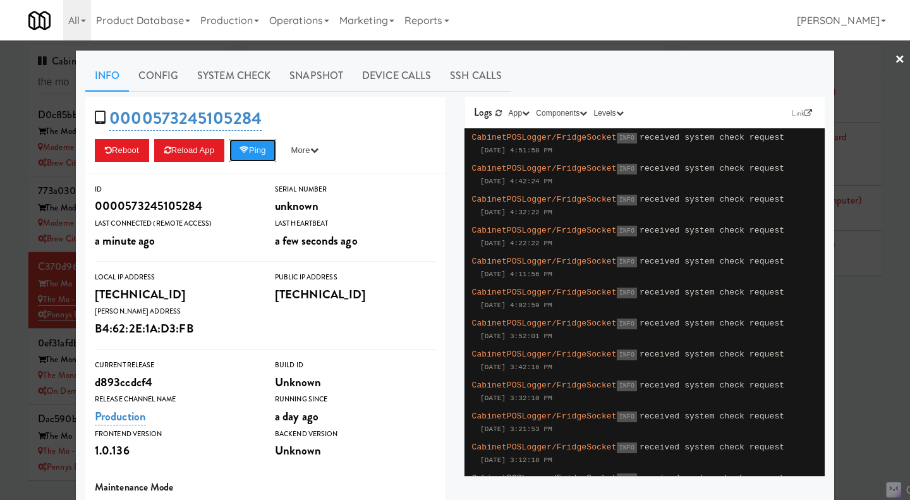
click at [263, 146] on button "Ping" at bounding box center [252, 150] width 47 height 23
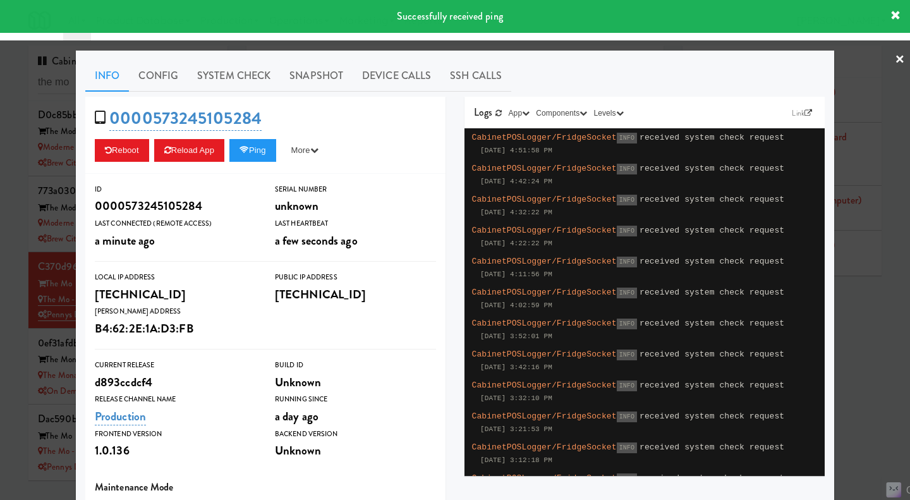
click at [212, 72] on link "System Check" at bounding box center [234, 76] width 92 height 32
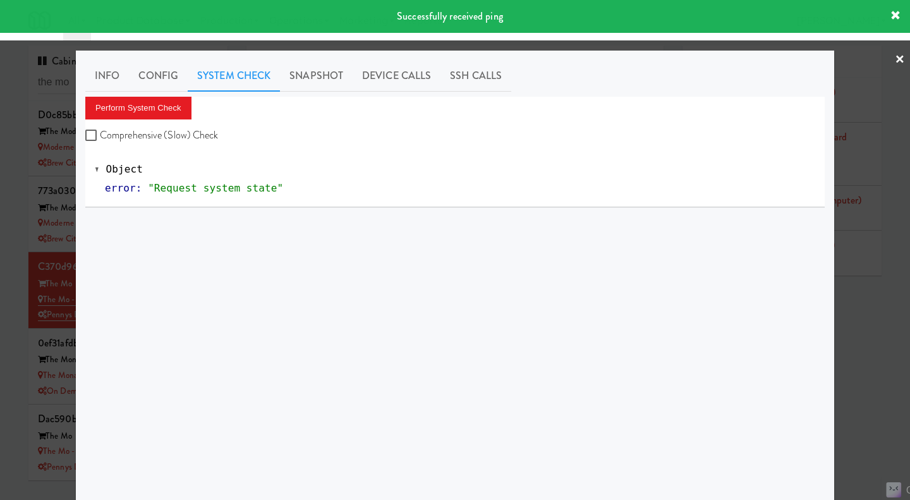
click at [158, 123] on div "Perform System Check Comprehensive (Slow) Check" at bounding box center [454, 121] width 739 height 48
click at [157, 127] on label "Comprehensive (Slow) Check" at bounding box center [151, 135] width 133 height 19
click at [155, 105] on button "Perform System Check" at bounding box center [138, 108] width 106 height 23
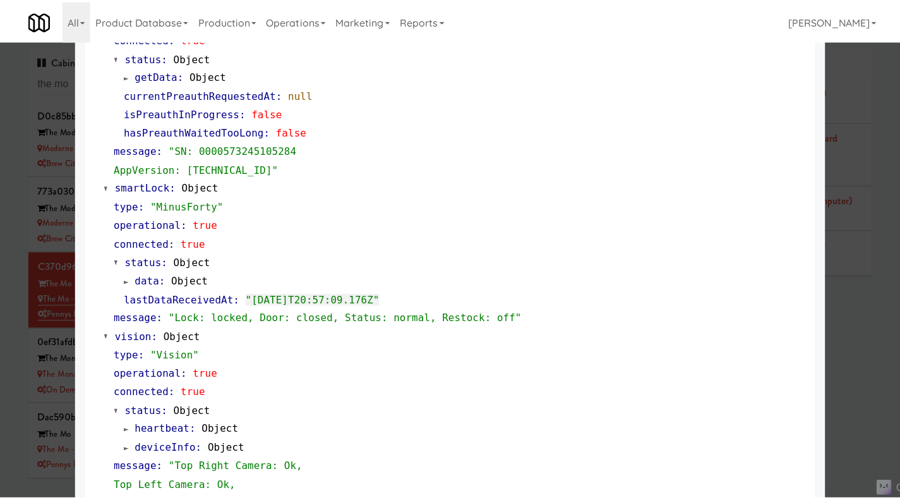
scroll to position [316, 0]
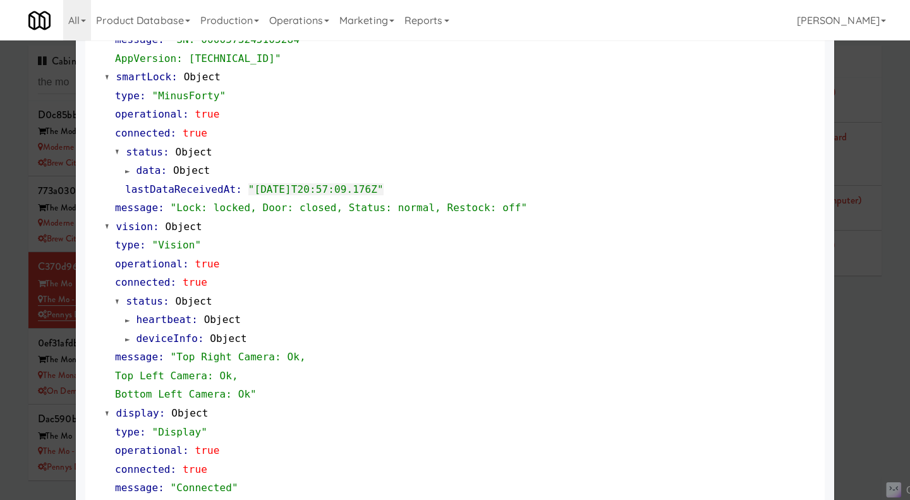
click at [867, 337] on div at bounding box center [455, 250] width 910 height 500
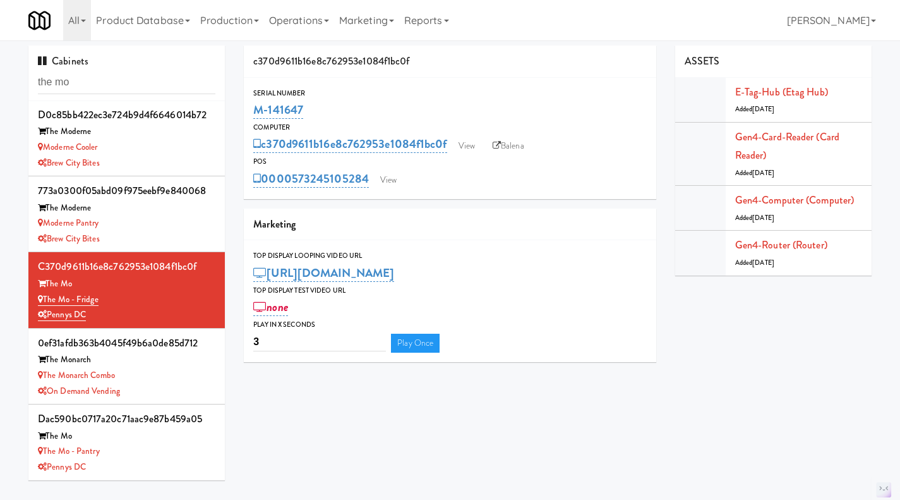
click at [174, 443] on div "dac590bc0717a20c71aac9e87b459a05 The Mo The Mo - Pantry Pennys DC" at bounding box center [126, 441] width 177 height 65
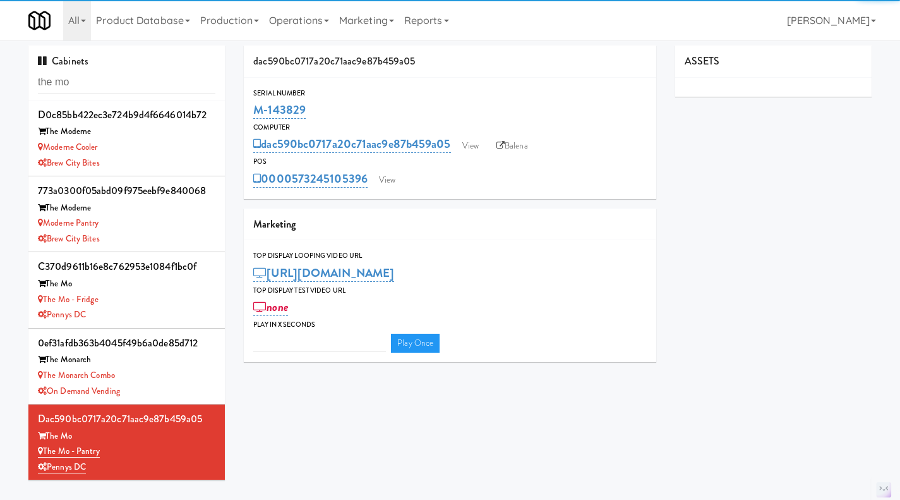
type input "3"
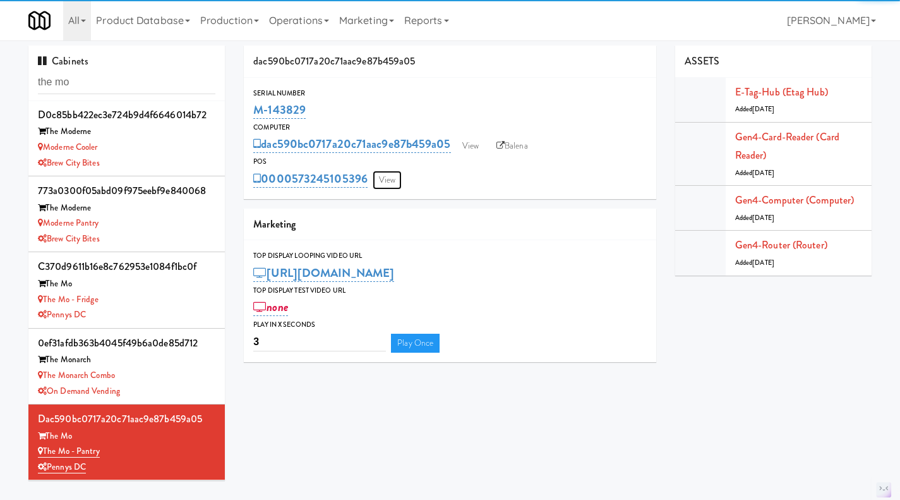
click at [393, 181] on link "View" at bounding box center [387, 180] width 29 height 19
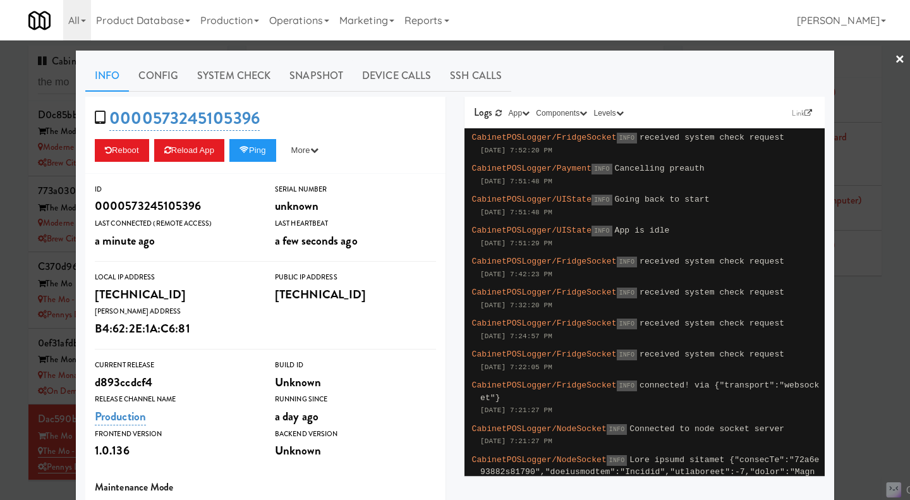
click at [243, 77] on link "System Check" at bounding box center [234, 76] width 92 height 32
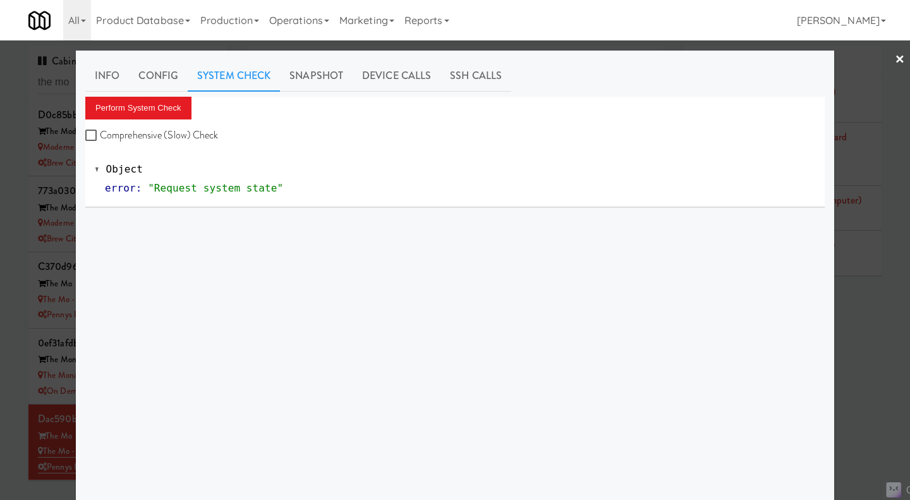
click at [198, 131] on label "Comprehensive (Slow) Check" at bounding box center [151, 135] width 133 height 19
click at [100, 131] on input "Comprehensive (Slow) Check" at bounding box center [92, 136] width 15 height 10
checkbox input "true"
click at [164, 116] on button "Perform System Check" at bounding box center [138, 108] width 106 height 23
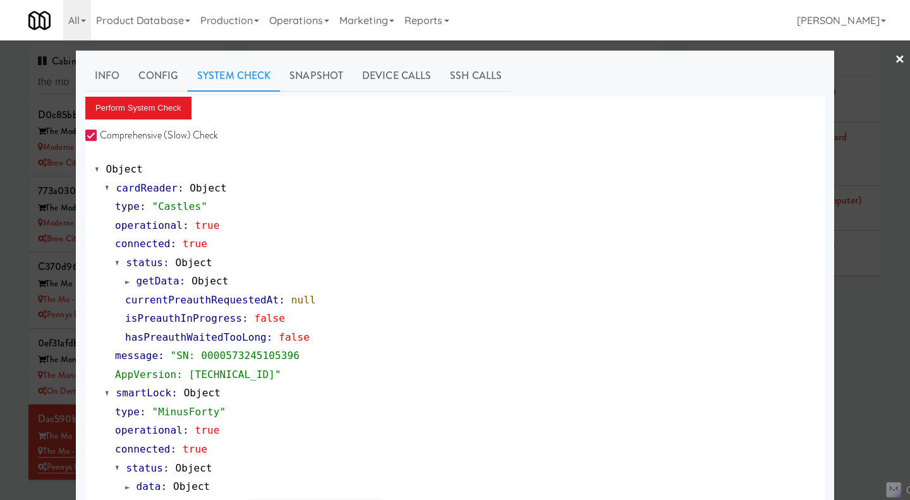
click at [847, 354] on div at bounding box center [455, 250] width 910 height 500
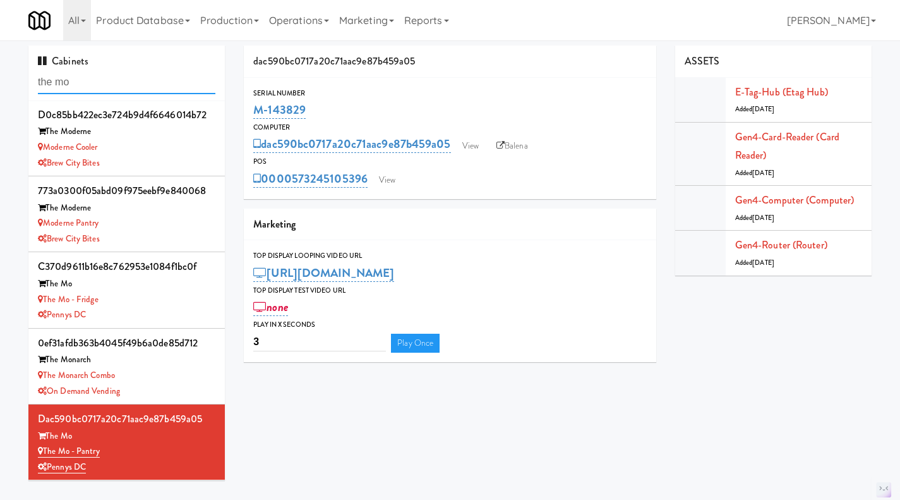
click at [140, 81] on input "the mo" at bounding box center [126, 82] width 177 height 23
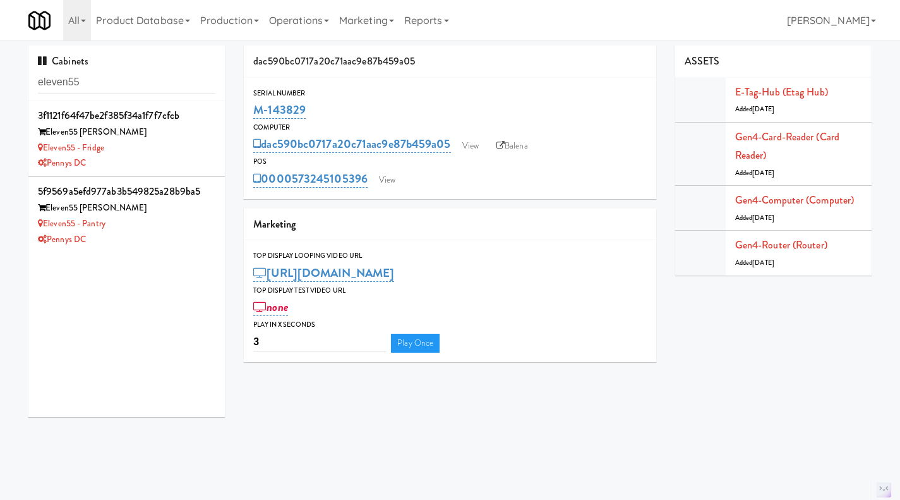
click at [181, 231] on div "Eleven55 - Pantry" at bounding box center [126, 224] width 177 height 16
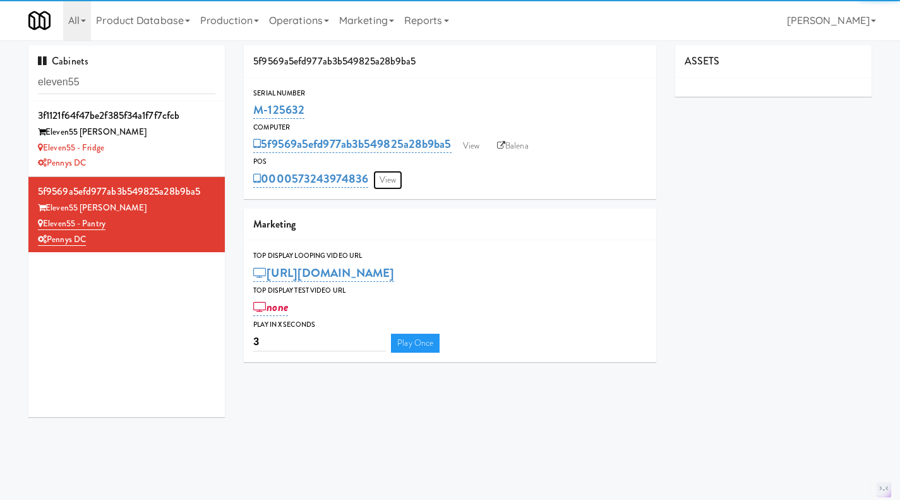
click at [390, 183] on link "View" at bounding box center [387, 180] width 29 height 19
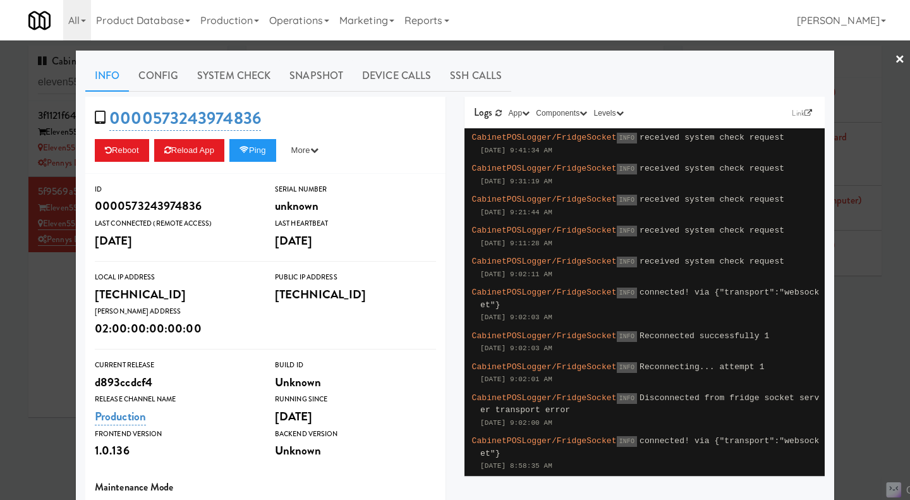
click at [29, 305] on div at bounding box center [455, 250] width 910 height 500
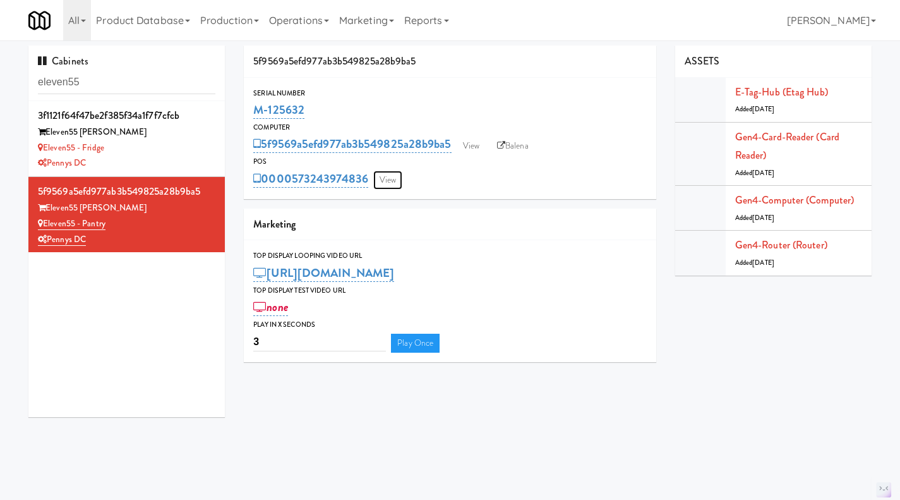
click at [388, 180] on link "View" at bounding box center [387, 180] width 29 height 19
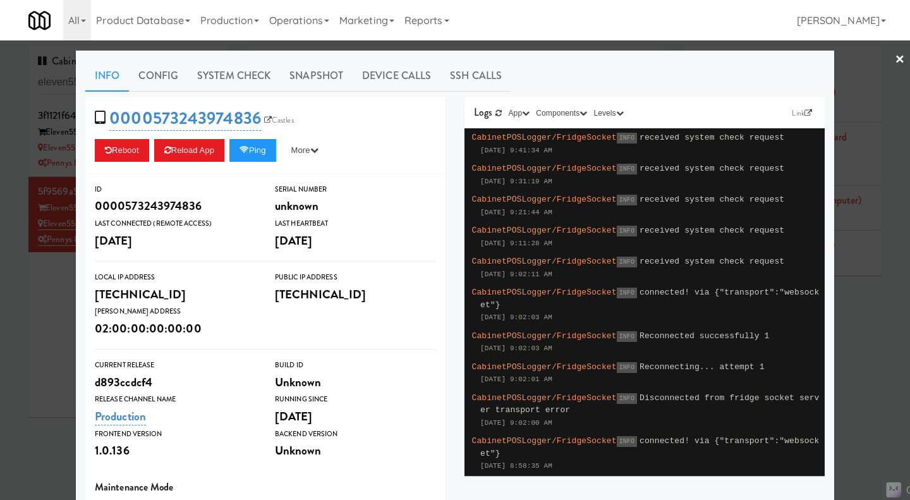
click at [577, 45] on div at bounding box center [455, 250] width 910 height 500
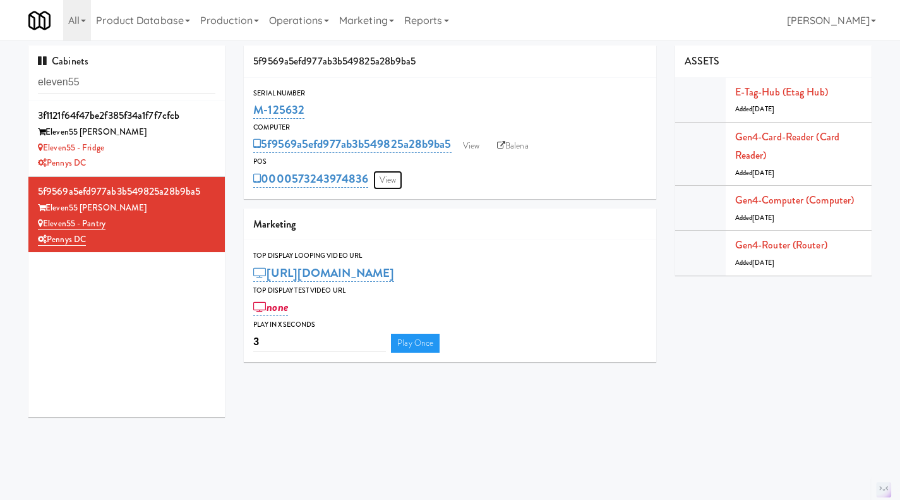
click at [383, 184] on link "View" at bounding box center [387, 180] width 29 height 19
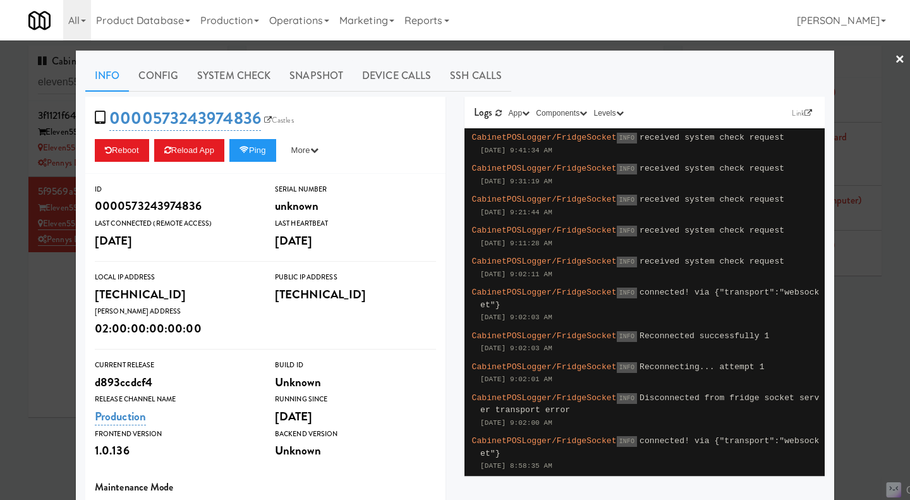
click at [543, 50] on div at bounding box center [455, 250] width 910 height 500
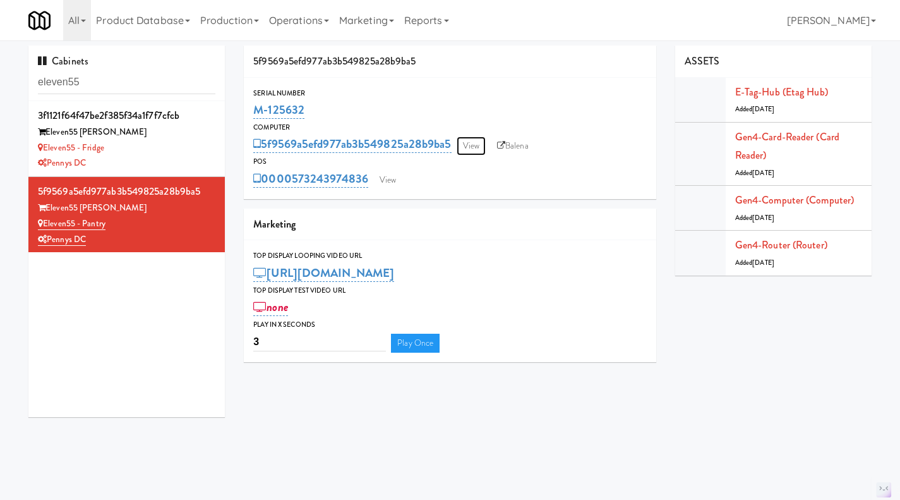
click at [479, 148] on link "View" at bounding box center [471, 145] width 29 height 19
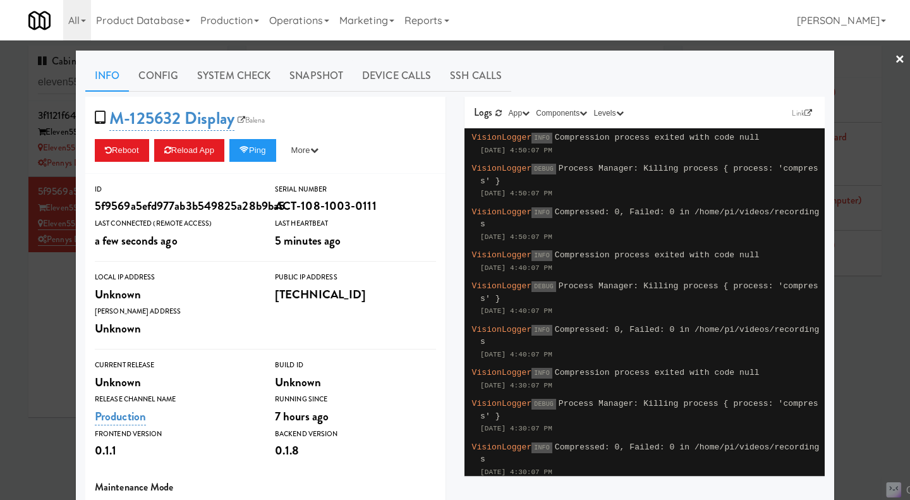
click at [858, 293] on div at bounding box center [455, 250] width 910 height 500
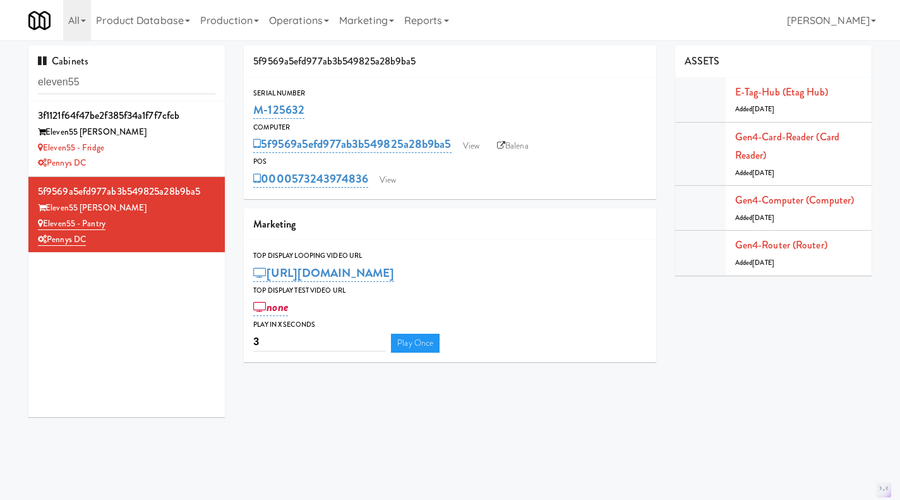
drag, startPoint x: 368, startPoint y: 191, endPoint x: 293, endPoint y: 191, distance: 75.2
click at [293, 191] on div "Serial Number M-125632 Computer 5f9569a5efd977ab3b549825a28b9ba5 View Balena PO…" at bounding box center [450, 138] width 412 height 121
click at [428, 186] on div "0000573243974836 View" at bounding box center [449, 178] width 393 height 21
drag, startPoint x: 371, startPoint y: 191, endPoint x: 294, endPoint y: 192, distance: 77.1
click at [294, 192] on div "Serial Number M-125632 Computer 5f9569a5efd977ab3b549825a28b9ba5 View Balena PO…" at bounding box center [450, 138] width 412 height 121
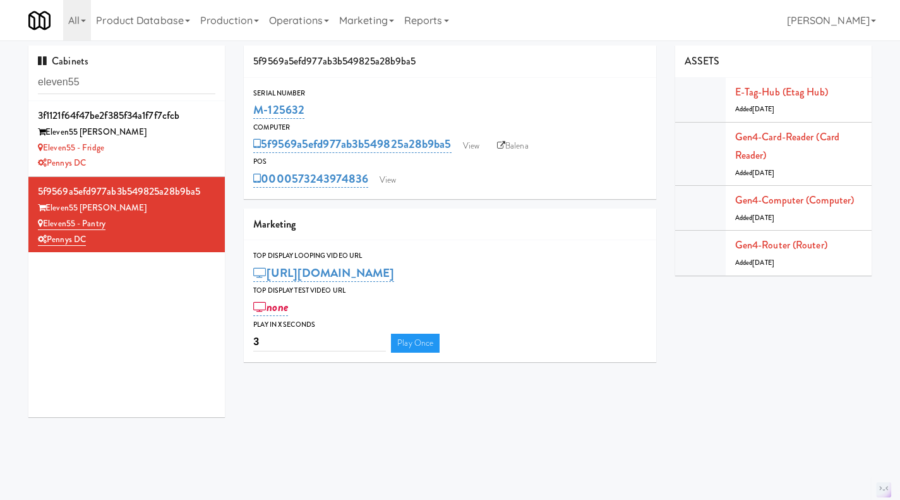
click at [465, 184] on div "0000573243974836 View" at bounding box center [449, 178] width 393 height 21
drag, startPoint x: 371, startPoint y: 196, endPoint x: 312, endPoint y: 199, distance: 59.5
click at [292, 193] on div "Serial Number M-125632 Computer 5f9569a5efd977ab3b549825a28b9ba5 View Balena PO…" at bounding box center [450, 138] width 412 height 121
click at [466, 181] on div "0000573243974836 View" at bounding box center [449, 178] width 393 height 21
click at [66, 83] on input "eleven55" at bounding box center [126, 82] width 177 height 23
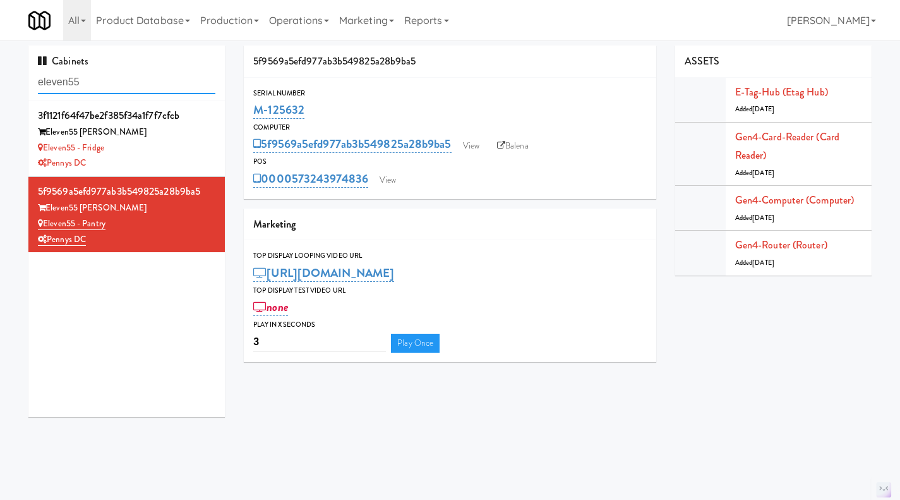
click at [66, 83] on input "eleven55" at bounding box center [126, 82] width 177 height 23
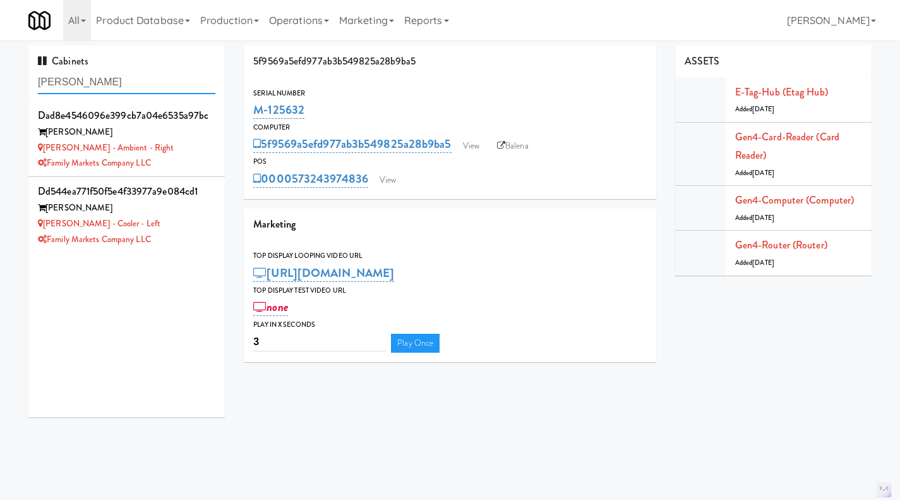
type input "rigby"
click at [186, 144] on div "Rigby - Ambient - Right" at bounding box center [126, 148] width 177 height 16
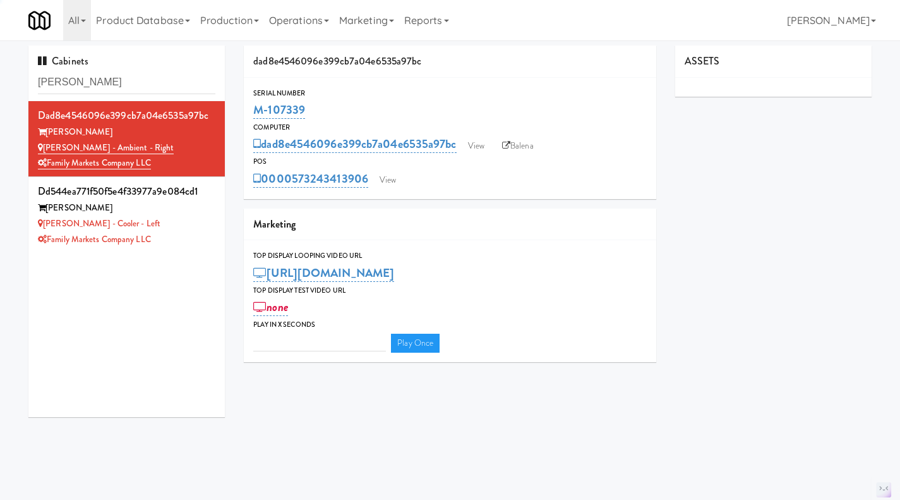
type input "3"
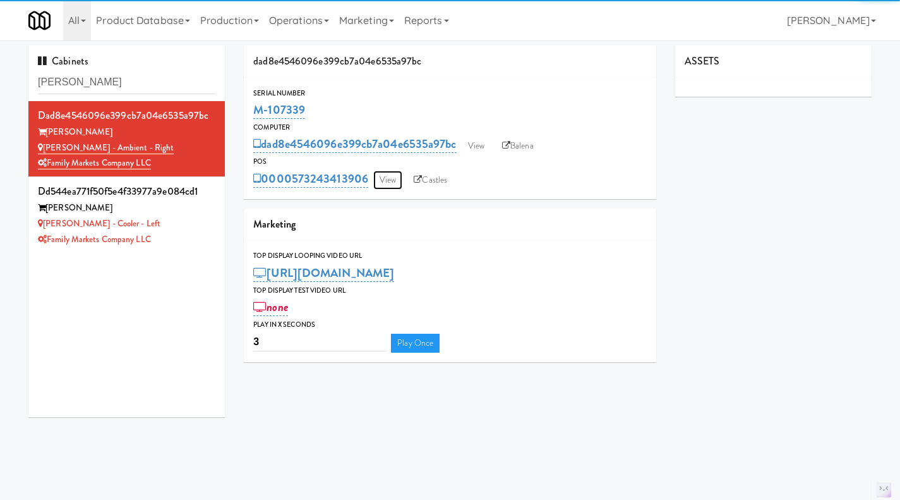
click at [383, 180] on link "View" at bounding box center [387, 180] width 29 height 19
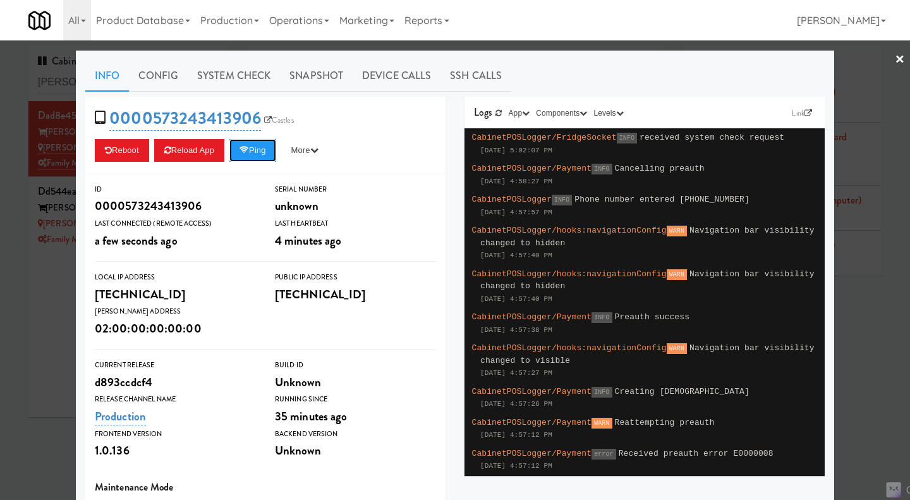
click at [257, 155] on button "Ping" at bounding box center [252, 150] width 47 height 23
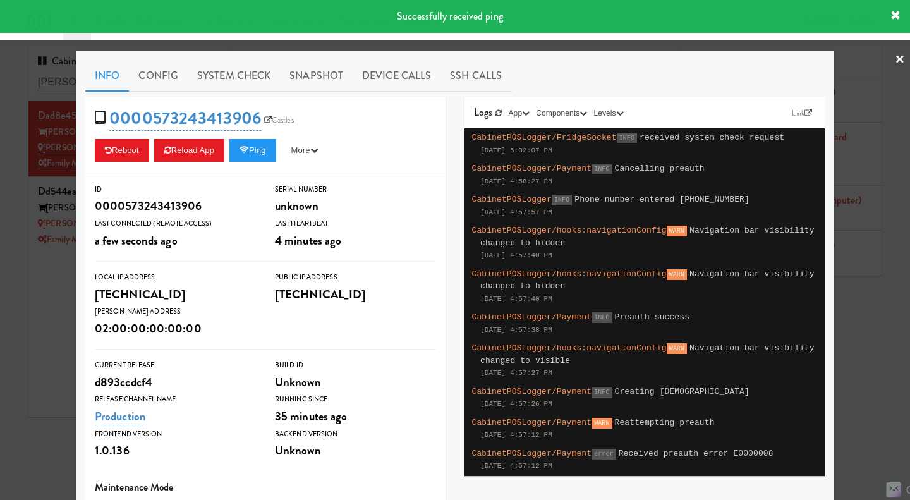
click at [44, 330] on div at bounding box center [455, 250] width 910 height 500
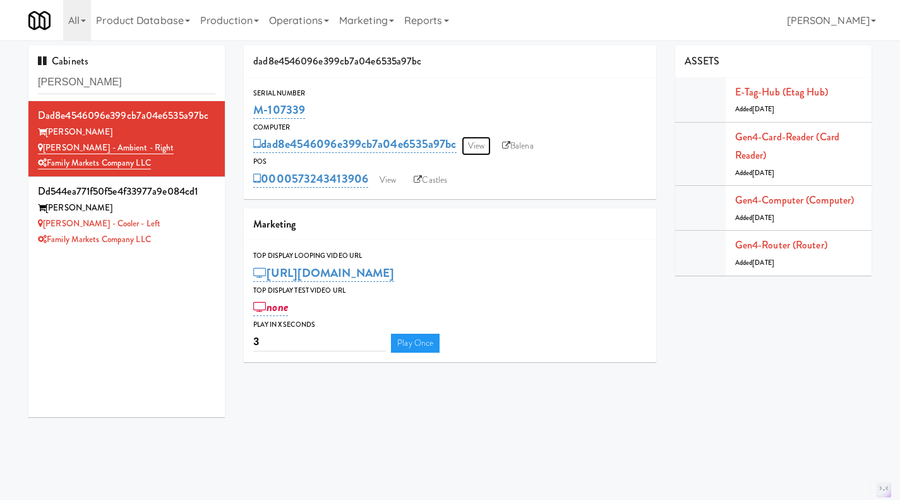
click at [476, 151] on link "View" at bounding box center [476, 145] width 29 height 19
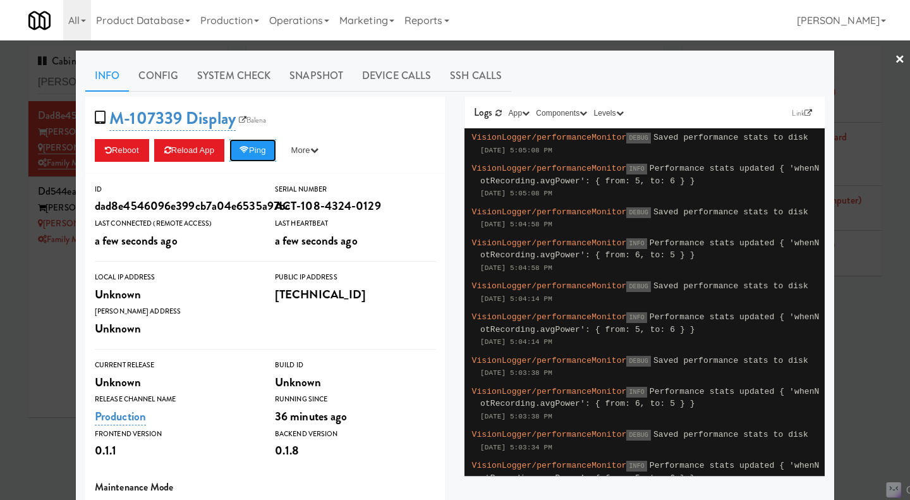
click at [248, 149] on icon at bounding box center [243, 150] width 9 height 8
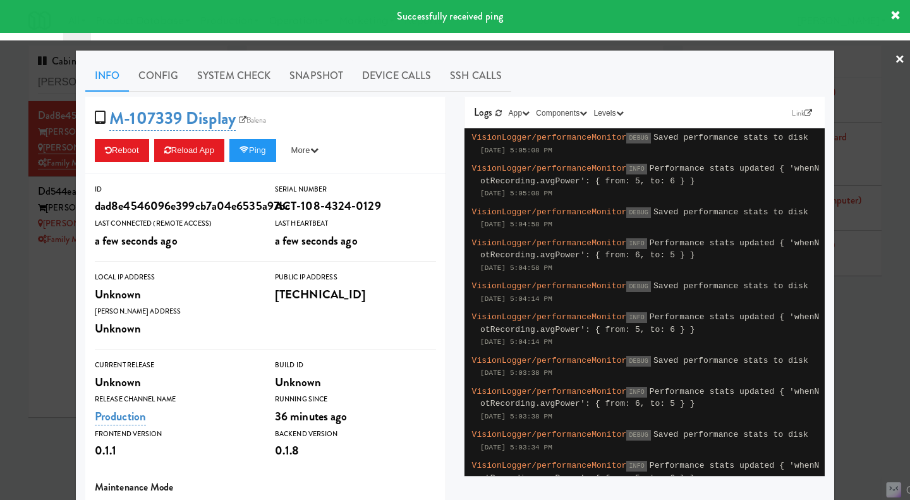
click at [216, 80] on link "System Check" at bounding box center [234, 76] width 92 height 32
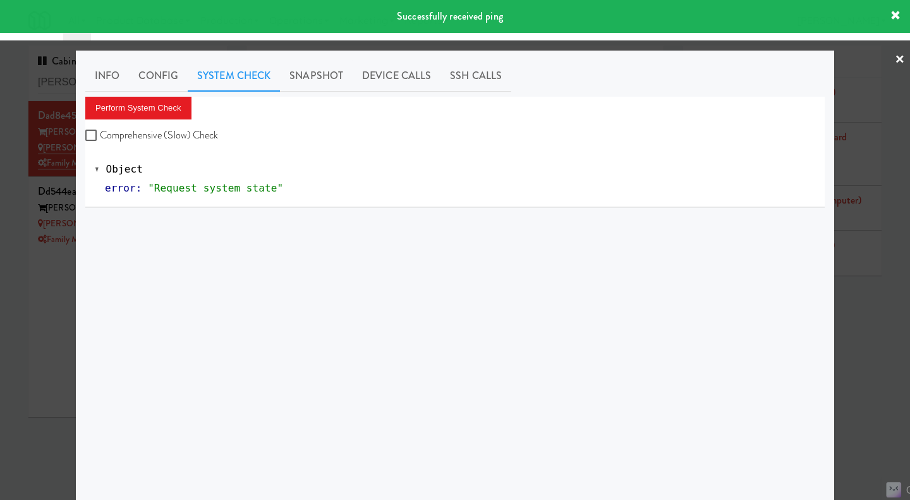
click at [187, 136] on label "Comprehensive (Slow) Check" at bounding box center [151, 135] width 133 height 19
click at [100, 136] on input "Comprehensive (Slow) Check" at bounding box center [92, 136] width 15 height 10
checkbox input "true"
click at [169, 110] on button "Perform System Check" at bounding box center [138, 108] width 106 height 23
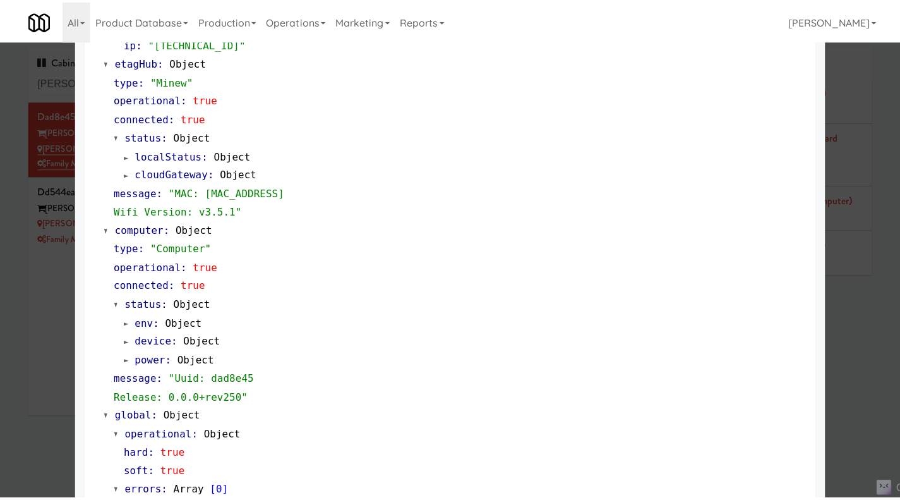
scroll to position [1059, 0]
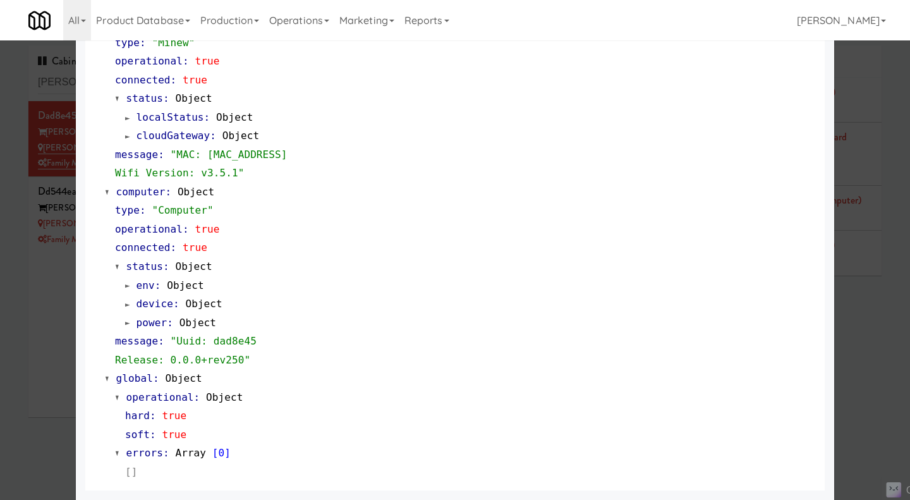
click at [856, 354] on div at bounding box center [455, 250] width 910 height 500
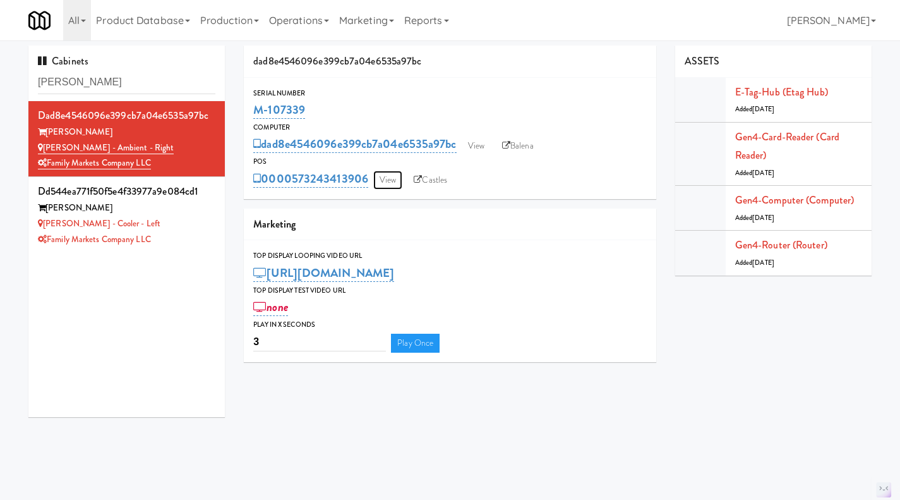
click at [395, 177] on link "View" at bounding box center [387, 180] width 29 height 19
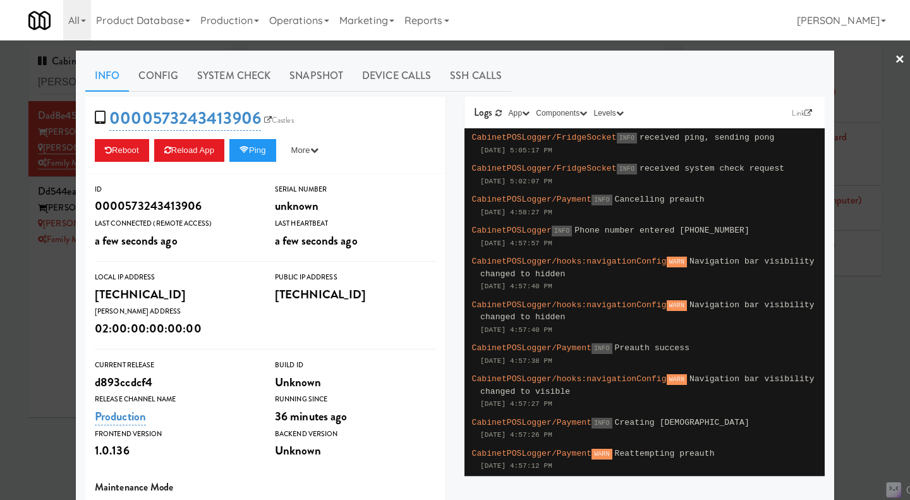
click at [866, 331] on div at bounding box center [455, 250] width 910 height 500
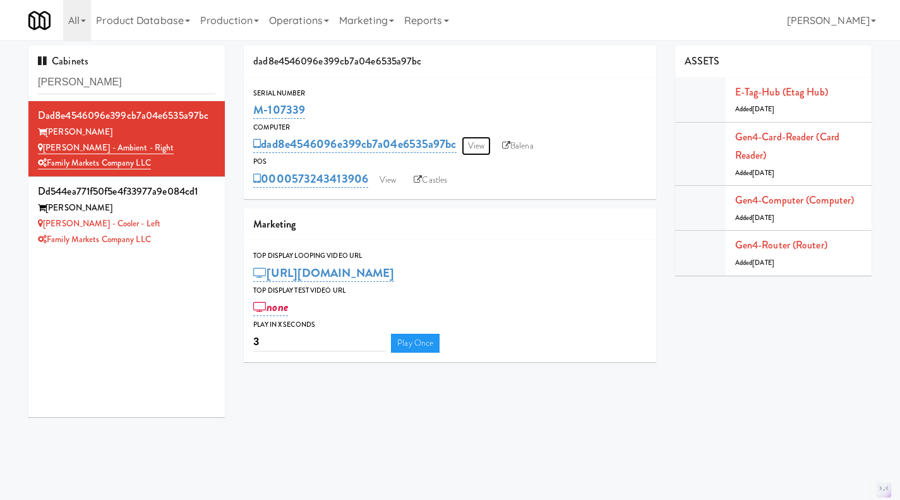
click at [479, 146] on link "View" at bounding box center [476, 145] width 29 height 19
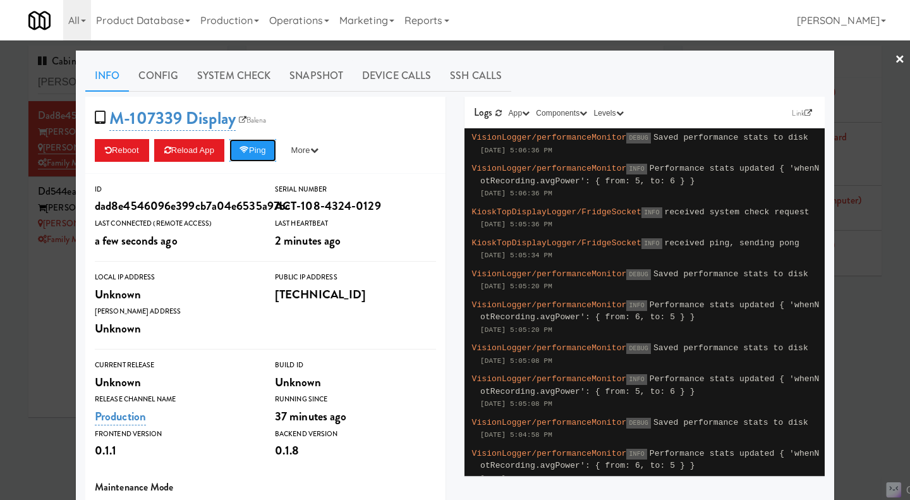
click at [255, 153] on button "Ping" at bounding box center [252, 150] width 47 height 23
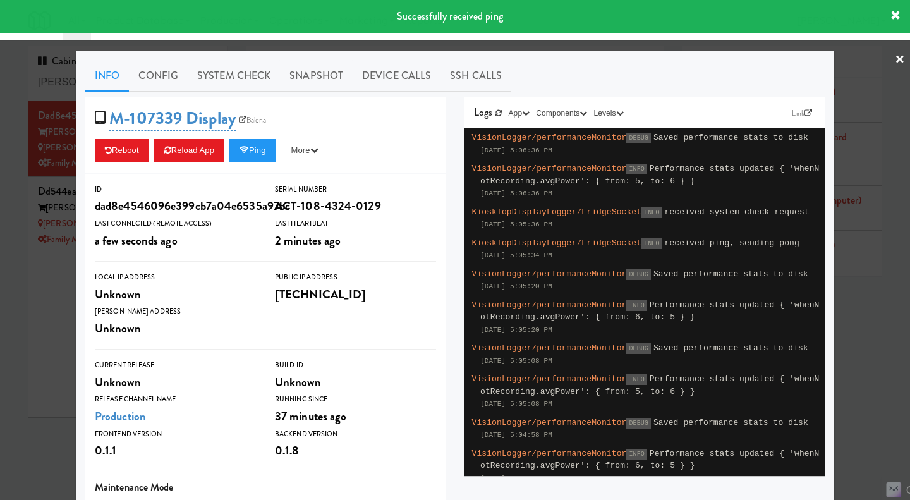
click at [864, 301] on div at bounding box center [455, 250] width 910 height 500
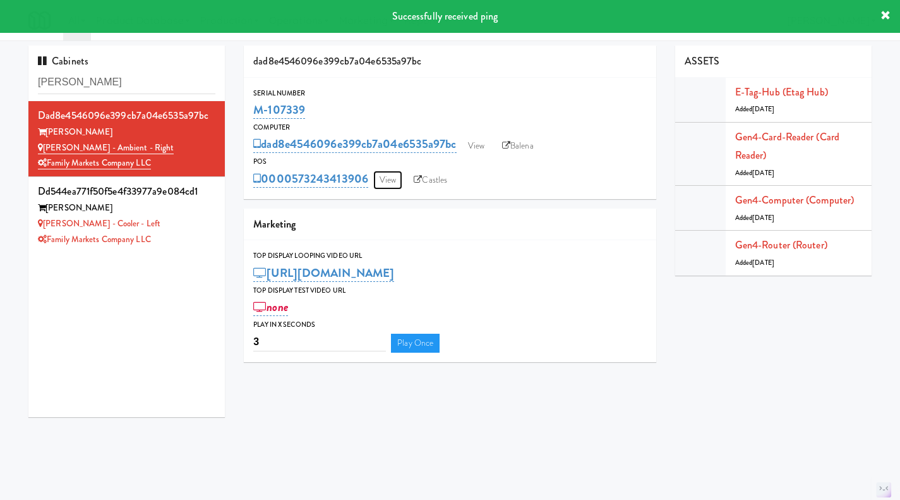
click at [385, 183] on link "View" at bounding box center [387, 180] width 29 height 19
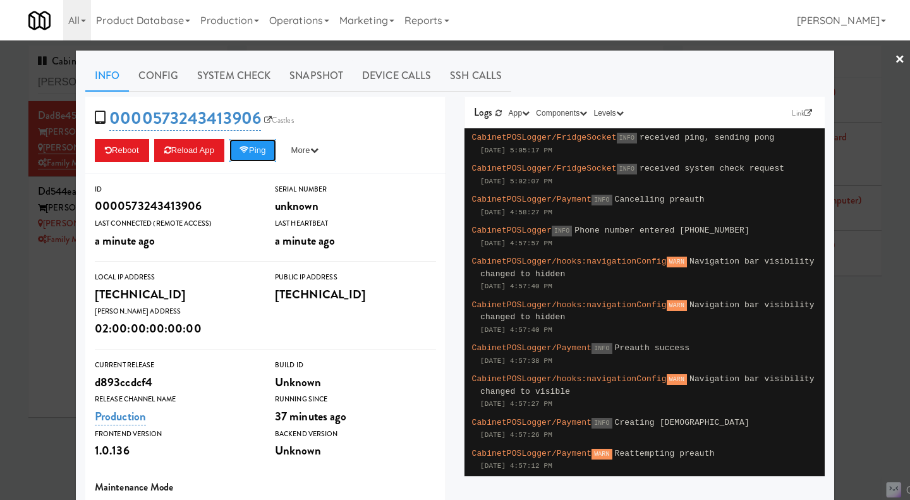
click at [260, 150] on button "Ping" at bounding box center [252, 150] width 47 height 23
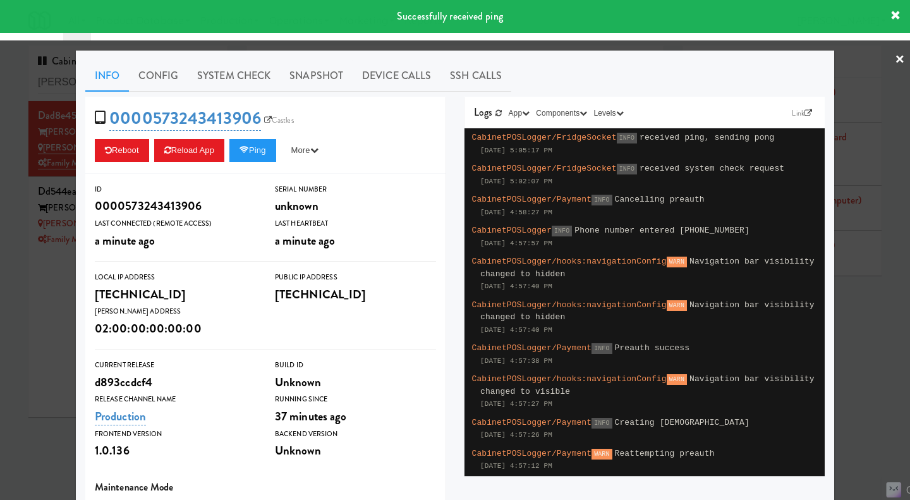
click at [865, 315] on div at bounding box center [455, 250] width 910 height 500
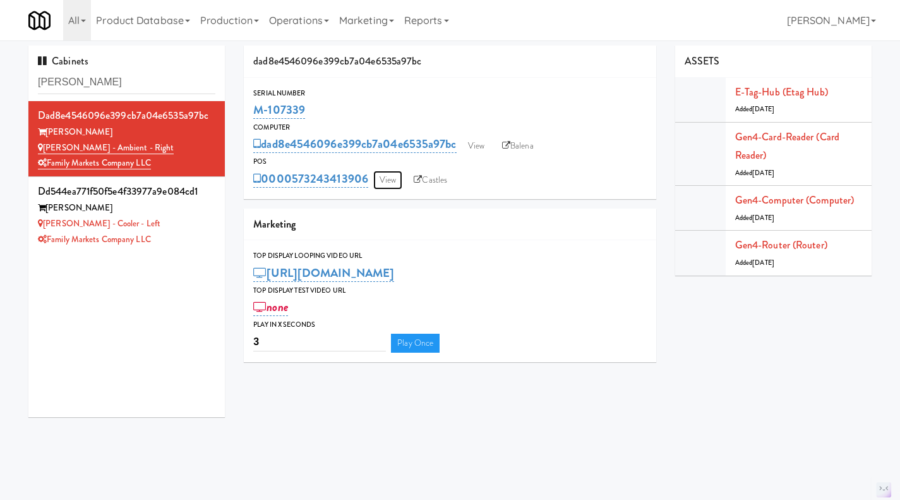
click at [381, 178] on link "View" at bounding box center [387, 180] width 29 height 19
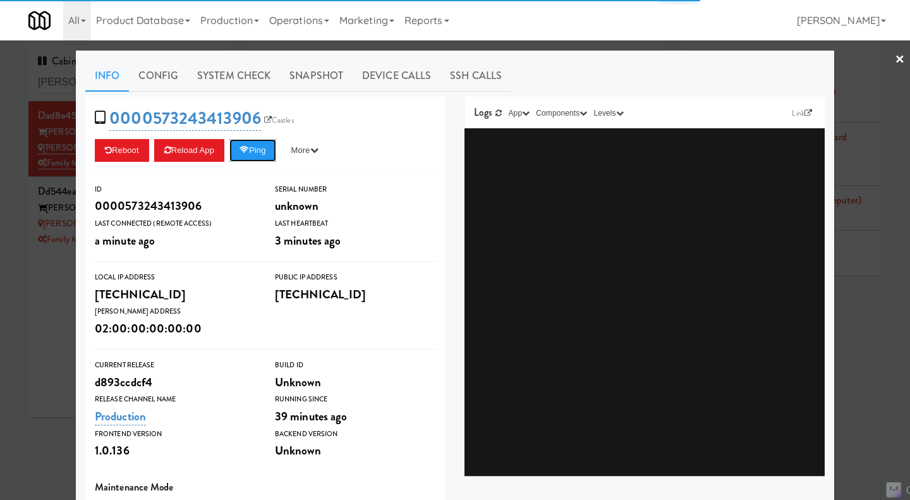
click at [252, 160] on button "Ping" at bounding box center [252, 150] width 47 height 23
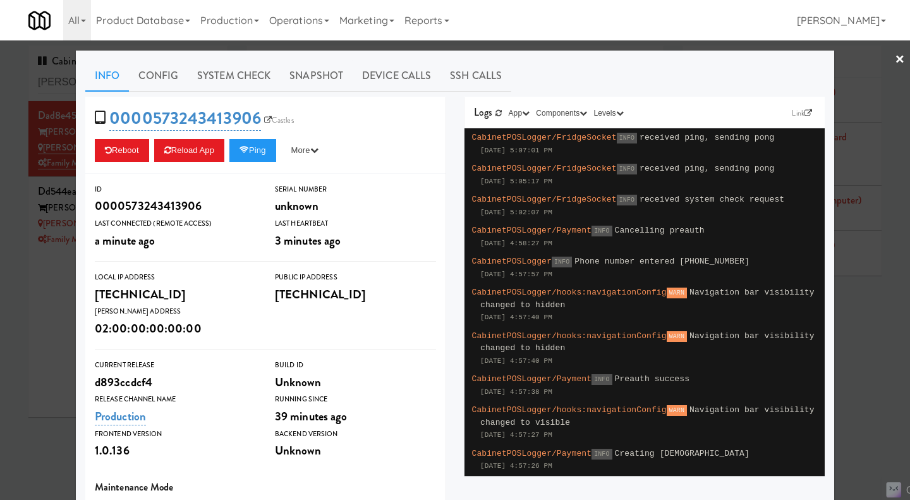
click at [853, 325] on div at bounding box center [455, 250] width 910 height 500
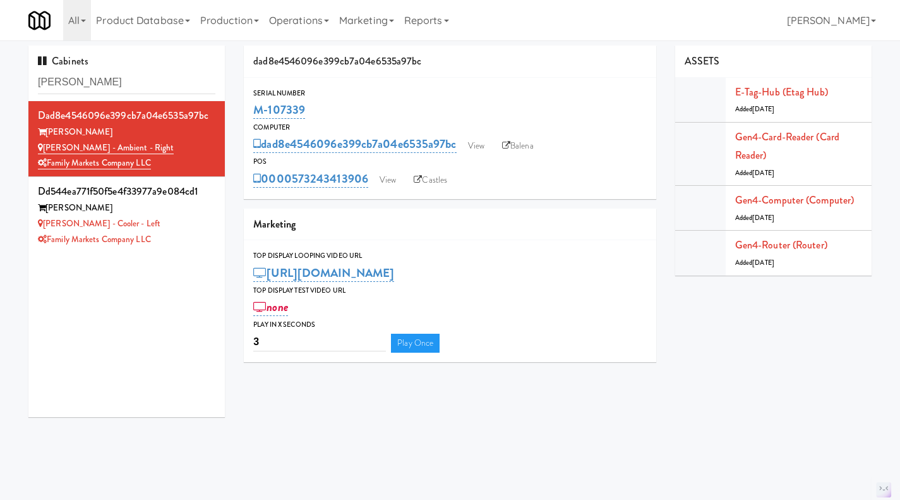
click at [185, 239] on div "Family Markets Company LLC" at bounding box center [126, 240] width 177 height 16
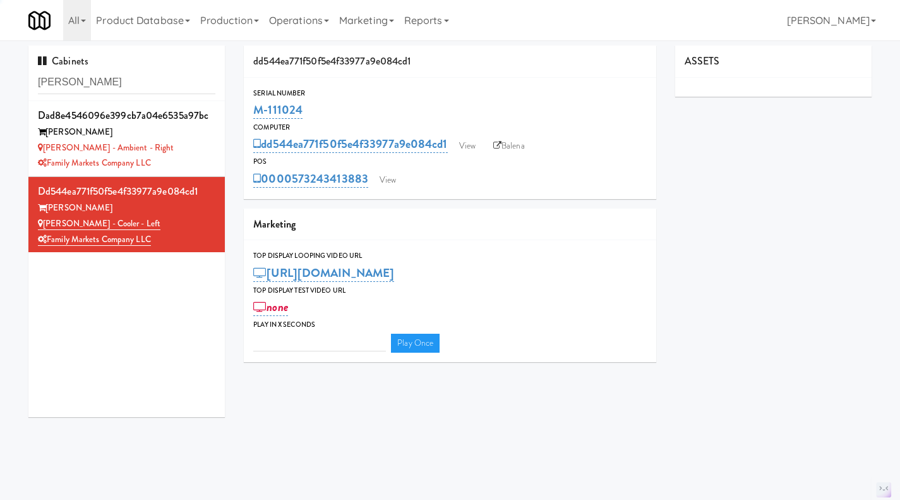
type input "3"
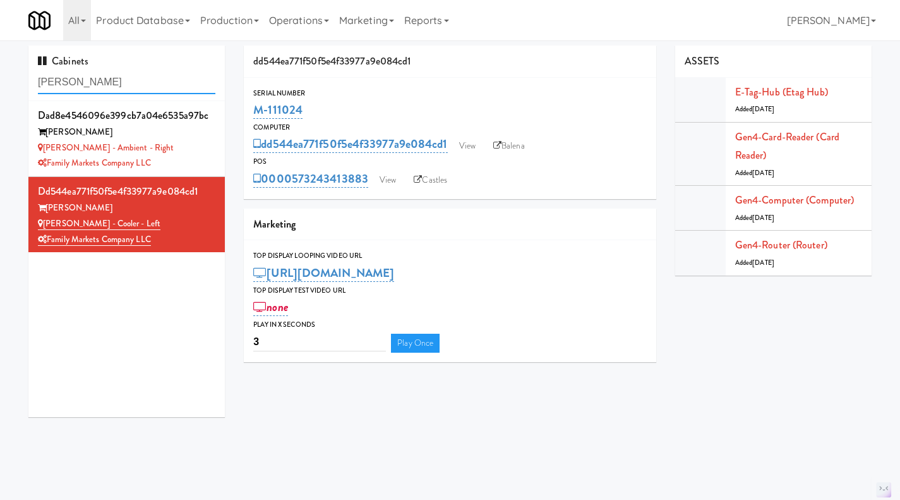
click at [128, 81] on input "rigby" at bounding box center [126, 82] width 177 height 23
click at [127, 81] on input "rigby" at bounding box center [126, 82] width 177 height 23
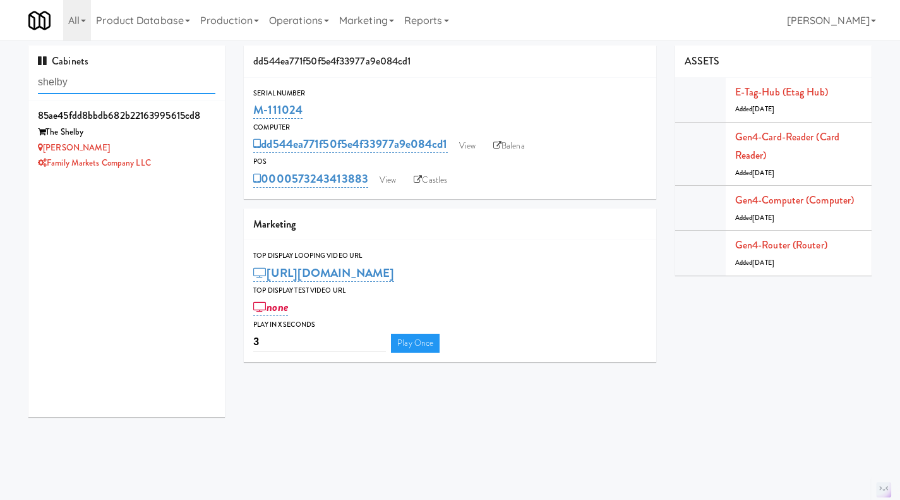
type input "shelby"
click at [198, 155] on div "Family Markets Company LLC" at bounding box center [126, 163] width 177 height 16
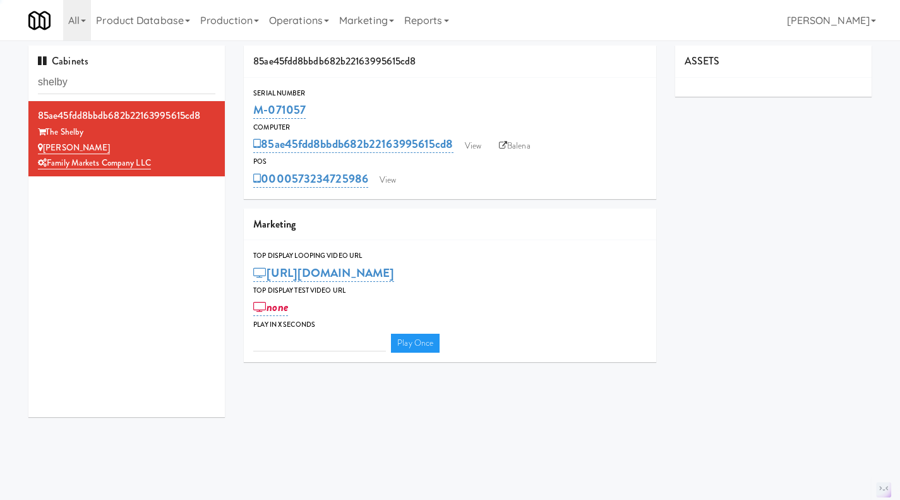
type input "3"
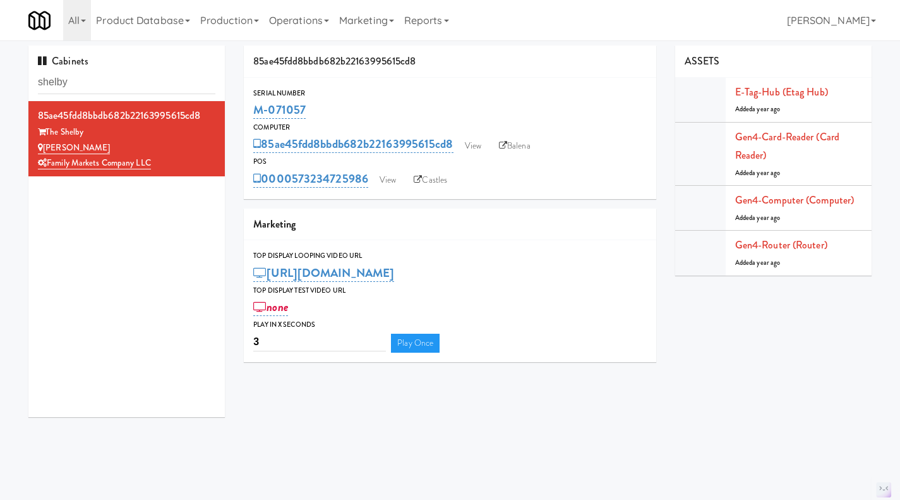
drag, startPoint x: 328, startPoint y: 109, endPoint x: 247, endPoint y: 106, distance: 81.5
click at [247, 106] on div "Serial Number M-071057" at bounding box center [450, 104] width 412 height 34
copy link "M-071057"
click at [126, 89] on input "shelby" at bounding box center [126, 82] width 177 height 23
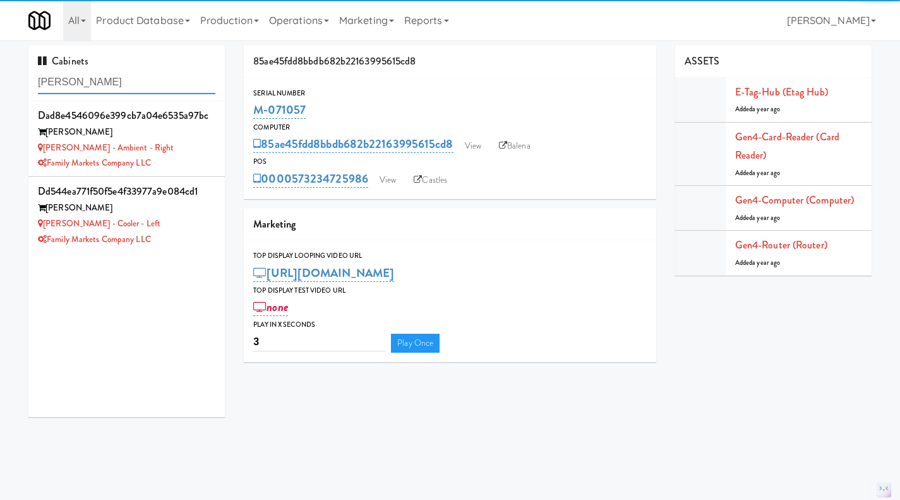
type input "rigby"
click at [195, 150] on div "Rigby - Ambient - Right" at bounding box center [126, 148] width 177 height 16
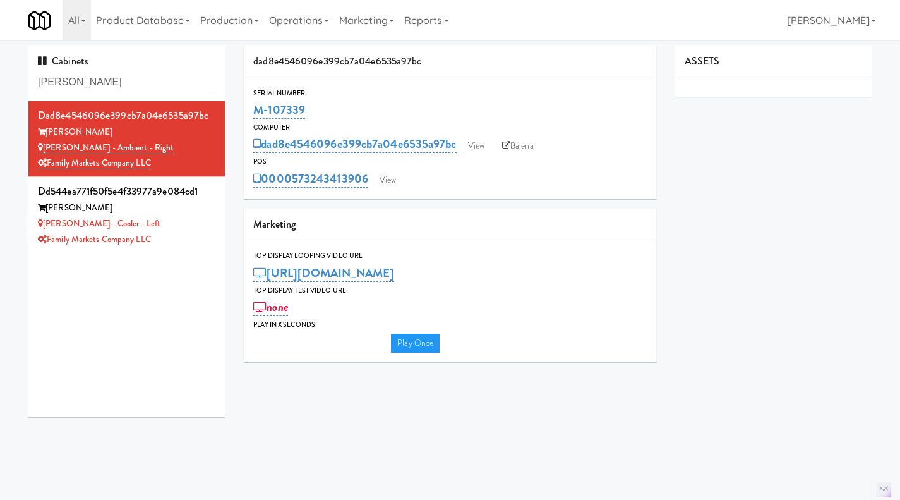
type input "3"
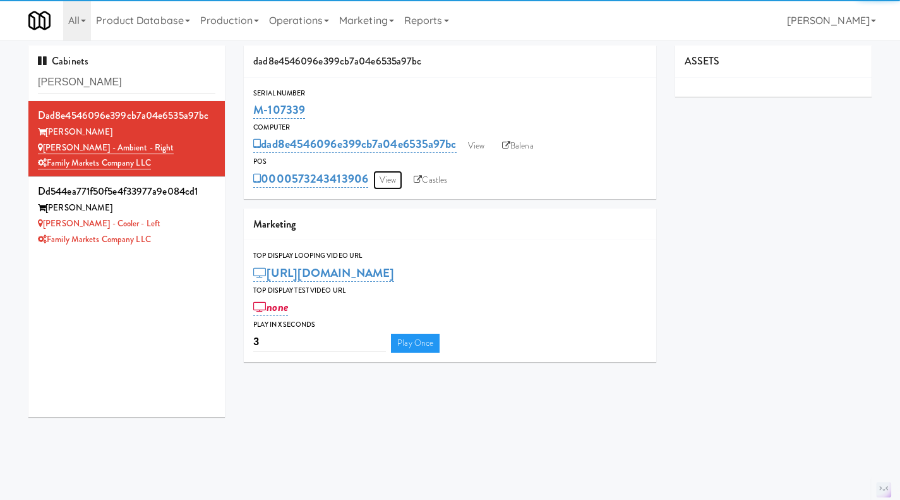
click at [380, 179] on link "View" at bounding box center [387, 180] width 29 height 19
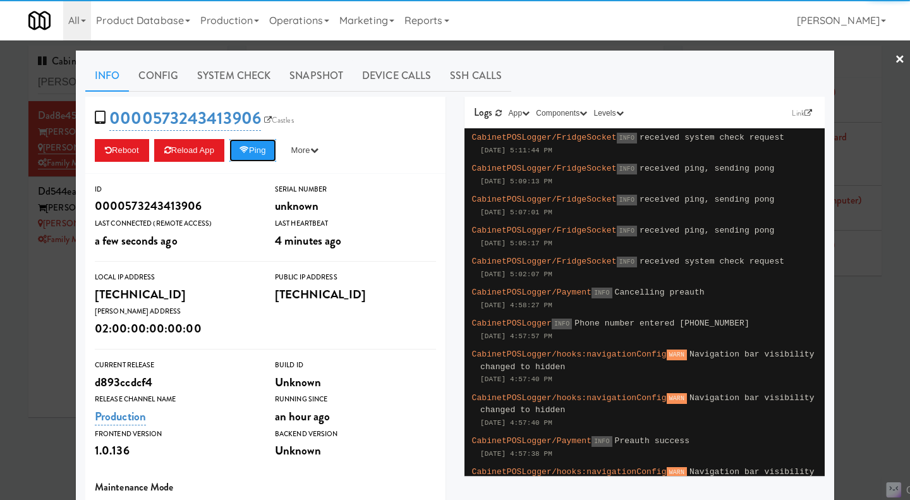
click at [252, 153] on button "Ping" at bounding box center [252, 150] width 47 height 23
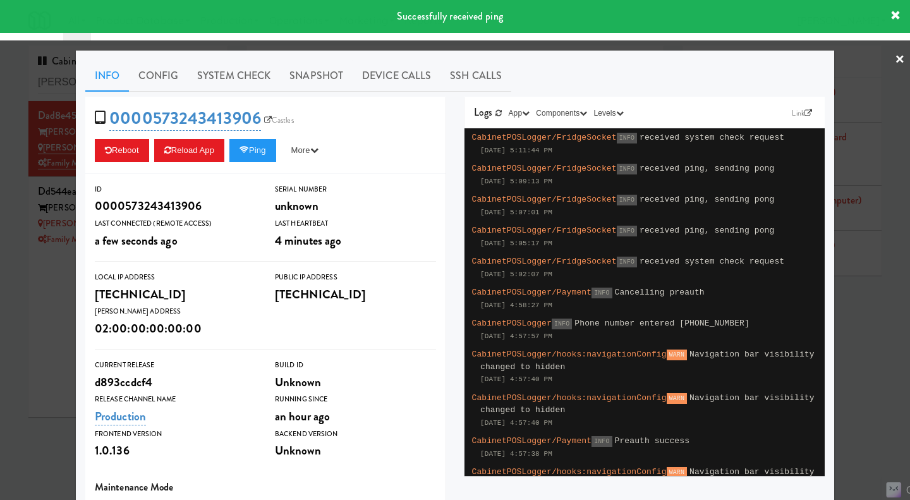
click at [871, 347] on div at bounding box center [455, 250] width 910 height 500
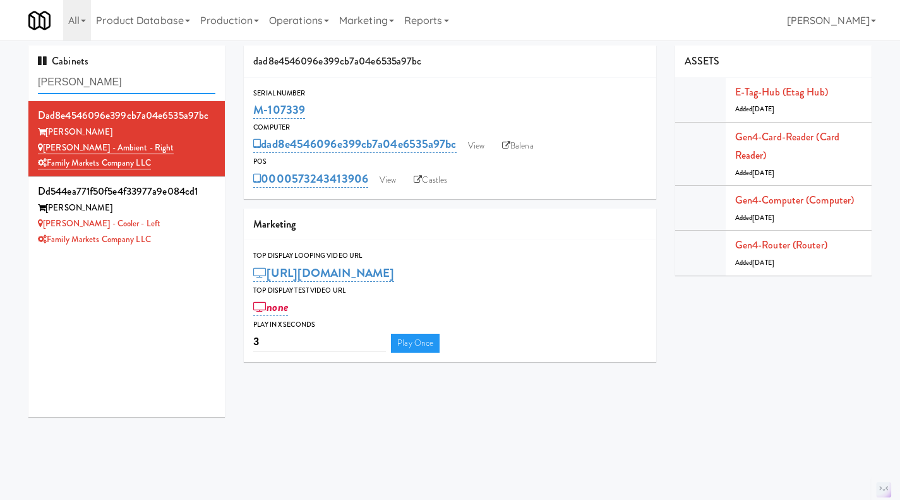
click at [101, 90] on input "rigby" at bounding box center [126, 82] width 177 height 23
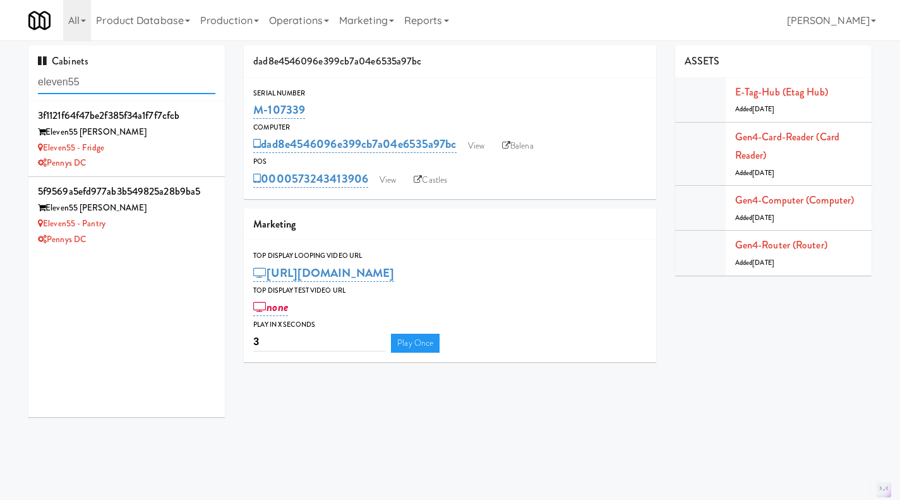
type input "eleven55"
click at [158, 228] on div "Eleven55 - Pantry" at bounding box center [126, 224] width 177 height 16
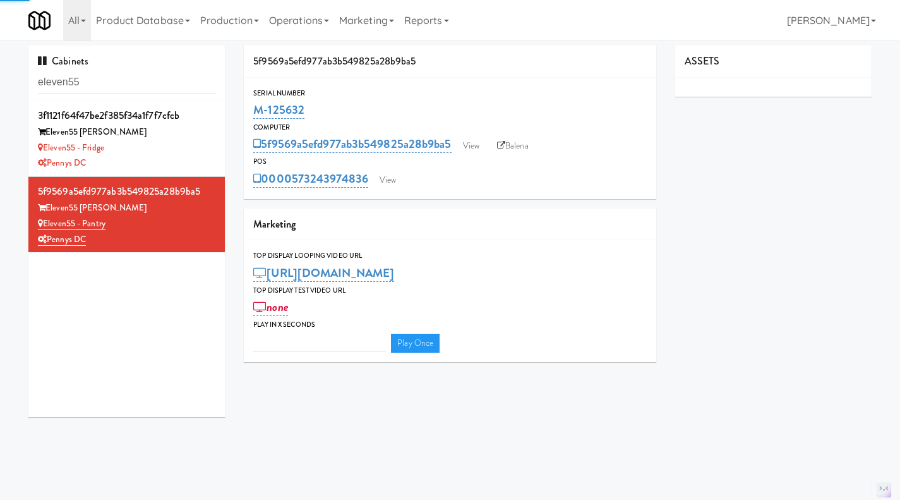
type input "3"
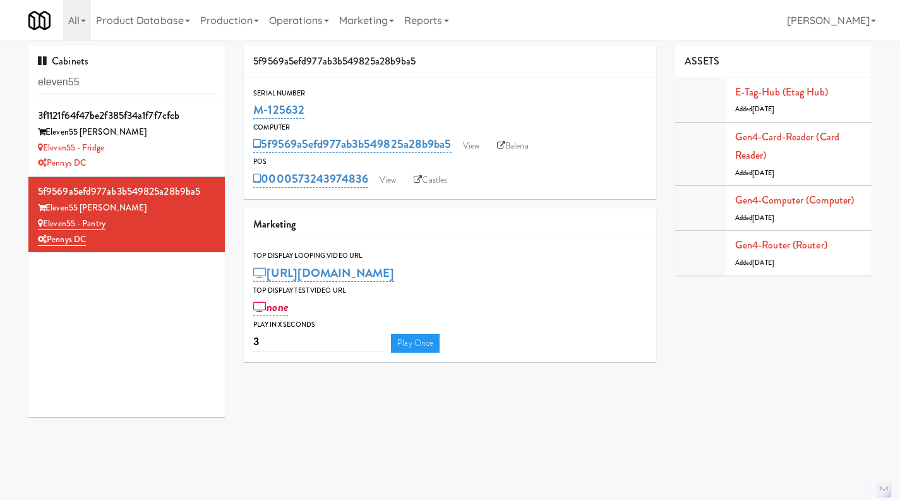
drag, startPoint x: 370, startPoint y: 190, endPoint x: 294, endPoint y: 189, distance: 75.8
click at [294, 189] on div "Serial Number M-125632 Computer 5f9569a5efd977ab3b549825a28b9ba5 View Balena PO…" at bounding box center [450, 138] width 412 height 121
copy link "573243974836"
click at [375, 191] on div "Serial Number M-125632 Computer 5f9569a5efd977ab3b549825a28b9ba5 View Balena PO…" at bounding box center [450, 138] width 412 height 121
drag, startPoint x: 371, startPoint y: 190, endPoint x: 292, endPoint y: 188, distance: 79.6
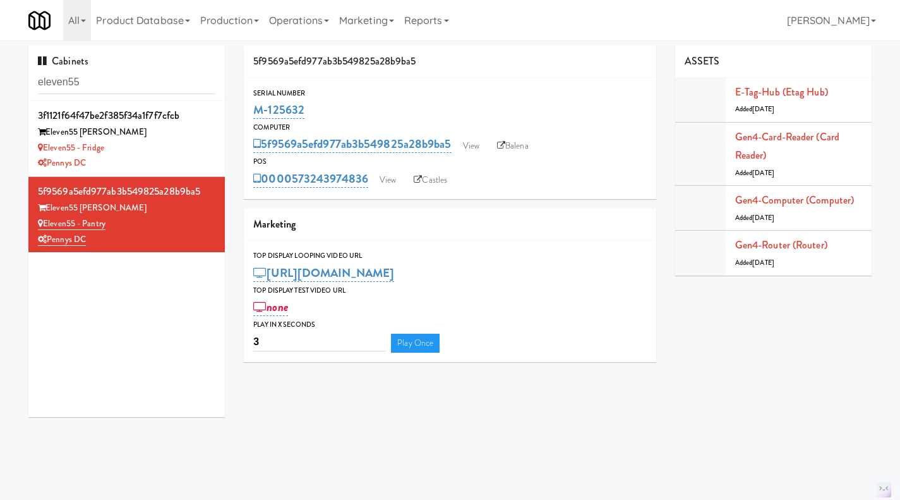
click at [292, 188] on div "Serial Number M-125632 Computer 5f9569a5efd977ab3b549825a28b9ba5 View Balena PO…" at bounding box center [450, 138] width 412 height 121
copy link "573243974836"
click at [136, 82] on input "eleven55" at bounding box center [126, 82] width 177 height 23
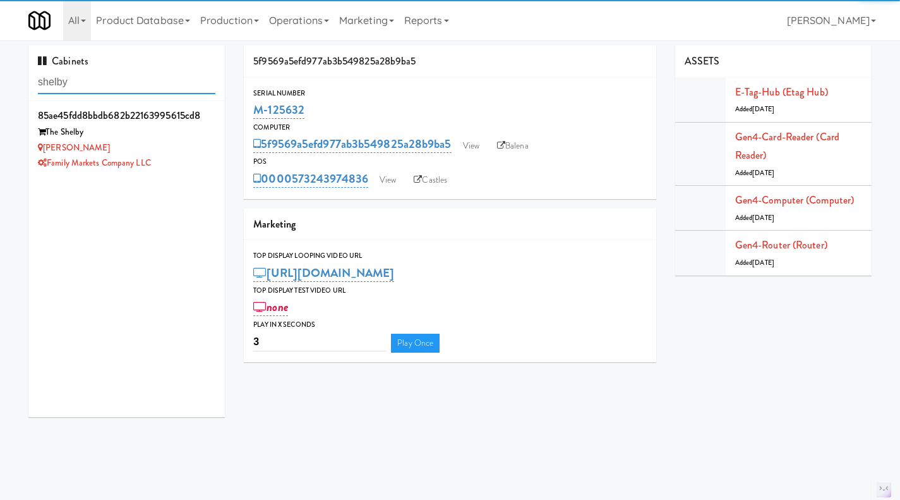
type input "shelby"
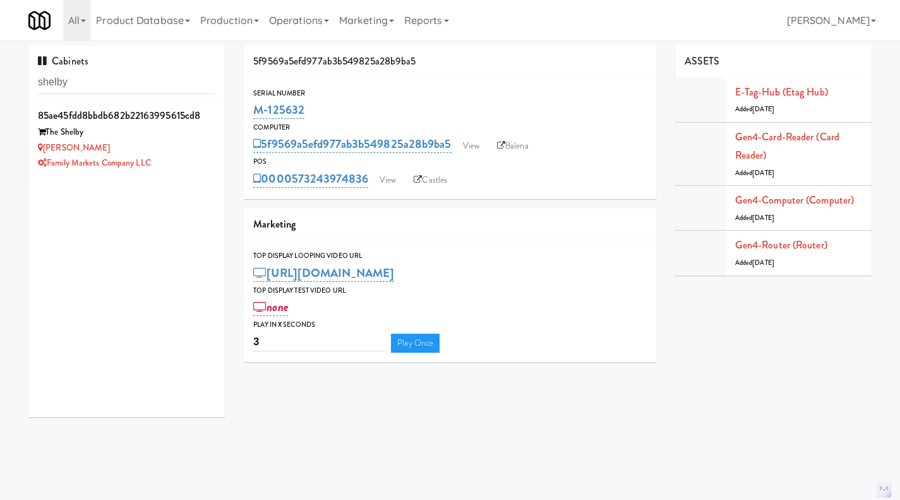
click at [181, 146] on div "Shelby Combo" at bounding box center [126, 148] width 177 height 16
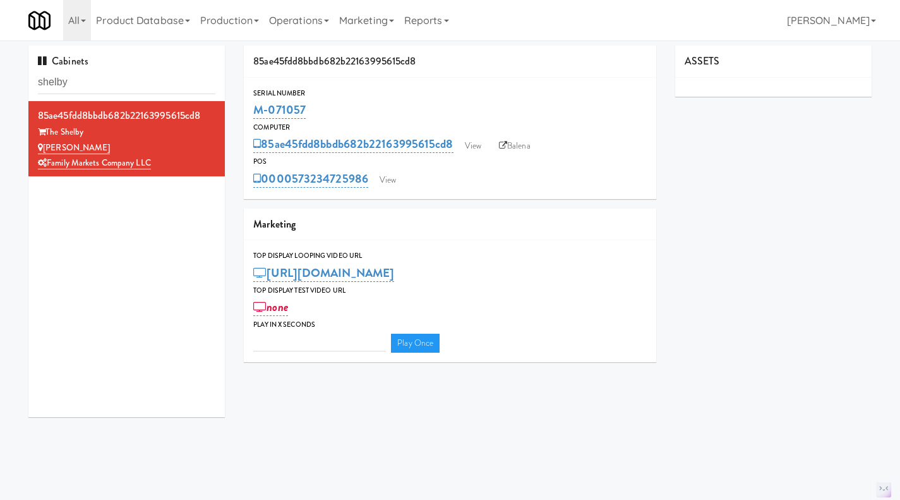
type input "3"
drag, startPoint x: 345, startPoint y: 109, endPoint x: 234, endPoint y: 109, distance: 111.2
click at [234, 109] on div "85ae45fdd8bbdb682b22163995615cd8 Serial Number M-071057 Computer 85ae45fdd8bbdb…" at bounding box center [449, 208] width 431 height 326
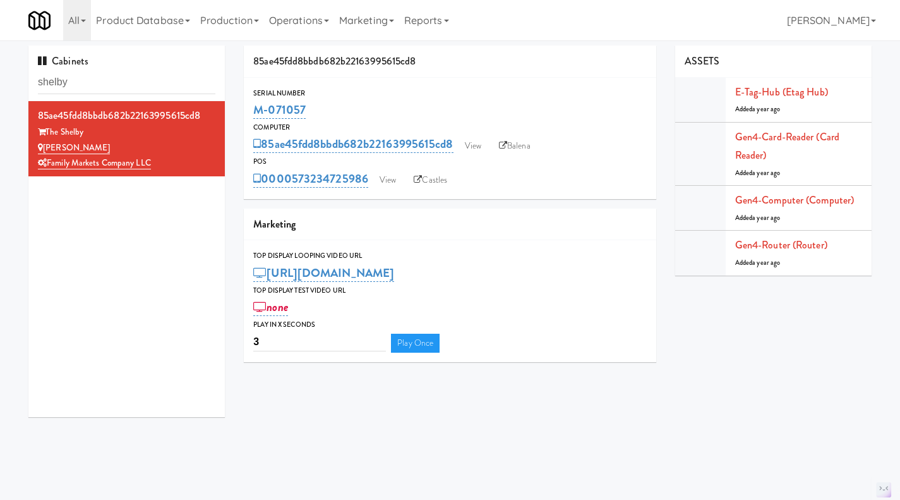
copy link "M-071057"
click at [131, 75] on input "shelby" at bounding box center [126, 82] width 177 height 23
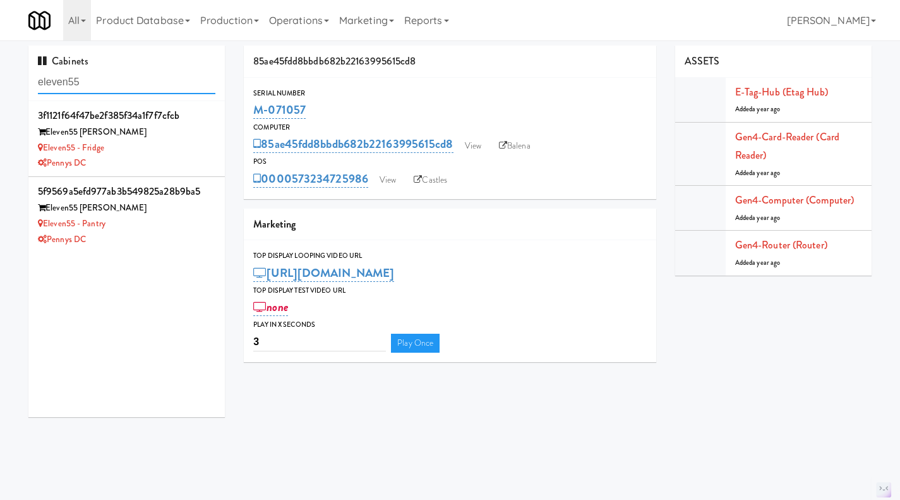
type input "eleven55"
click at [174, 229] on div "Eleven55 - Pantry" at bounding box center [126, 224] width 177 height 16
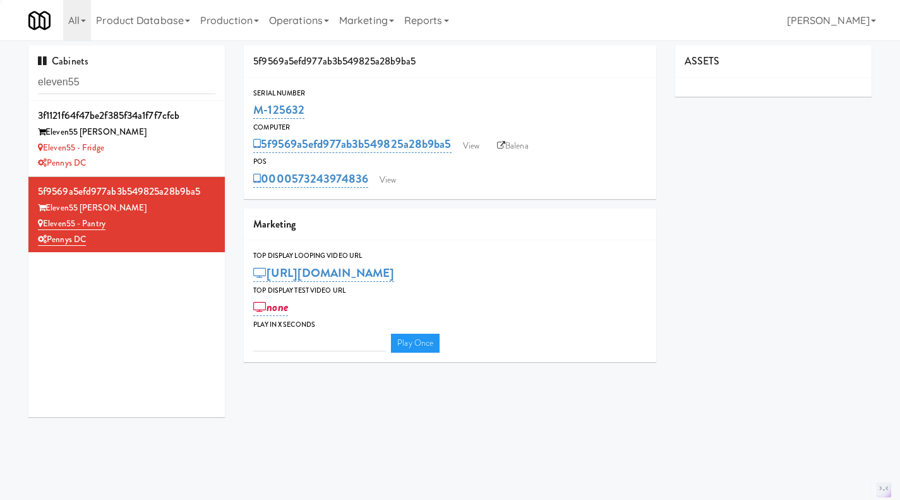
type input "3"
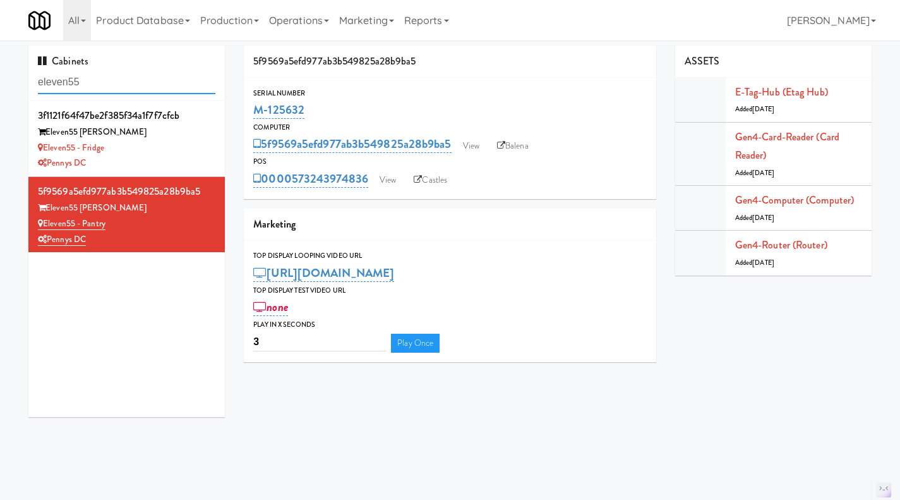
click at [130, 92] on input "eleven55" at bounding box center [126, 82] width 177 height 23
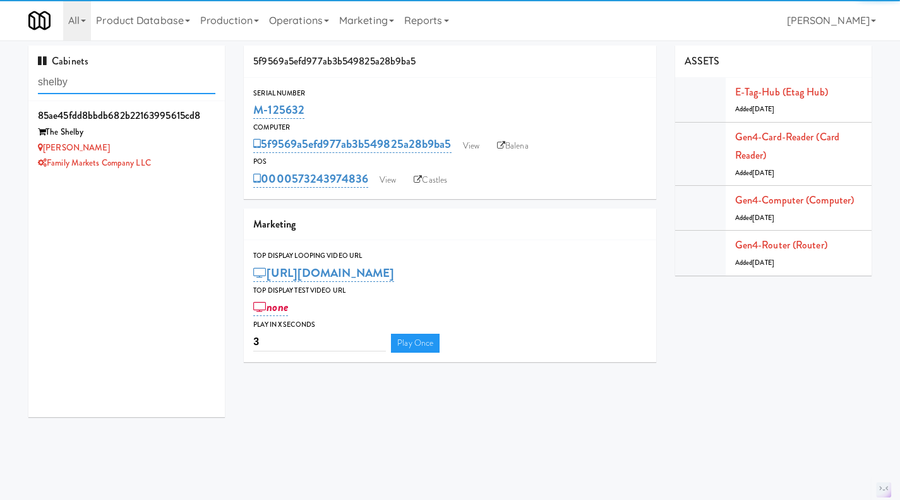
type input "shelby"
click at [156, 162] on div "Family Markets Company LLC" at bounding box center [126, 163] width 177 height 16
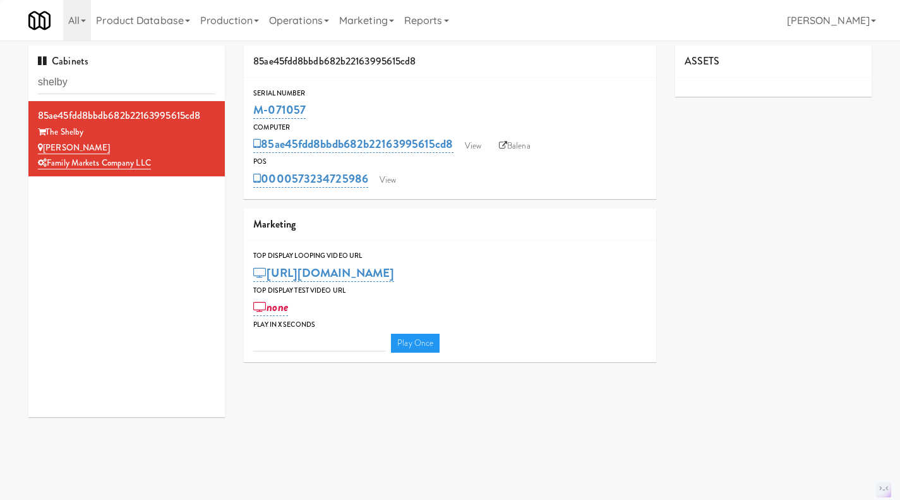
type input "3"
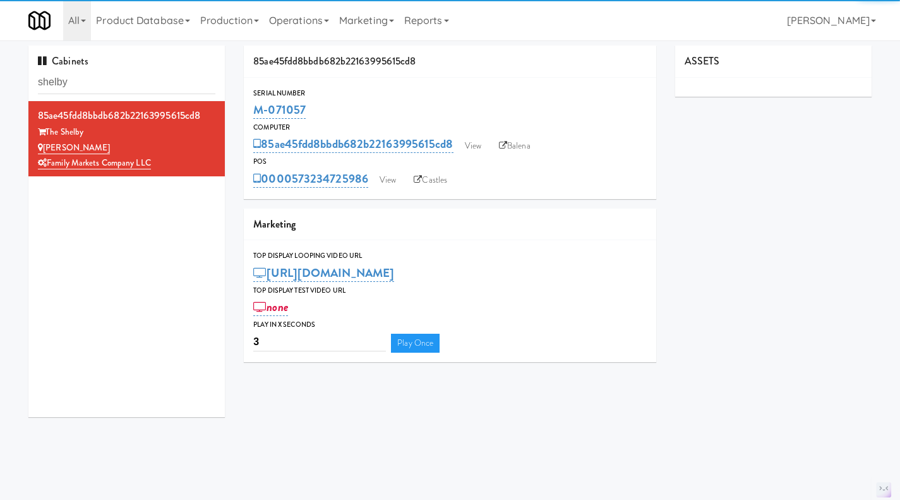
click at [390, 189] on div "Serial Number M-071057 Computer 85ae45fdd8bbdb682b22163995615cd8 View Balena PO…" at bounding box center [450, 138] width 412 height 121
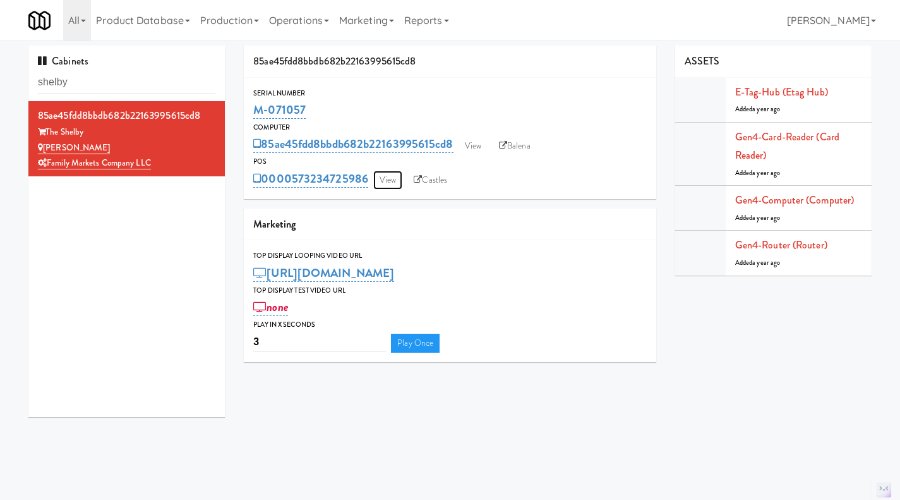
click at [390, 181] on link "View" at bounding box center [387, 180] width 29 height 19
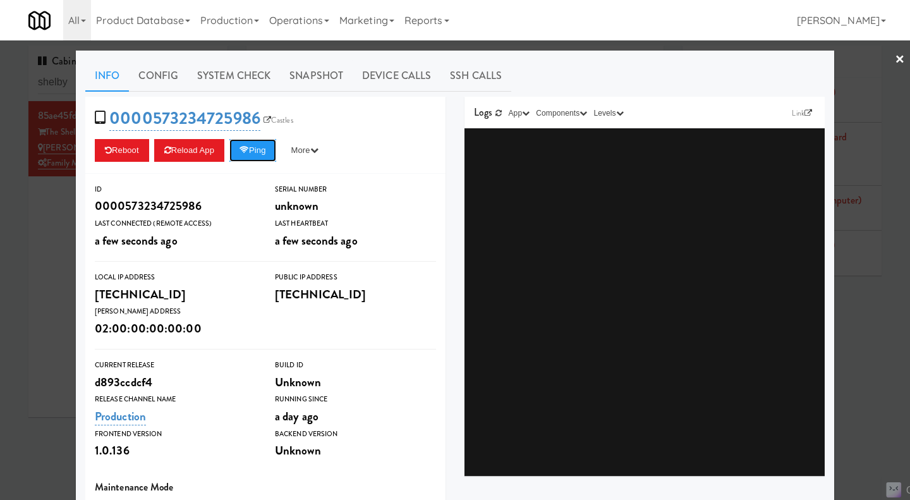
click at [245, 154] on button "Ping" at bounding box center [252, 150] width 47 height 23
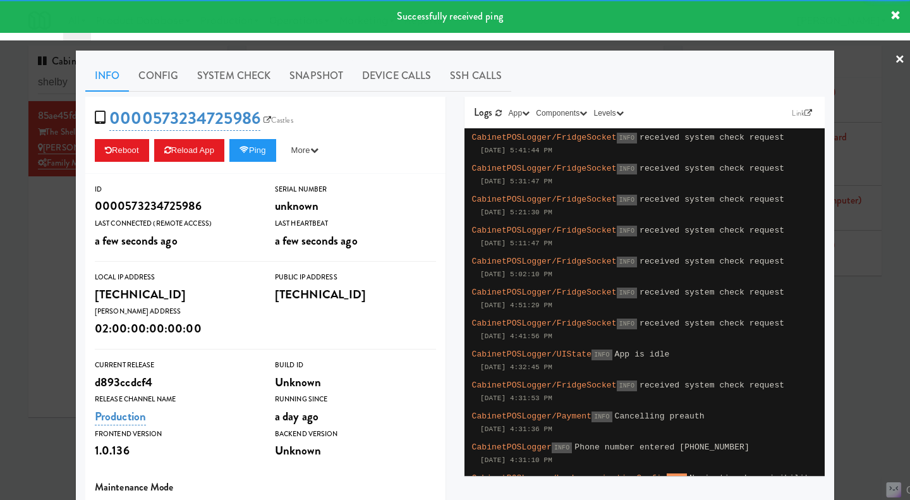
click at [205, 74] on link "System Check" at bounding box center [234, 76] width 92 height 32
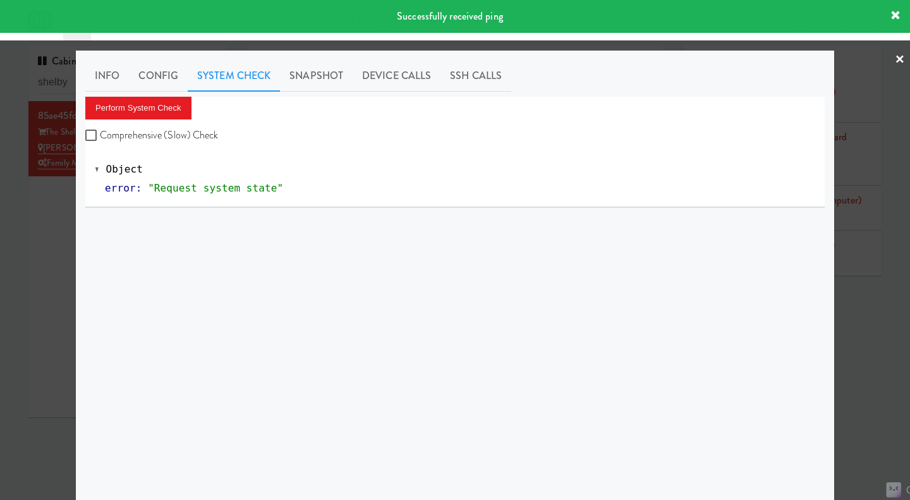
click at [197, 123] on div "Perform System Check Comprehensive (Slow) Check" at bounding box center [454, 121] width 739 height 48
click at [191, 135] on label "Comprehensive (Slow) Check" at bounding box center [151, 135] width 133 height 19
click at [100, 135] on input "Comprehensive (Slow) Check" at bounding box center [92, 136] width 15 height 10
checkbox input "true"
click at [155, 96] on div "Info Config System Check Snapshot Device Calls SSH Calls Perform System Check C…" at bounding box center [454, 315] width 739 height 510
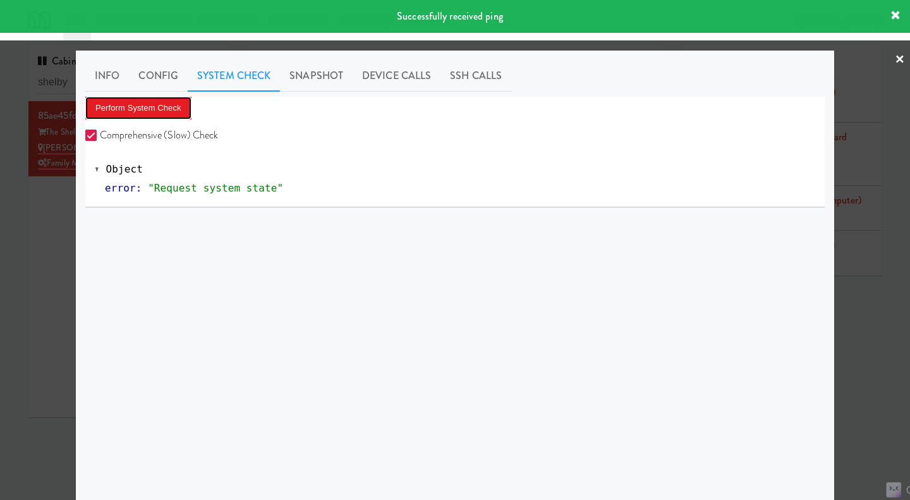
click at [177, 106] on button "Perform System Check" at bounding box center [138, 108] width 106 height 23
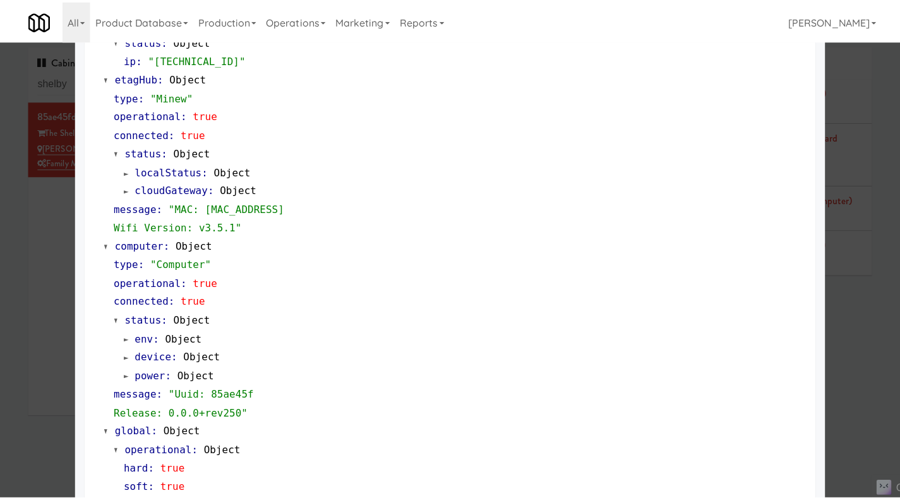
scroll to position [1059, 0]
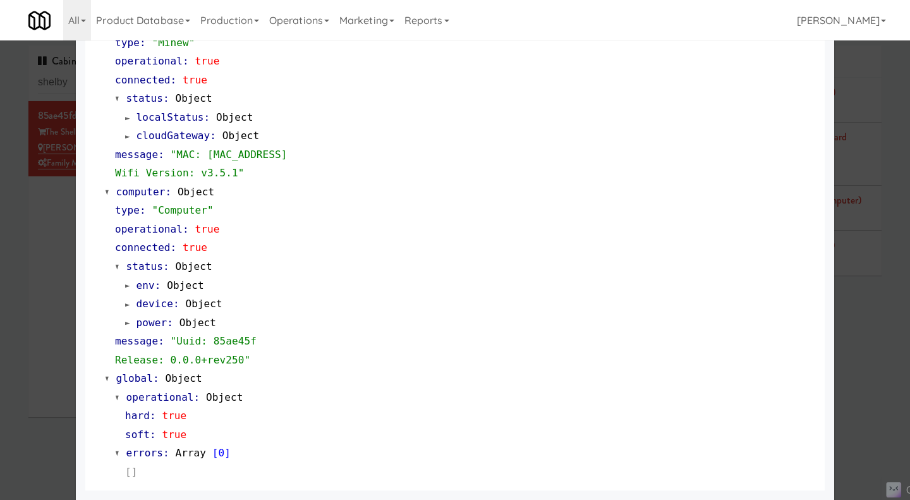
click at [861, 349] on div at bounding box center [455, 250] width 910 height 500
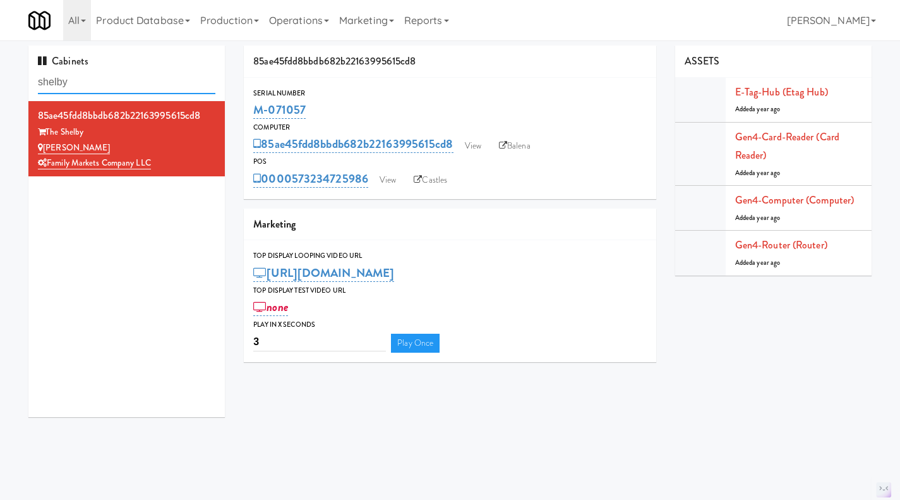
click at [147, 81] on input "shelby" at bounding box center [126, 82] width 177 height 23
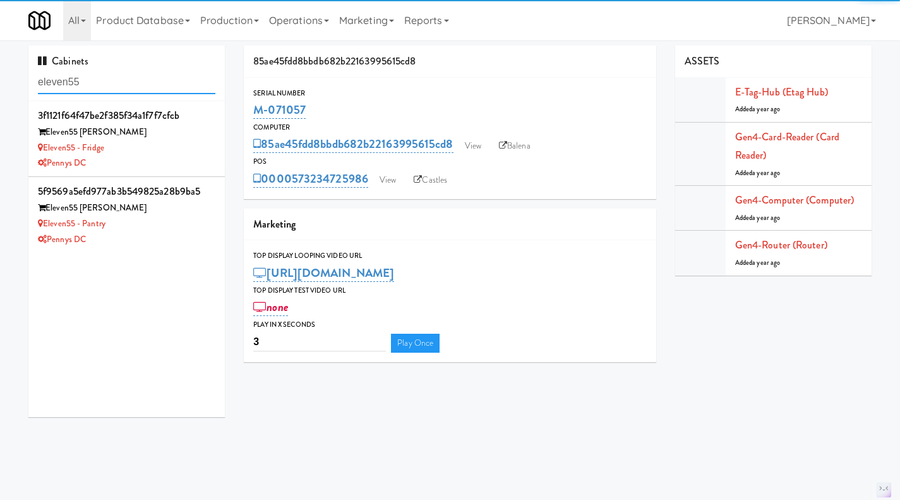
type input "eleven55"
click at [194, 225] on div "Eleven55 - Pantry" at bounding box center [126, 224] width 177 height 16
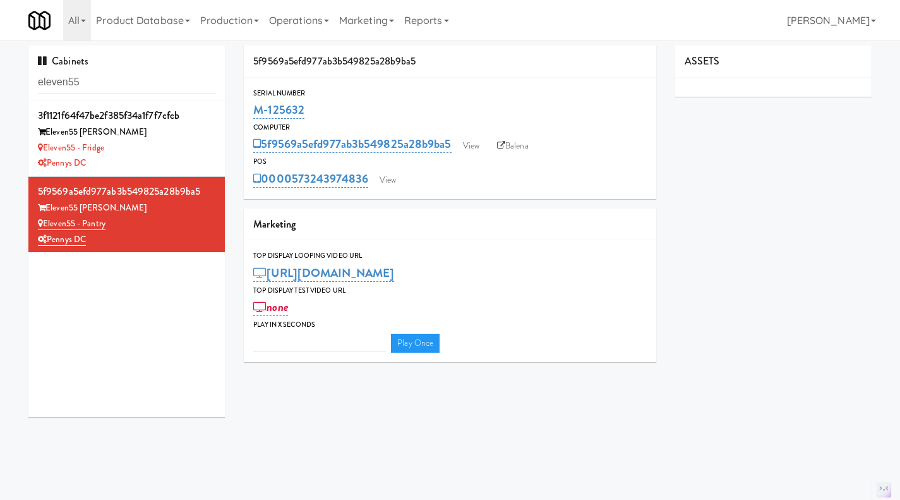
type input "3"
